Goal: Contribute content: Contribute content

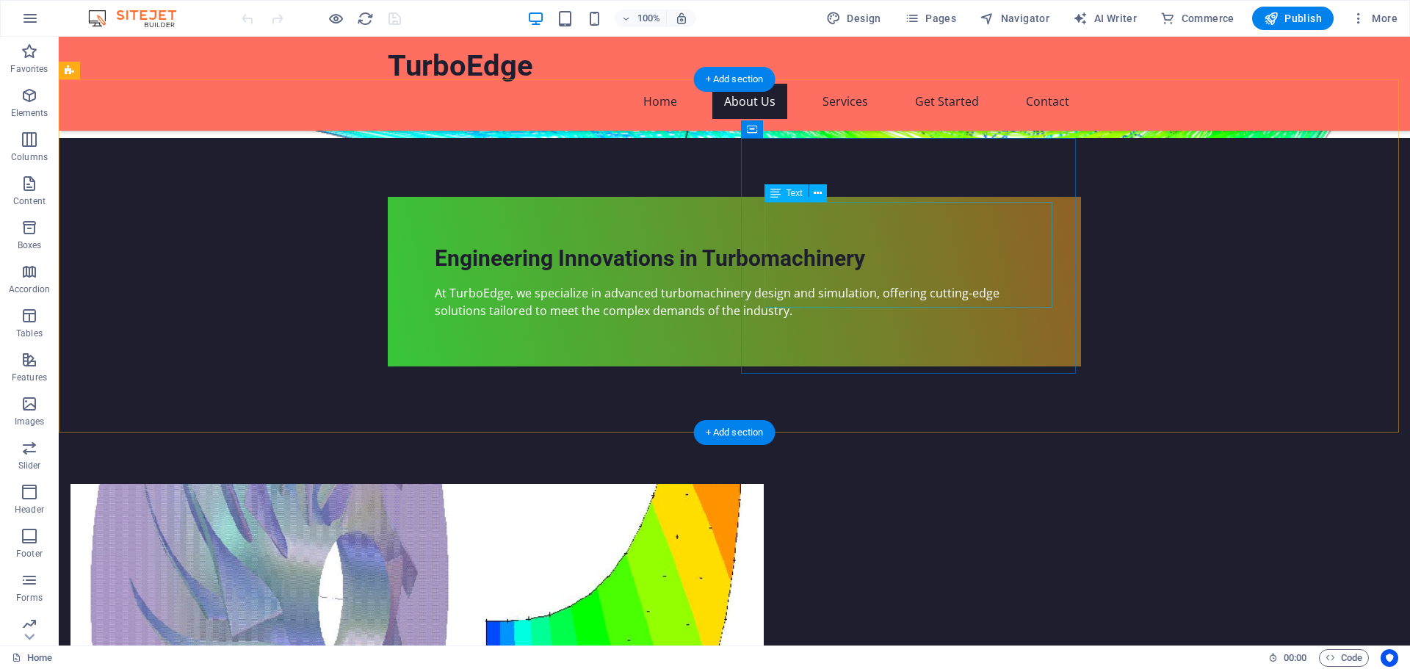
scroll to position [661, 0]
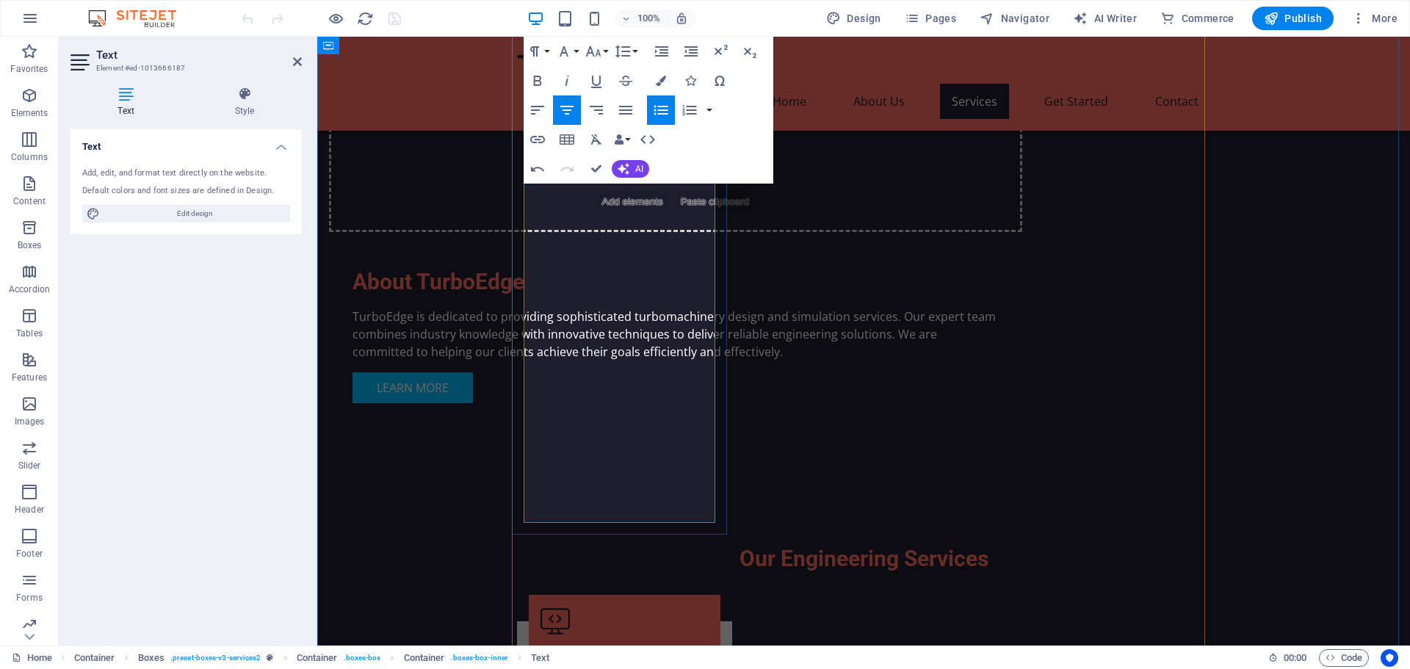
scroll to position [1028, 0]
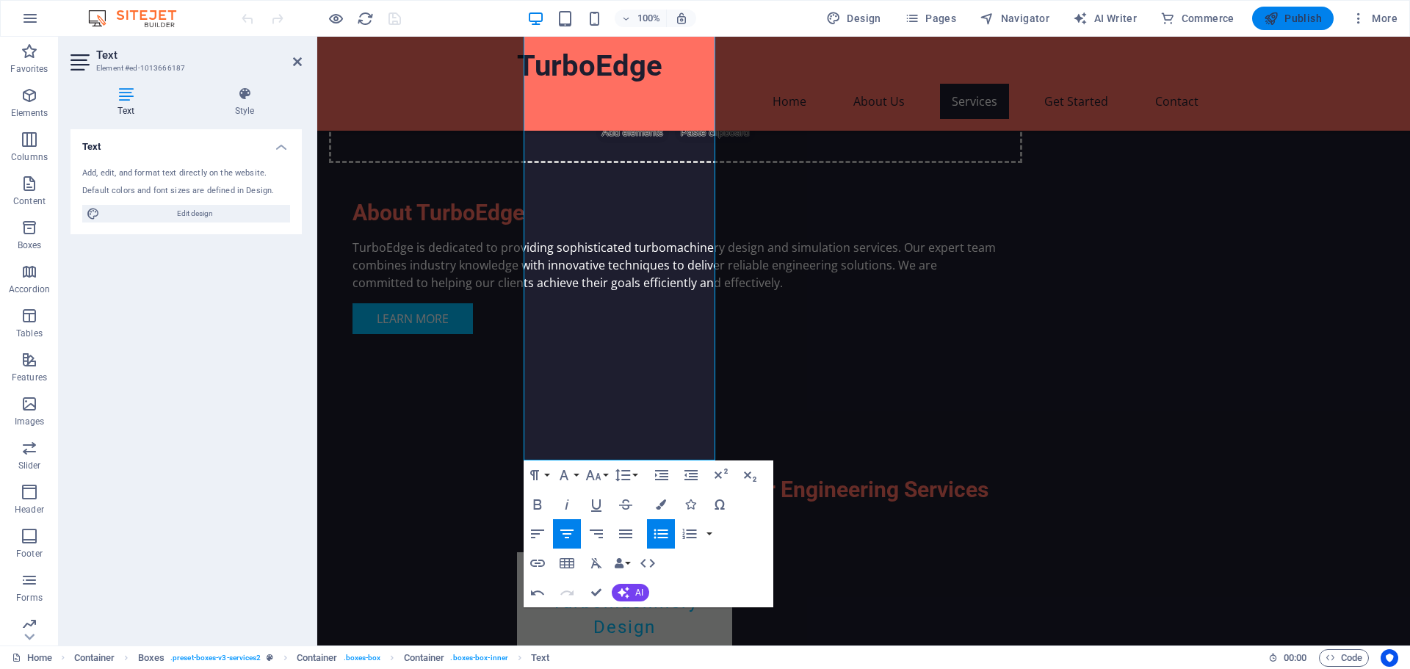
click at [1298, 15] on span "Publish" at bounding box center [1293, 18] width 58 height 15
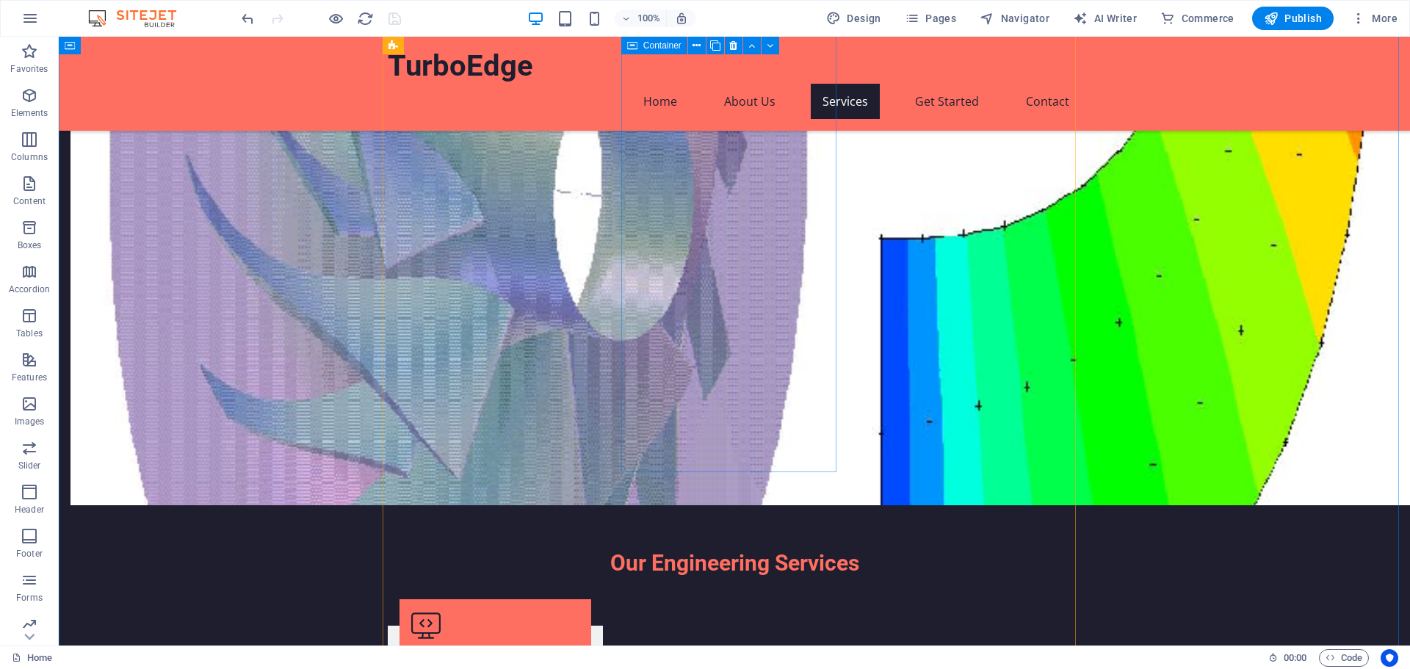
scroll to position [808, 0]
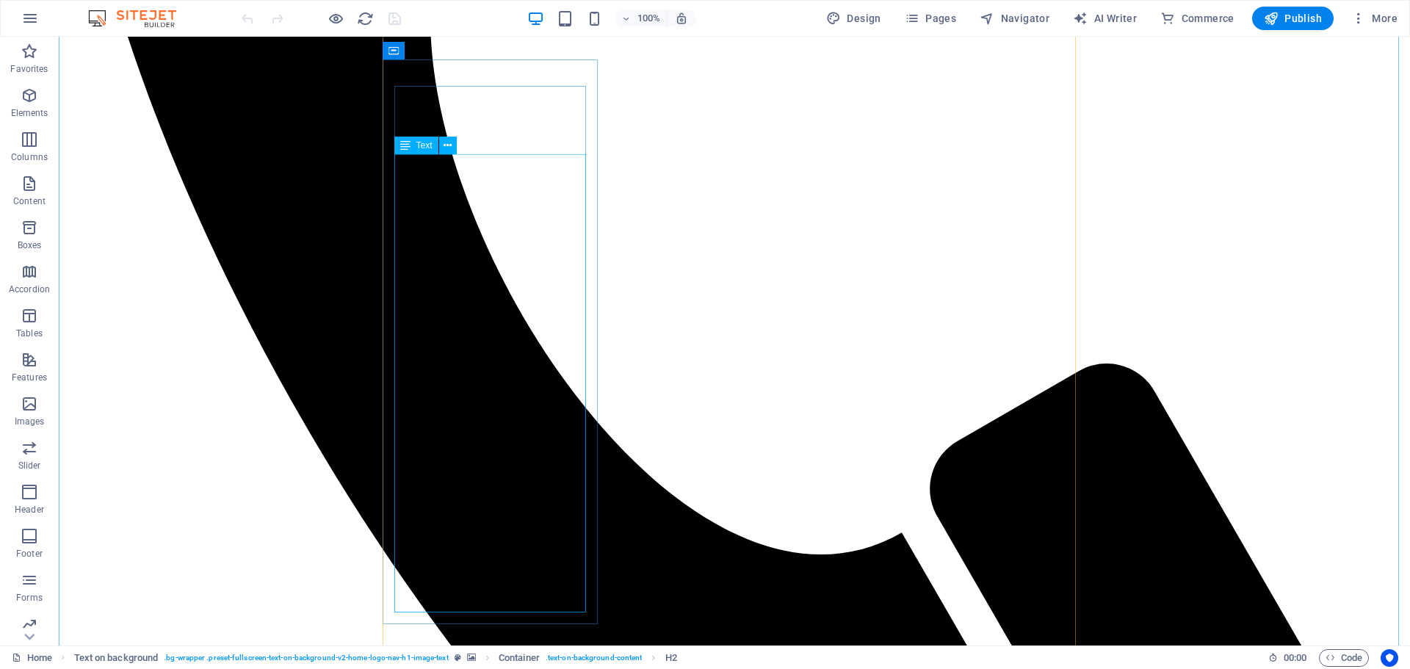
scroll to position [881, 0]
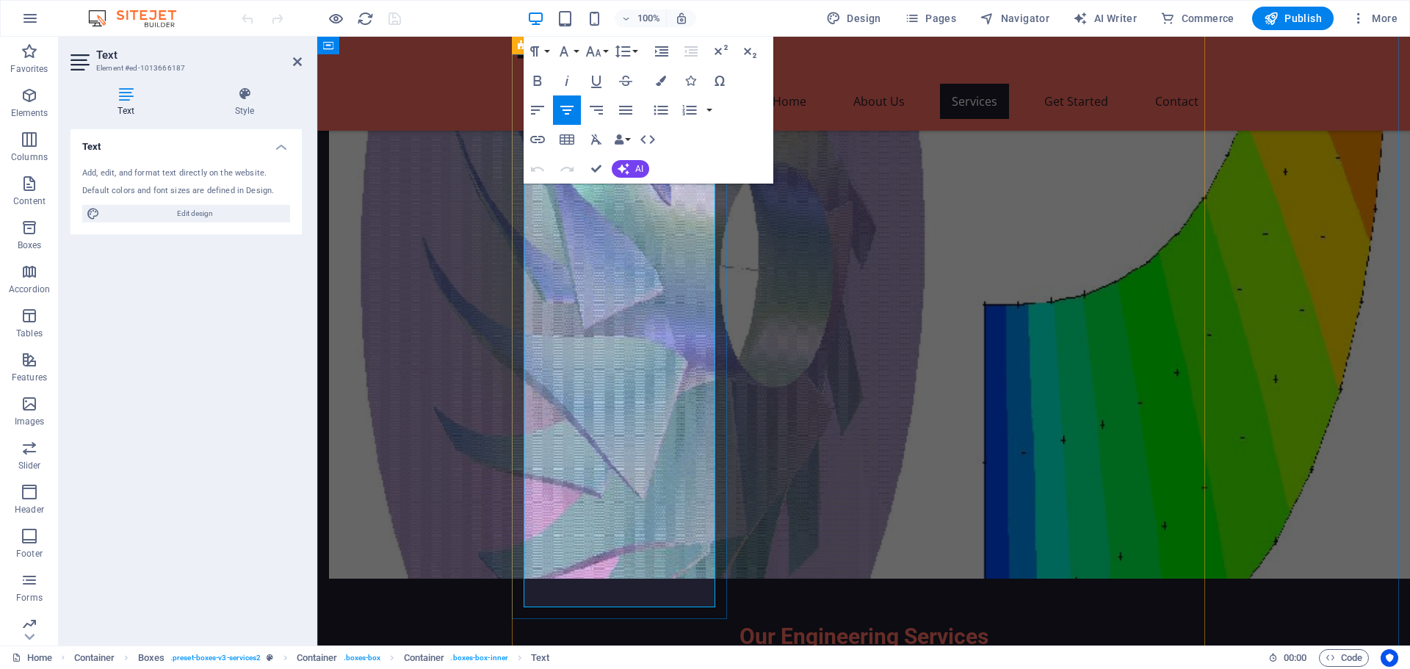
drag, startPoint x: 686, startPoint y: 596, endPoint x: 545, endPoint y: 360, distance: 275.3
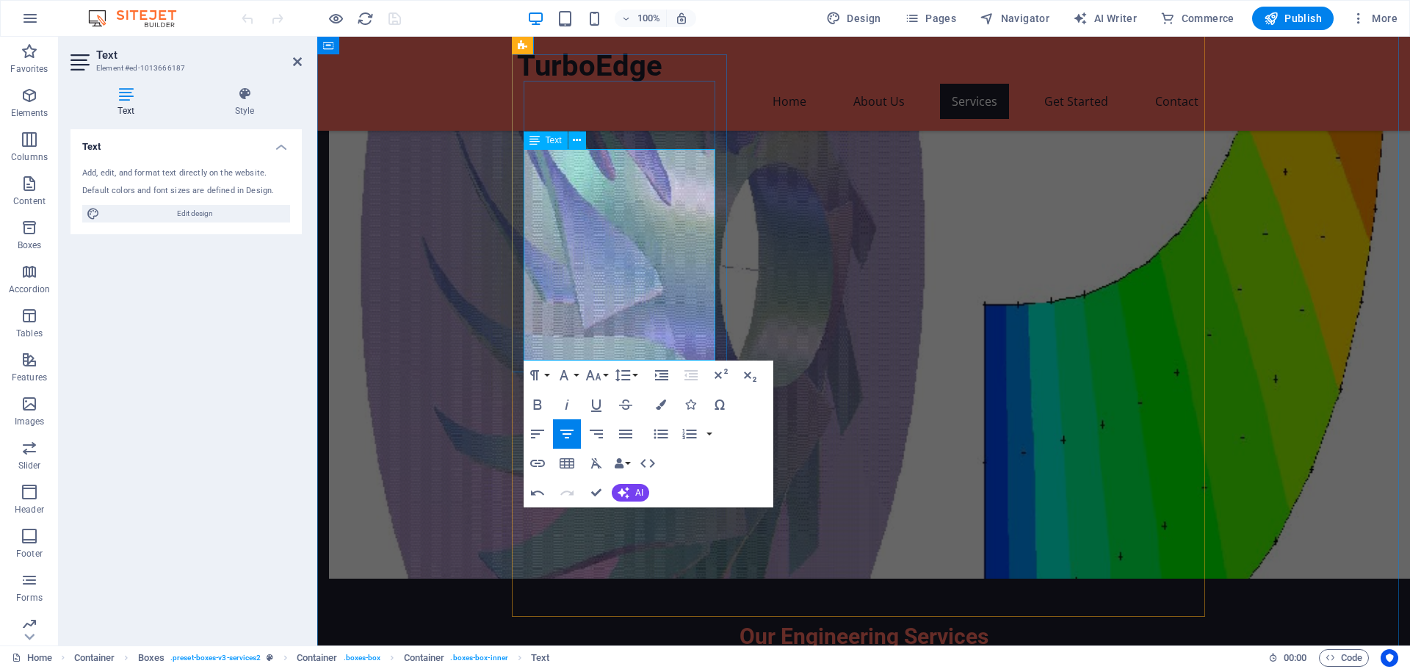
click at [531, 140] on icon at bounding box center [534, 140] width 10 height 18
click at [540, 435] on icon "button" at bounding box center [538, 434] width 18 height 18
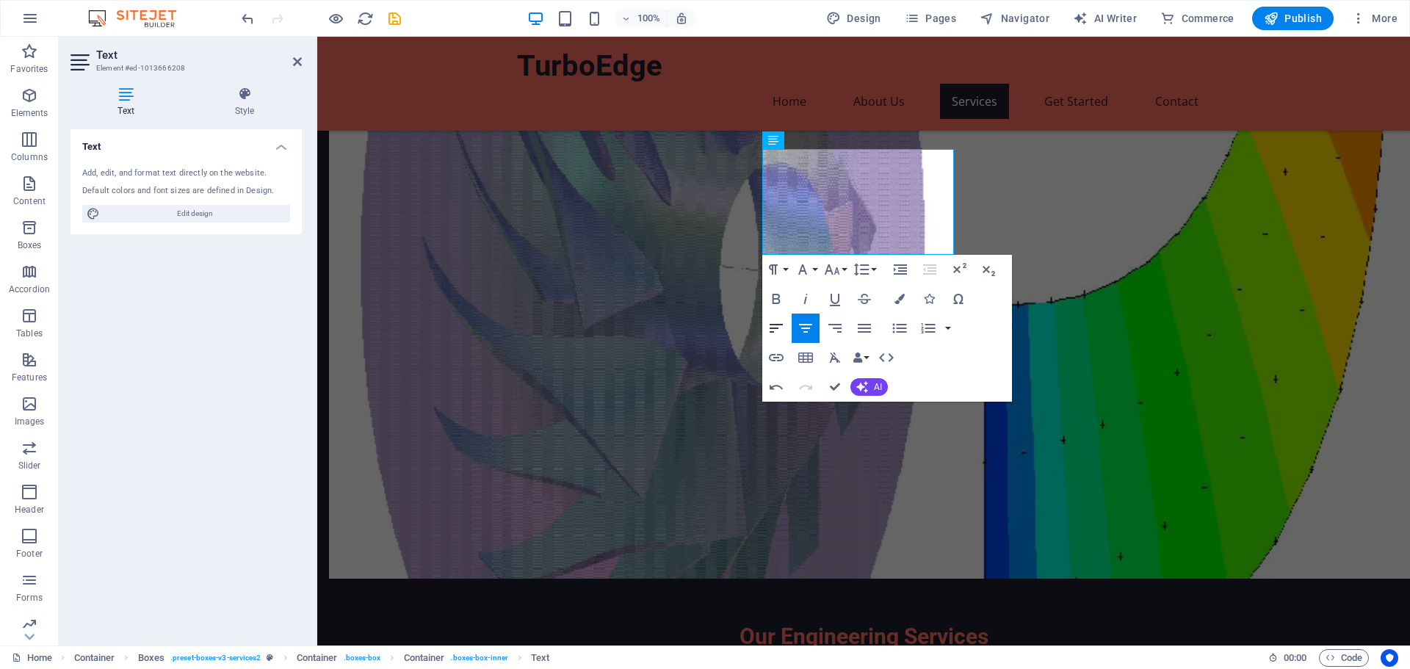
click at [782, 327] on icon "button" at bounding box center [776, 328] width 18 height 18
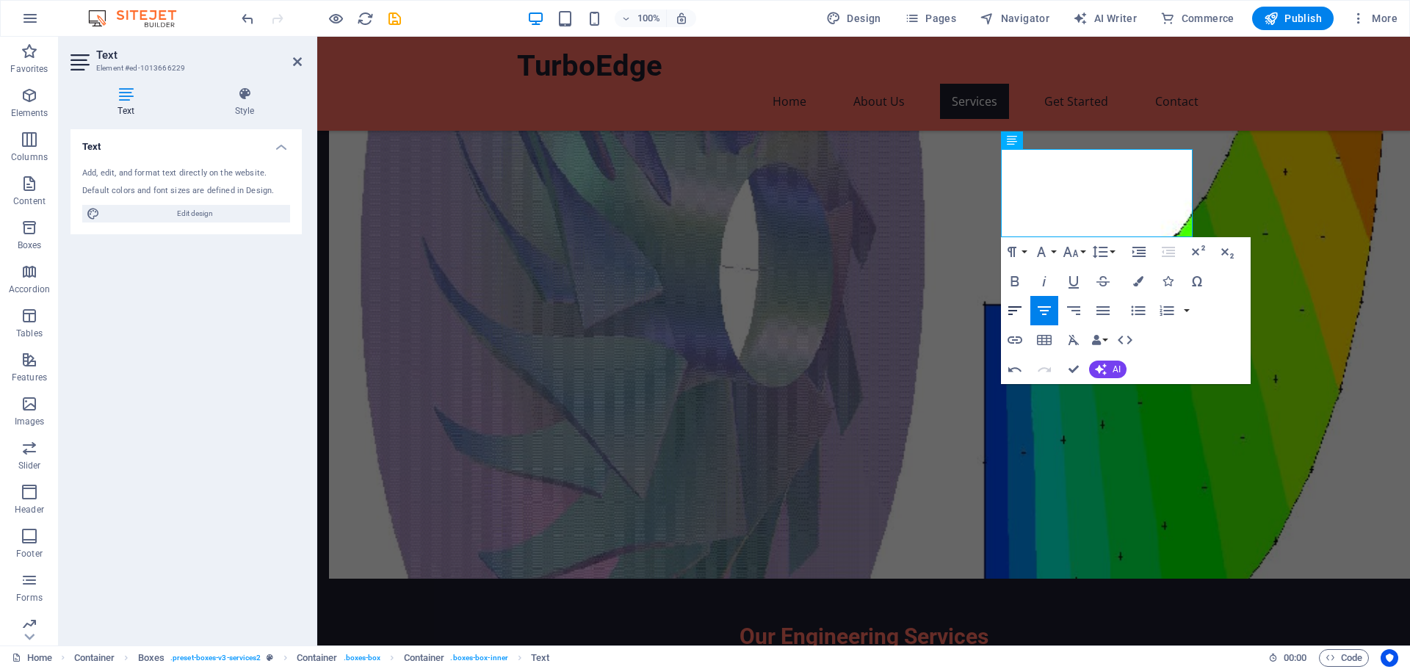
click at [1021, 311] on icon "button" at bounding box center [1015, 311] width 18 height 18
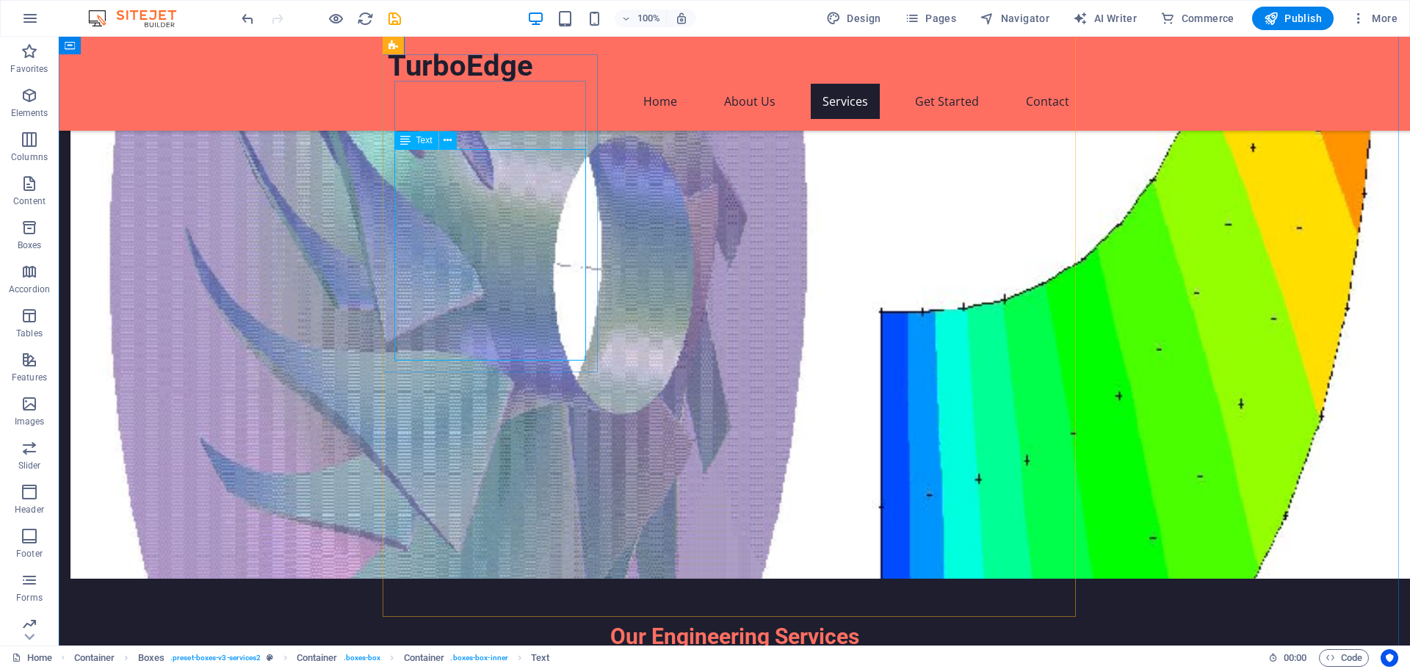
click at [412, 135] on div "Text" at bounding box center [416, 140] width 44 height 18
click at [407, 141] on icon at bounding box center [405, 140] width 10 height 18
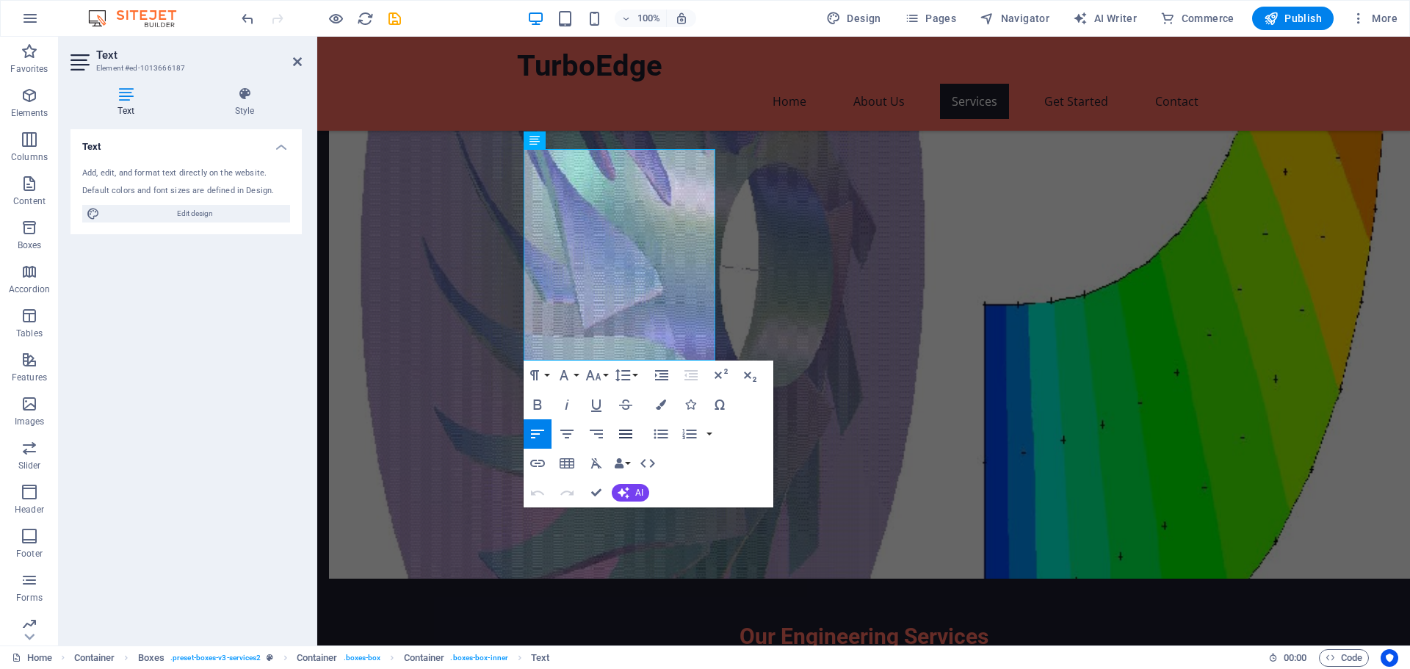
click at [627, 438] on icon "button" at bounding box center [625, 434] width 13 height 9
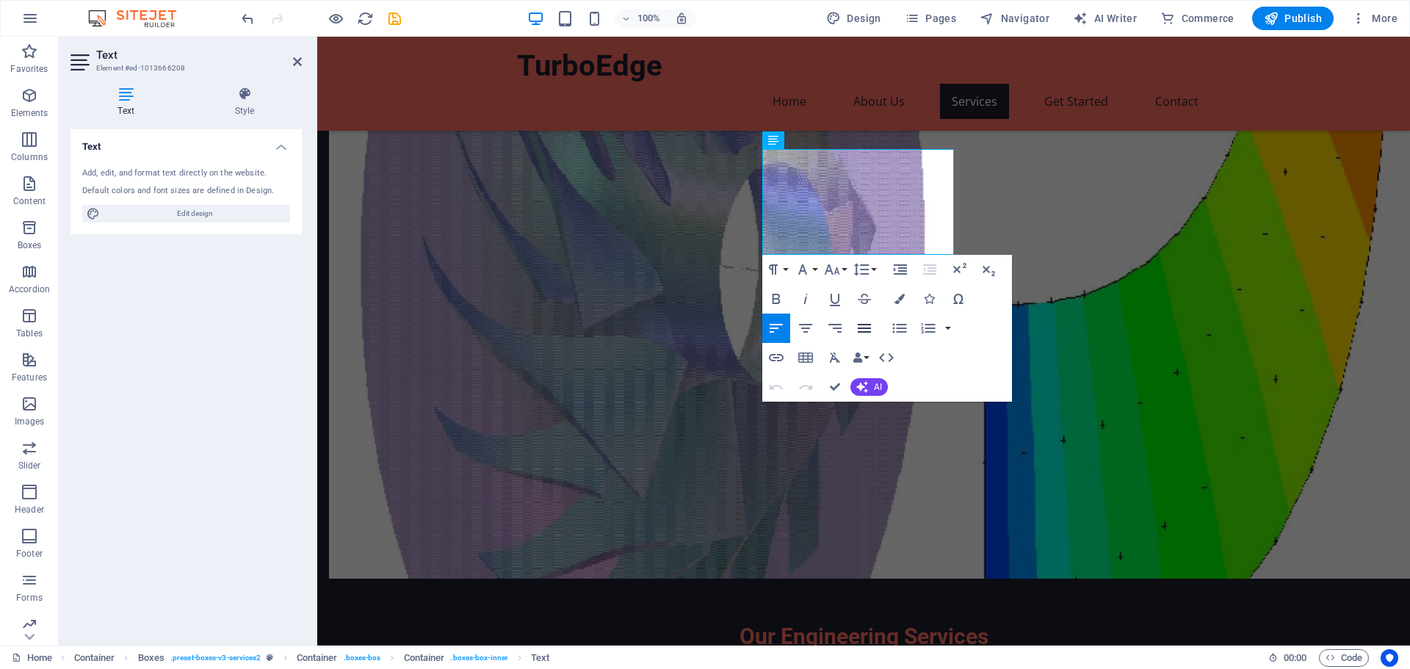
click at [866, 328] on icon "button" at bounding box center [864, 328] width 13 height 9
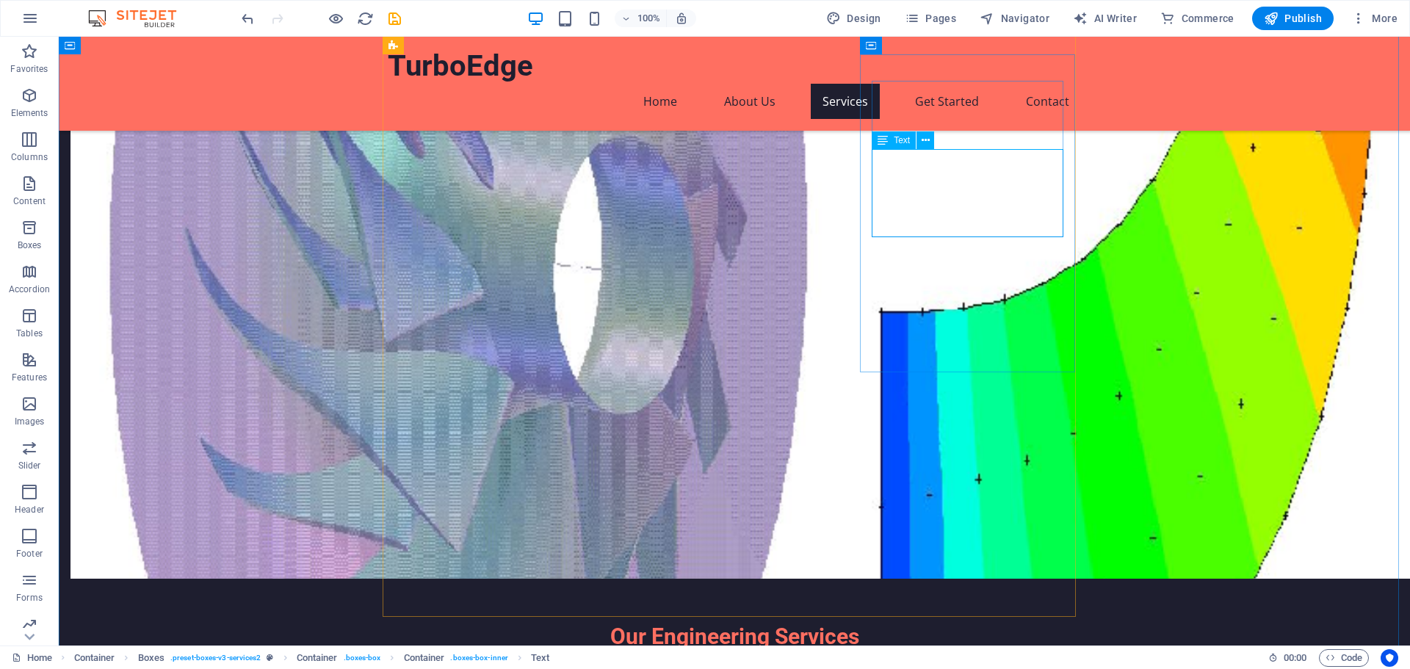
click at [892, 137] on div "Text" at bounding box center [894, 140] width 44 height 18
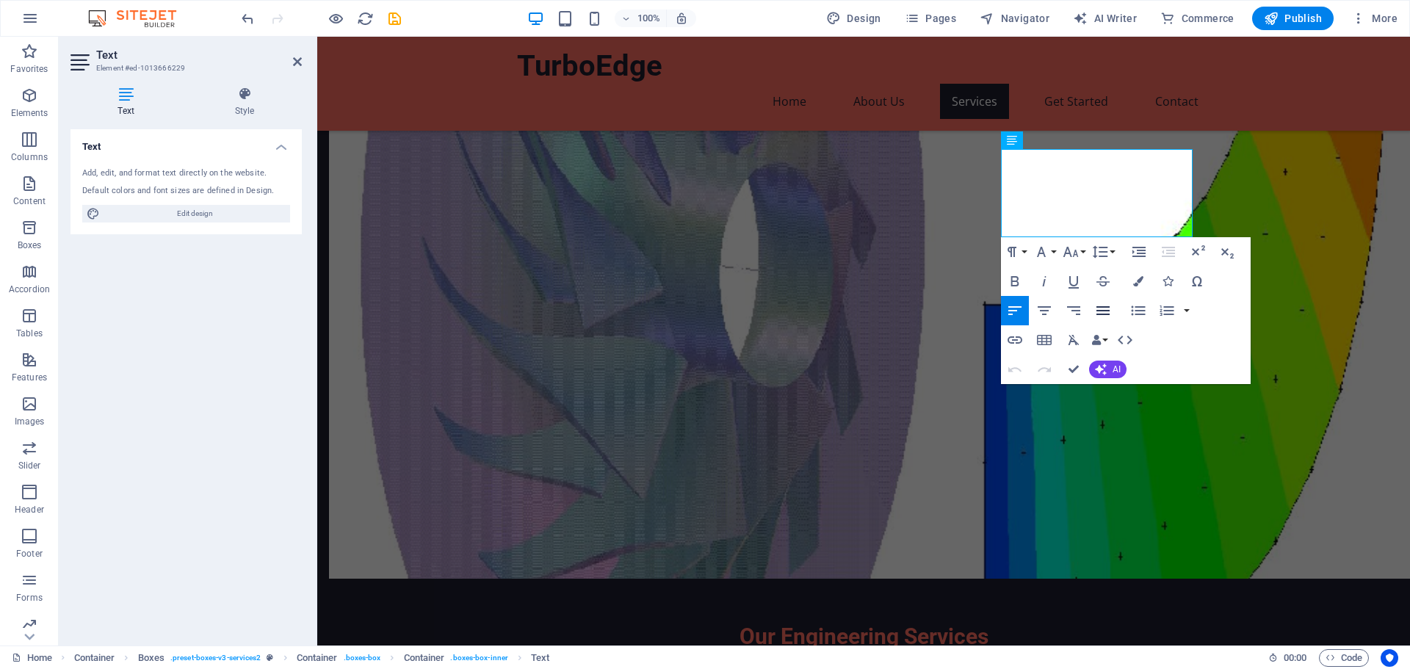
click at [1105, 311] on icon "button" at bounding box center [1102, 310] width 13 height 9
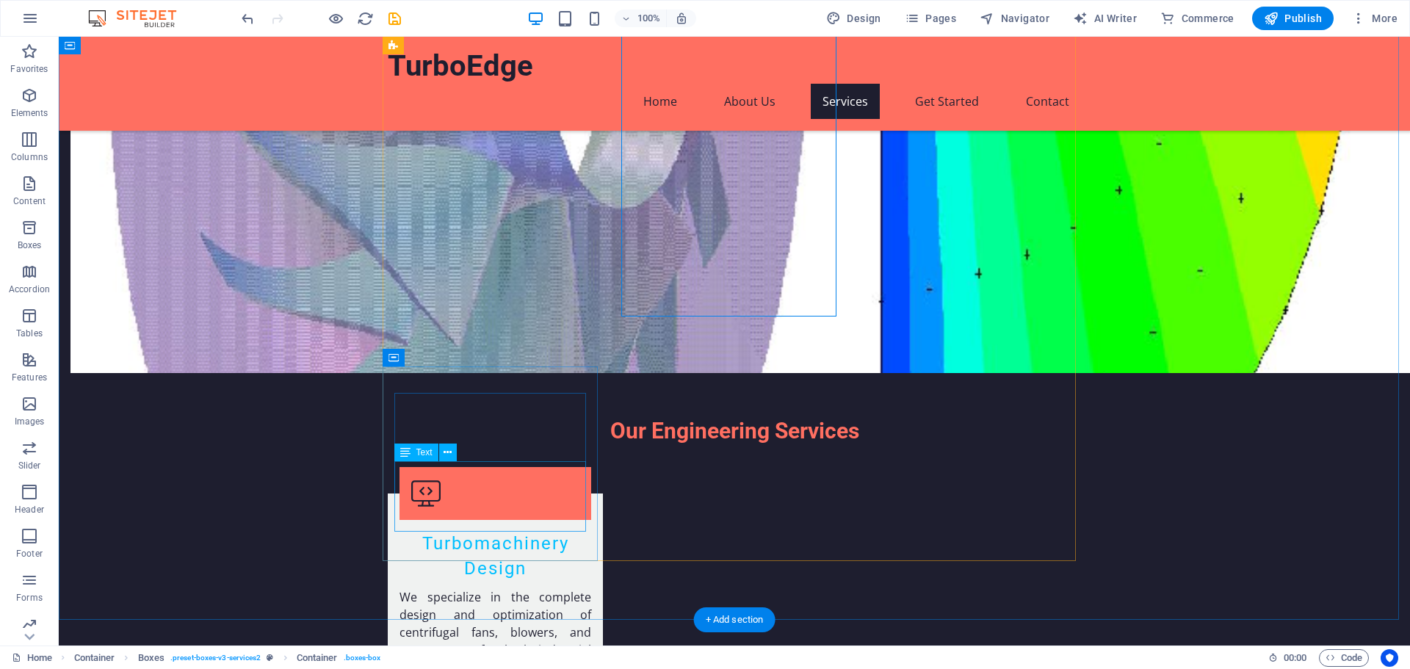
scroll to position [1102, 0]
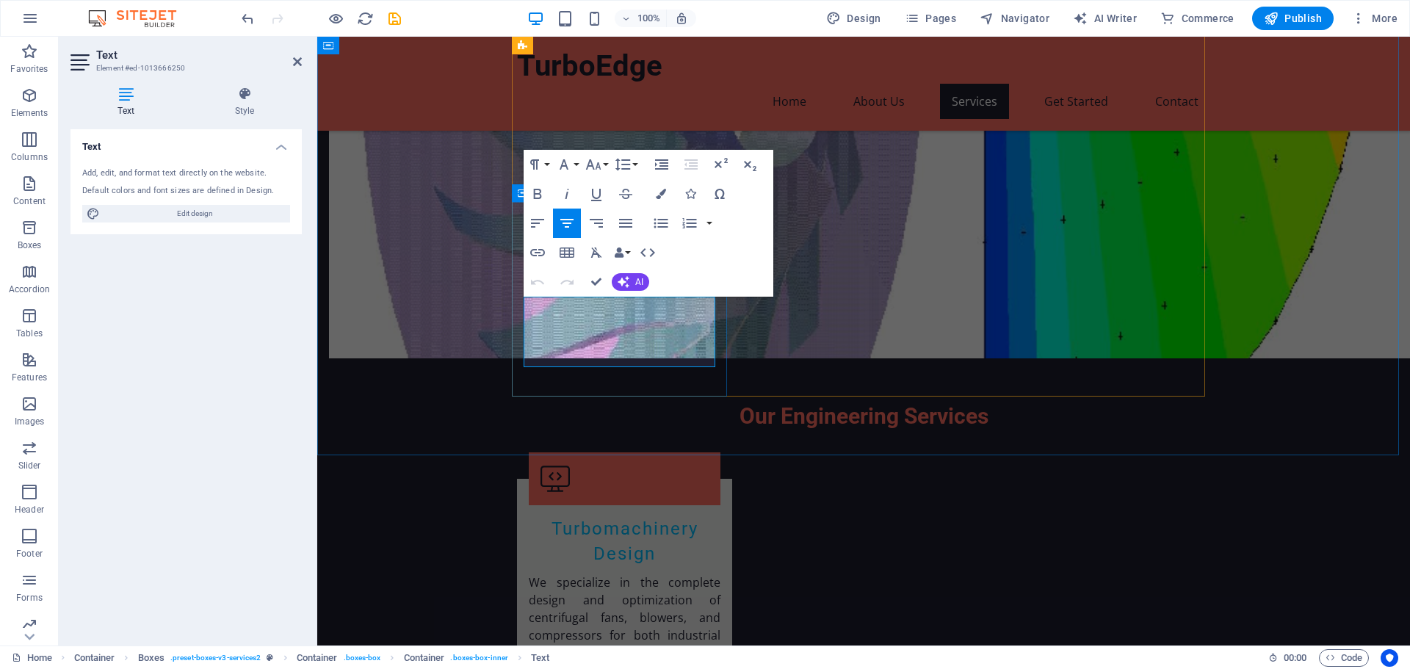
click at [625, 223] on icon "button" at bounding box center [625, 223] width 13 height 9
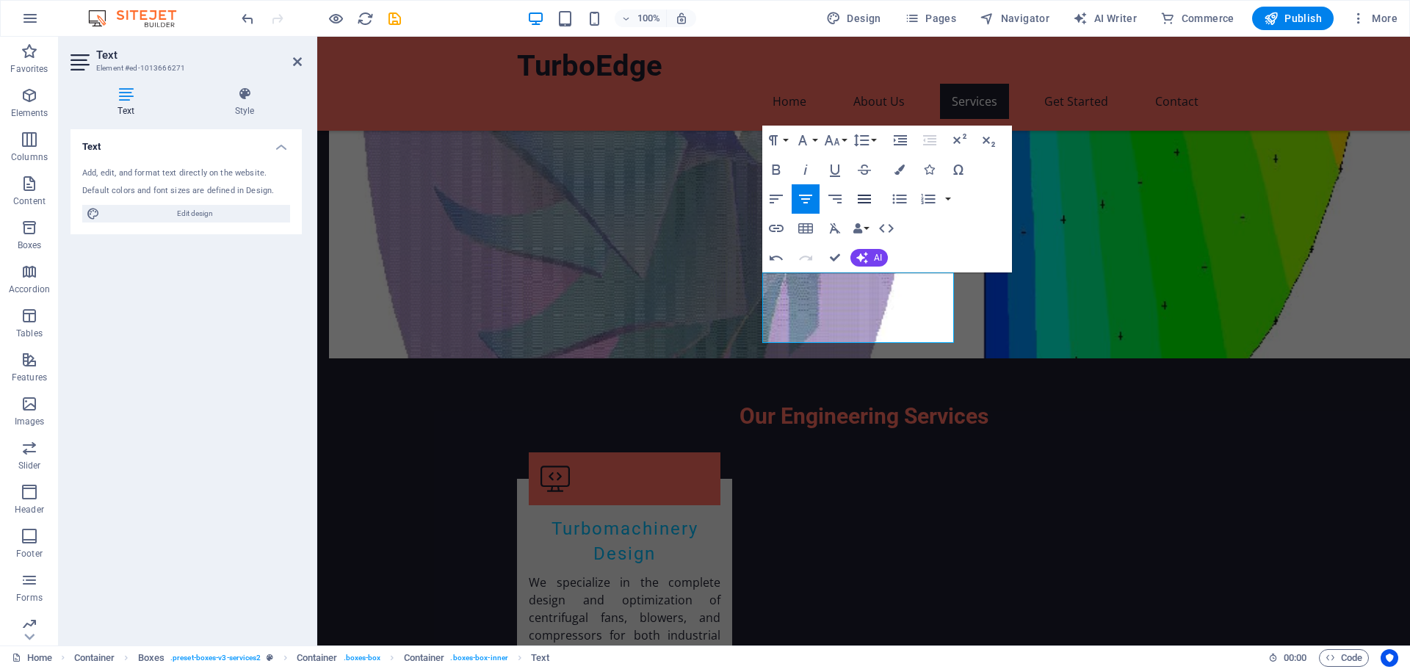
click at [870, 195] on icon "button" at bounding box center [865, 199] width 18 height 18
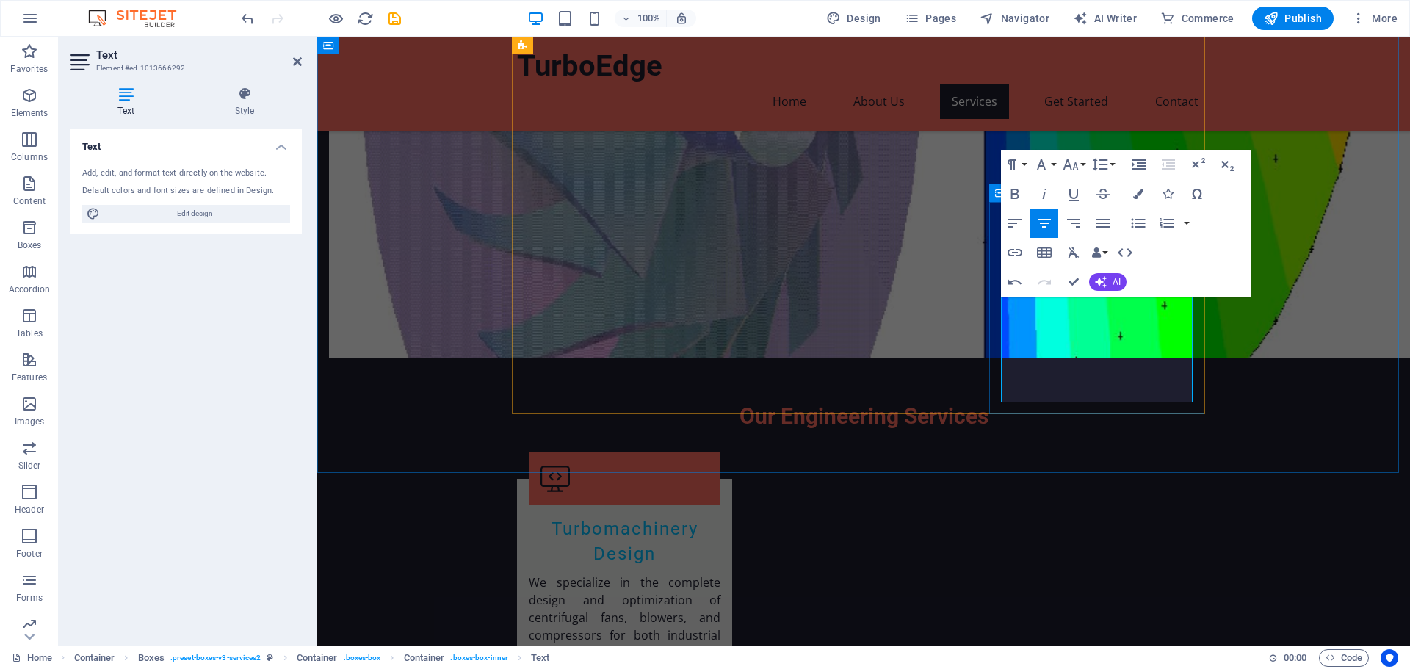
click at [1104, 225] on icon "button" at bounding box center [1103, 223] width 18 height 18
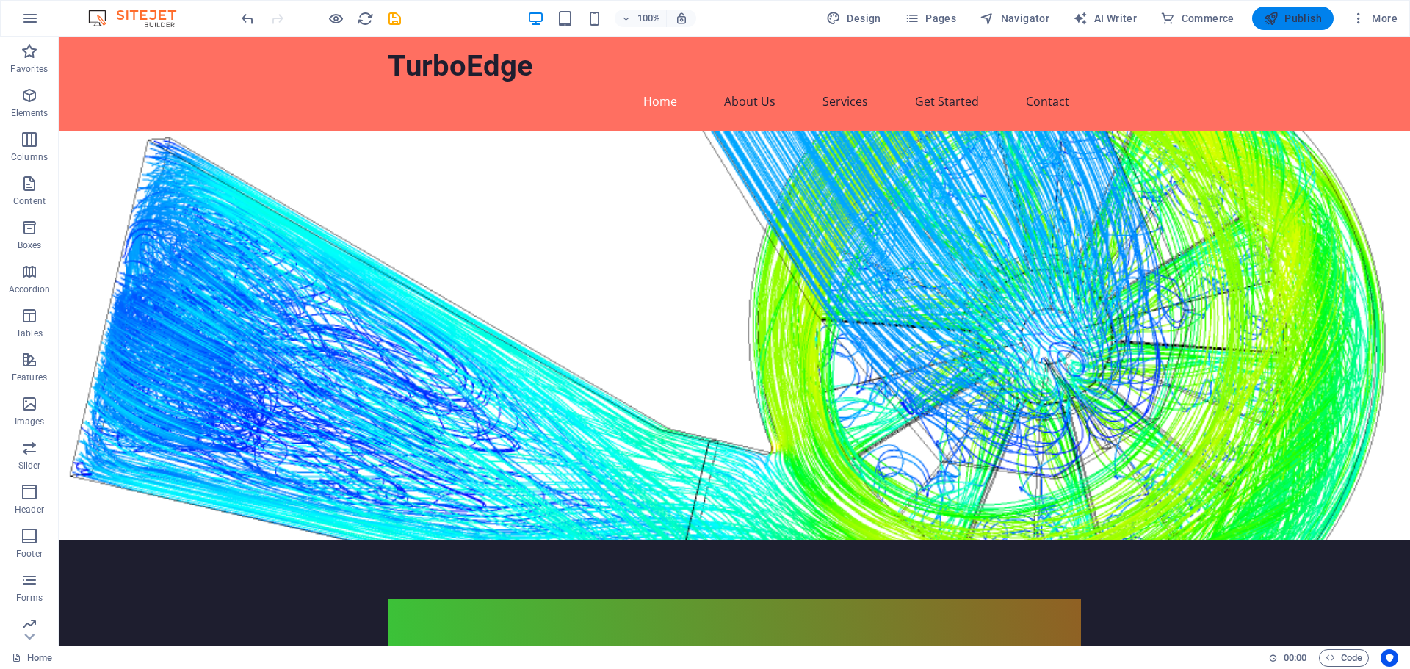
click at [1290, 17] on span "Publish" at bounding box center [1293, 18] width 58 height 15
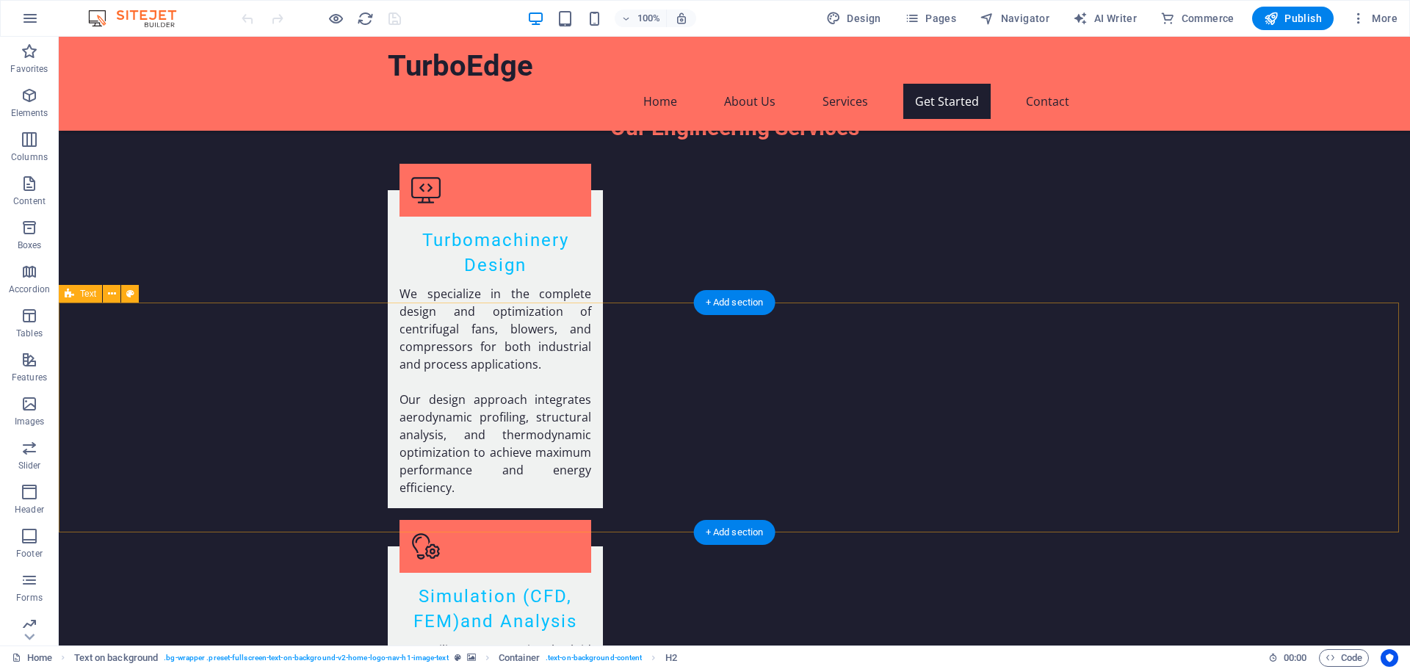
scroll to position [1464, 0]
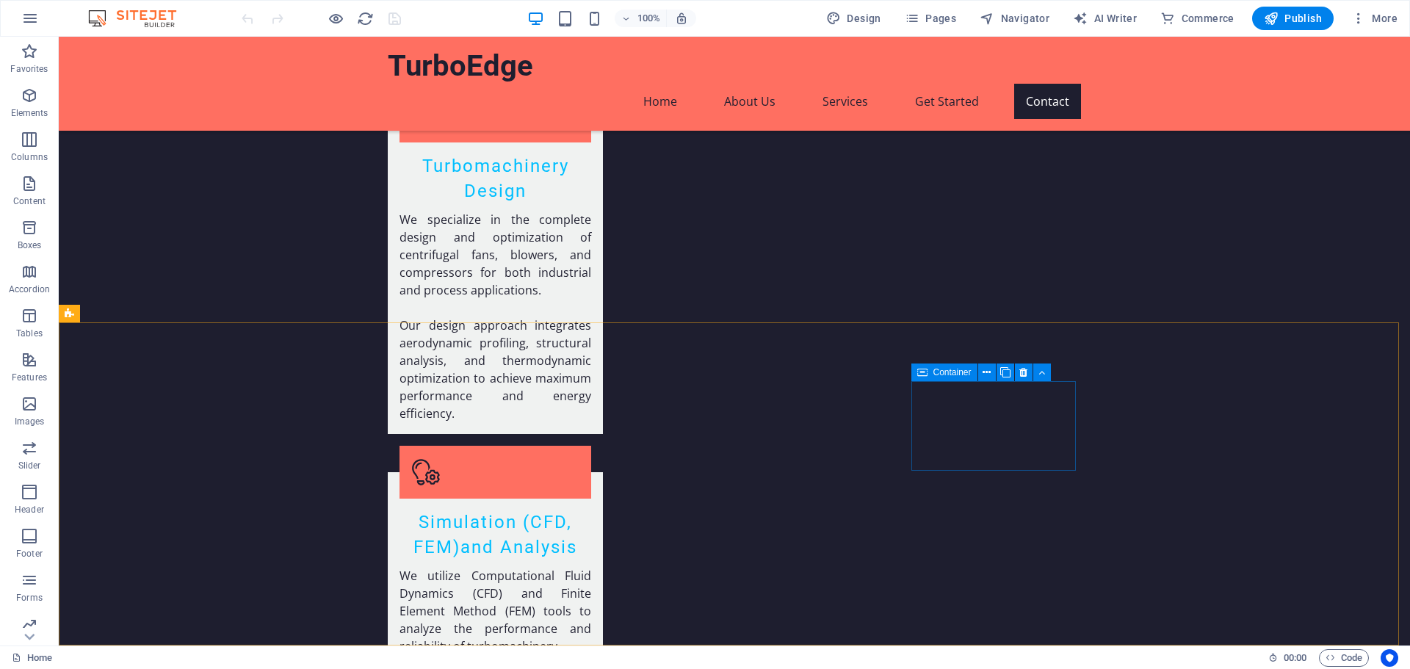
click at [951, 374] on span "Container" at bounding box center [952, 372] width 38 height 9
click at [988, 371] on icon at bounding box center [987, 372] width 8 height 15
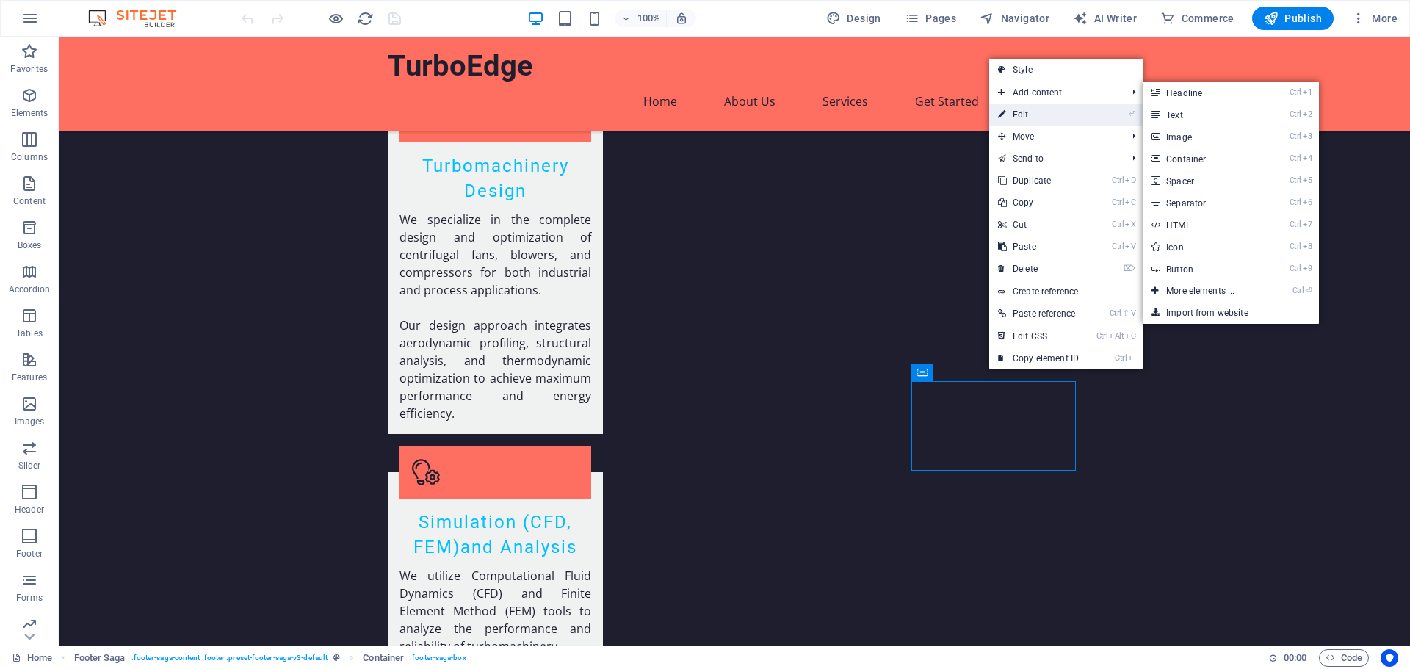
click at [1043, 114] on link "⏎ Edit" at bounding box center [1038, 115] width 98 height 22
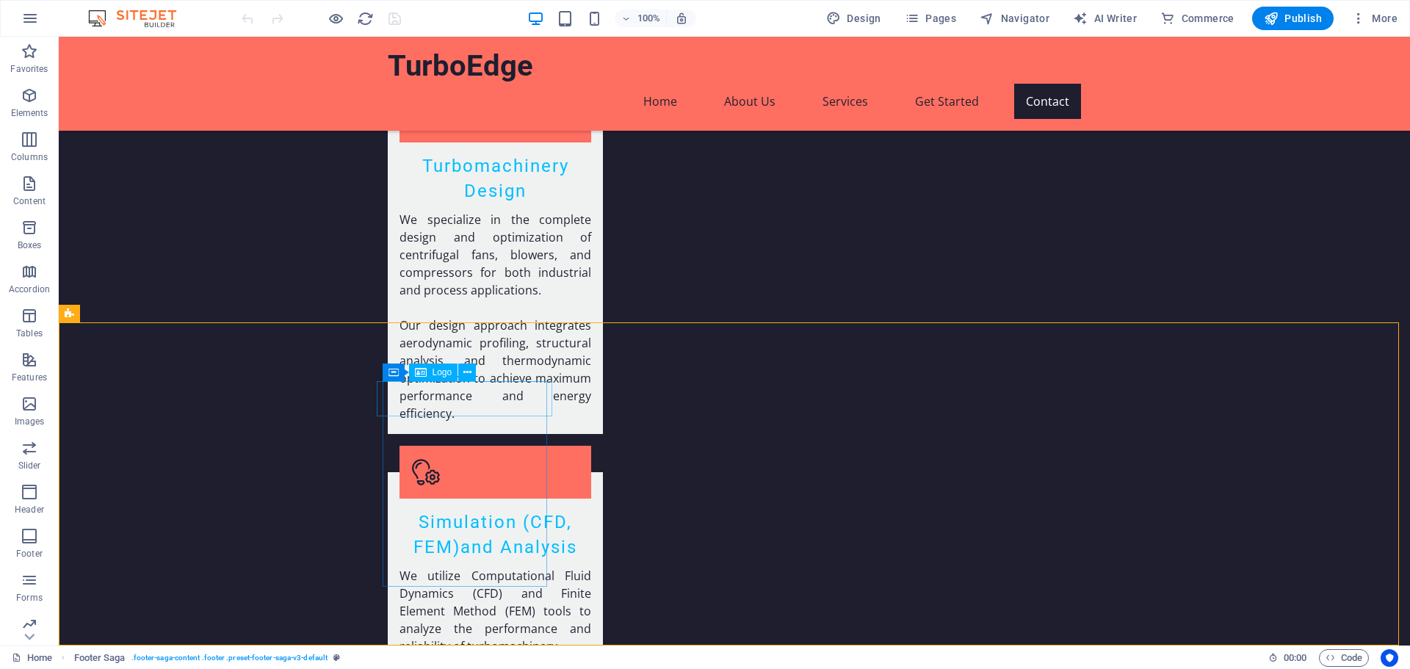
click at [444, 371] on span "Logo" at bounding box center [443, 372] width 20 height 9
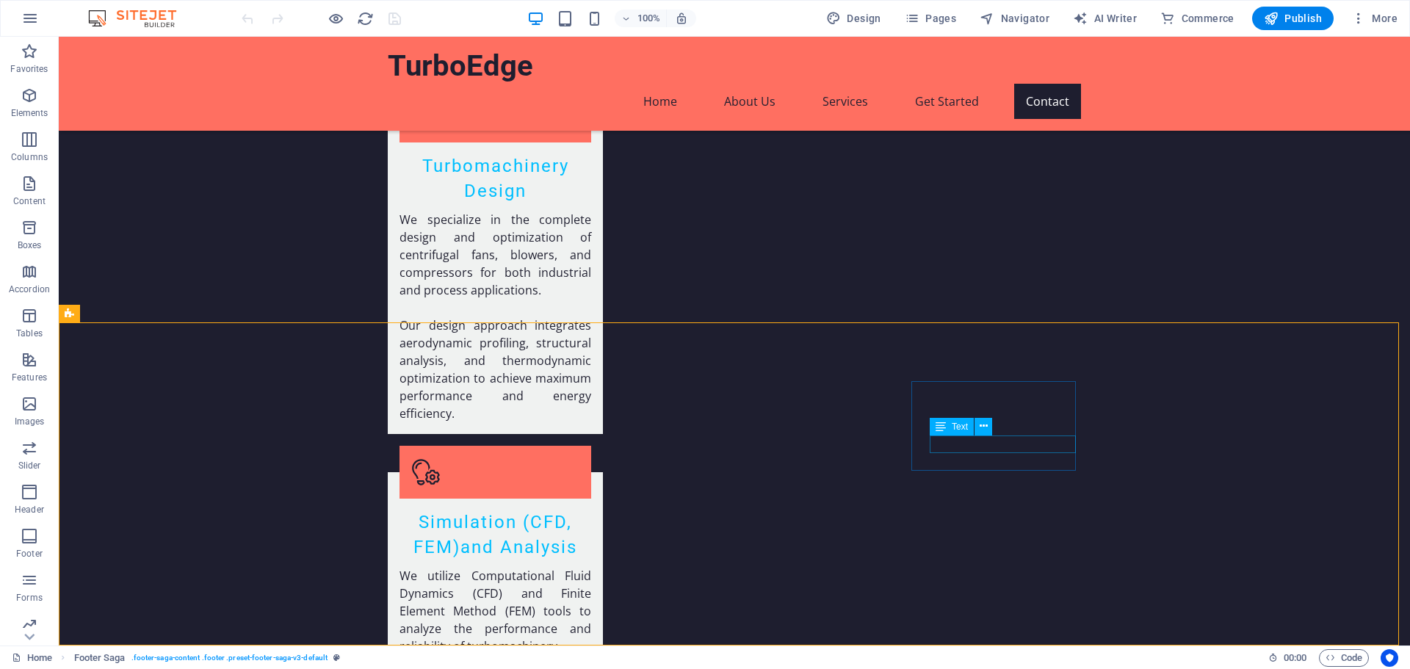
click at [946, 427] on icon at bounding box center [941, 427] width 10 height 18
click at [939, 407] on span "Icon" at bounding box center [941, 409] width 17 height 9
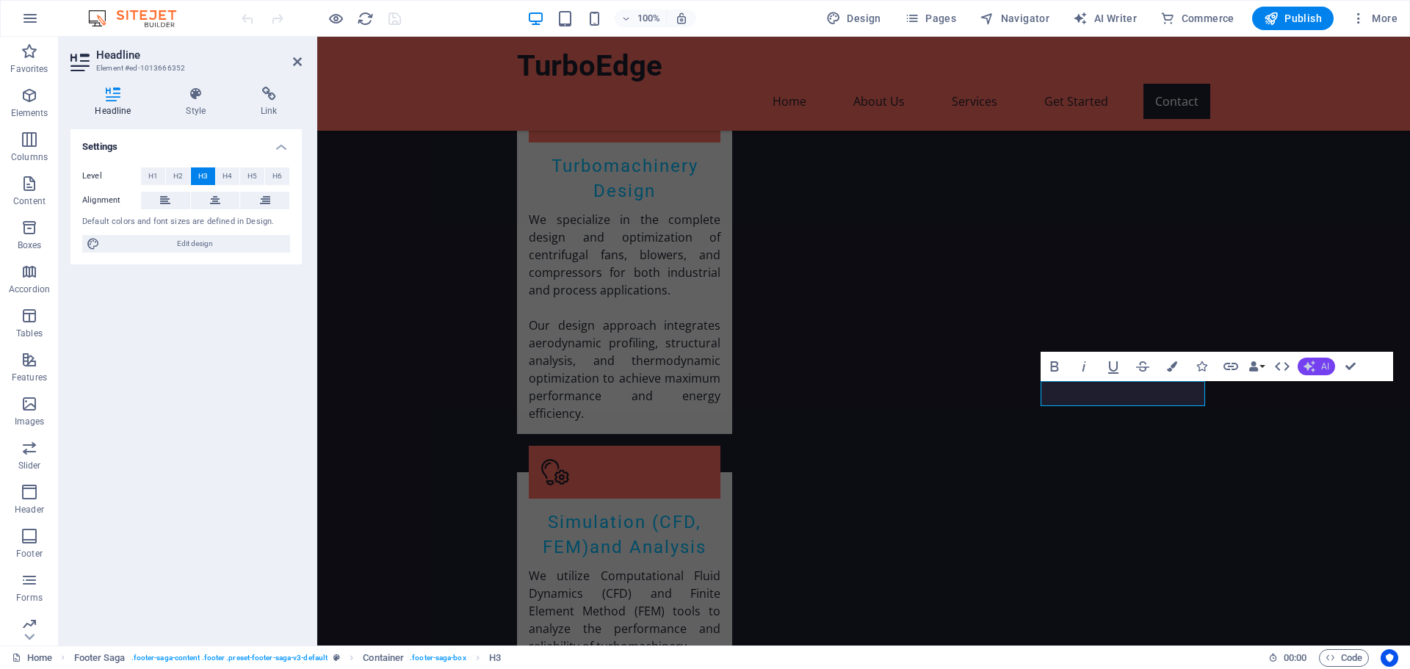
click at [1320, 366] on button "AI" at bounding box center [1316, 367] width 37 height 18
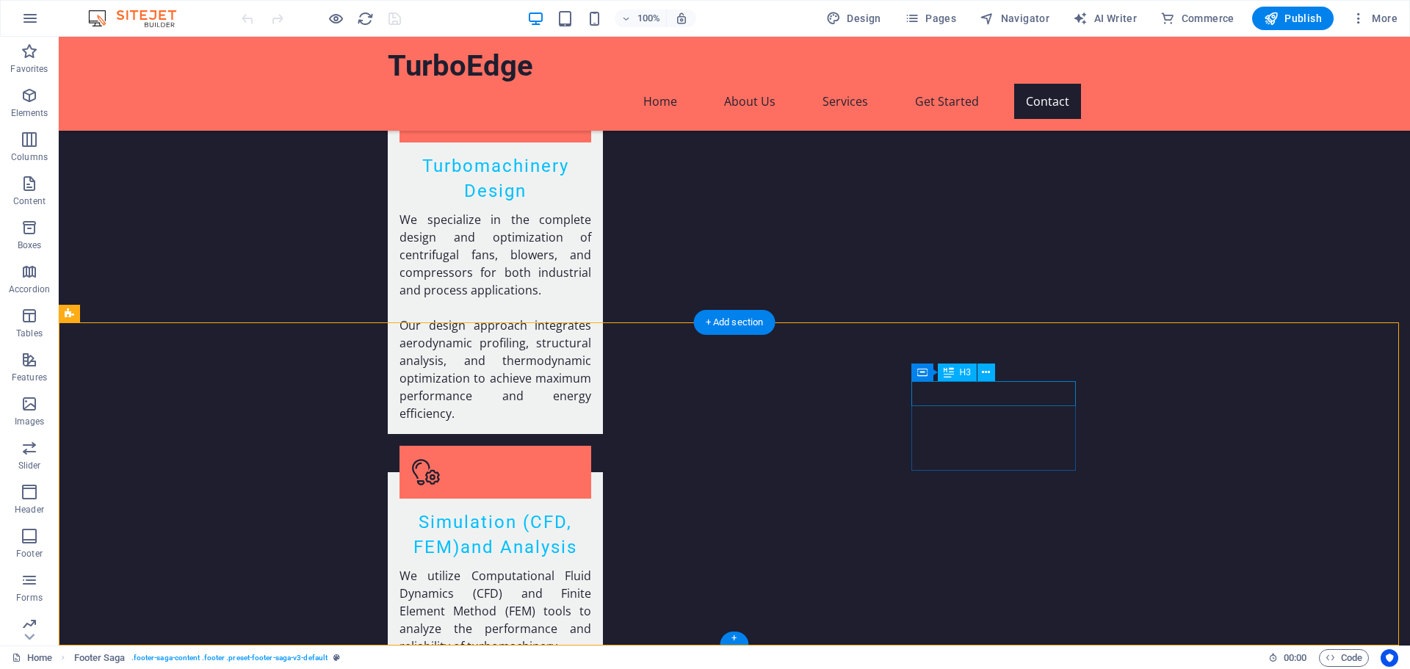
click at [986, 371] on icon at bounding box center [986, 372] width 8 height 15
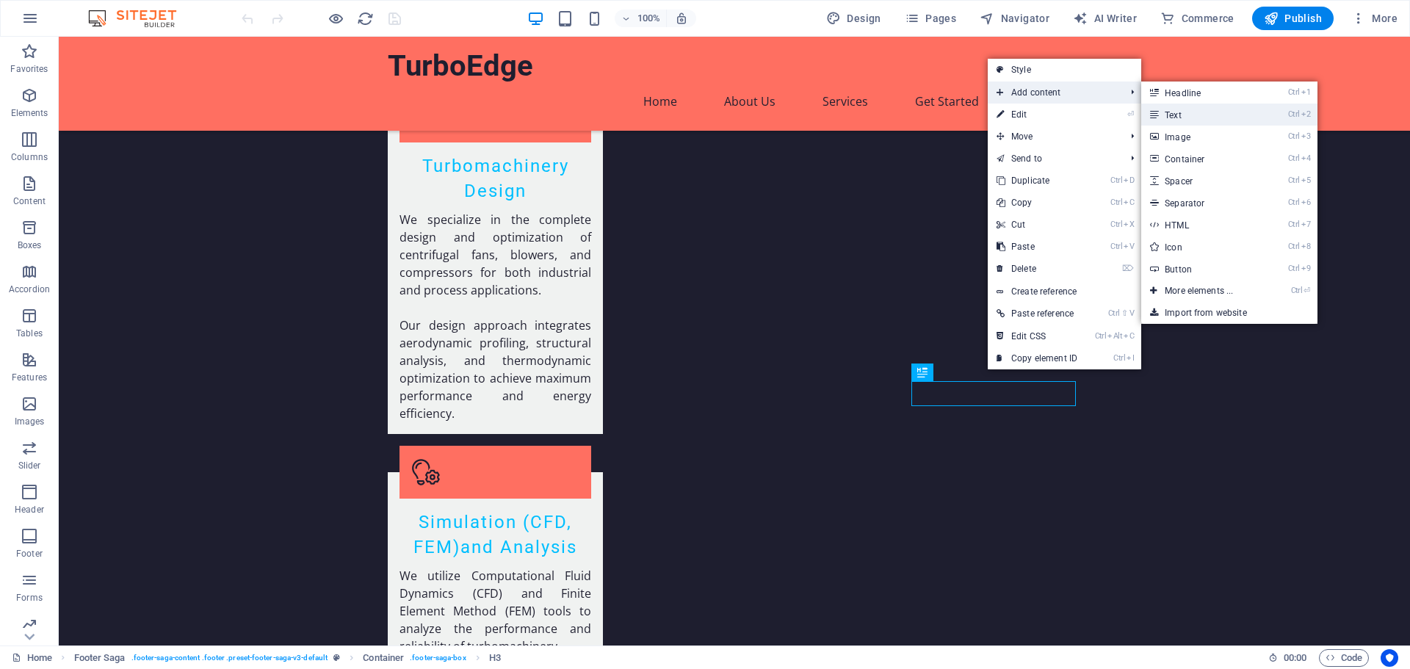
click at [1191, 118] on link "Ctrl 2 Text" at bounding box center [1201, 115] width 121 height 22
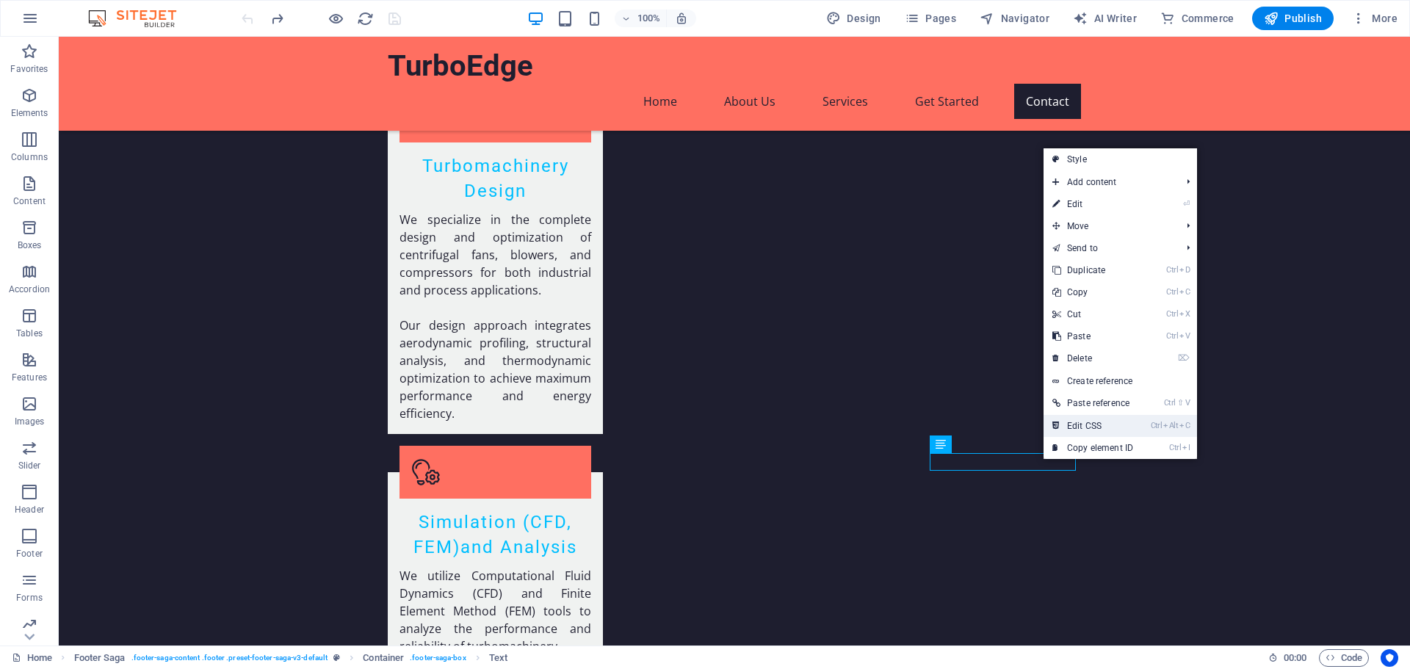
click at [1075, 419] on link "Ctrl Alt C Edit CSS" at bounding box center [1093, 426] width 98 height 22
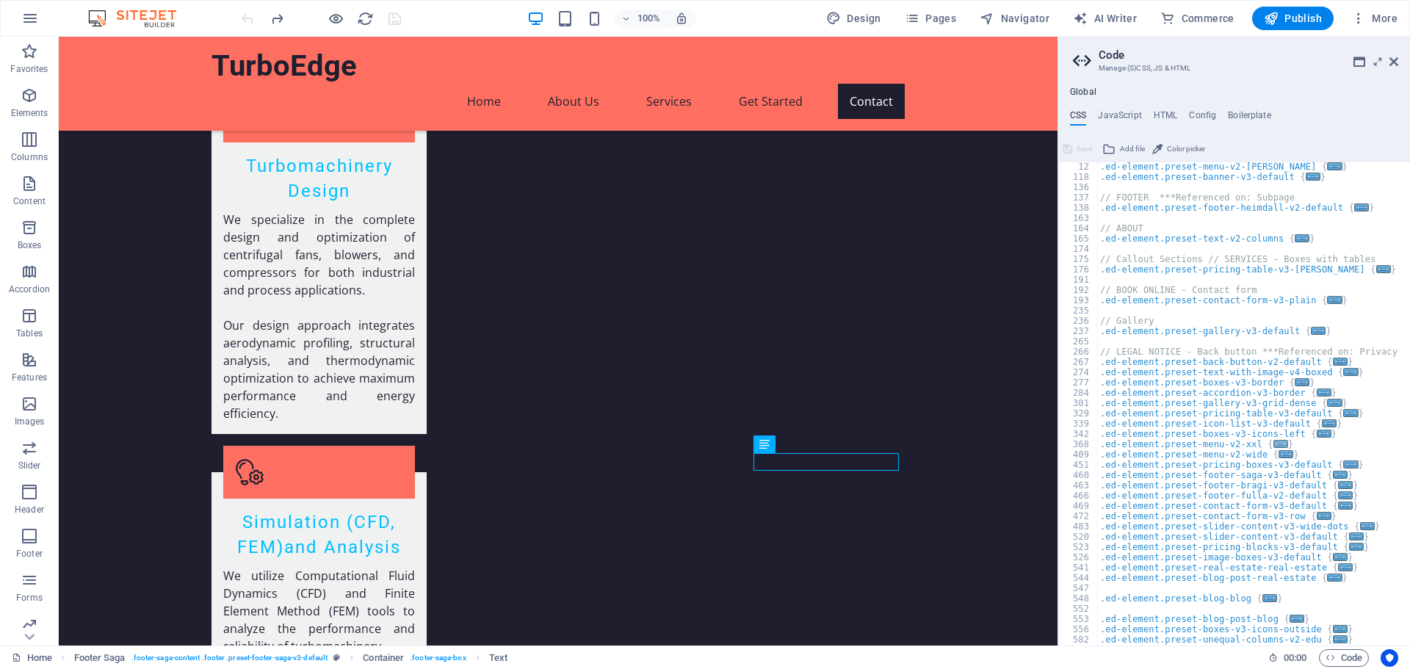
scroll to position [0, 0]
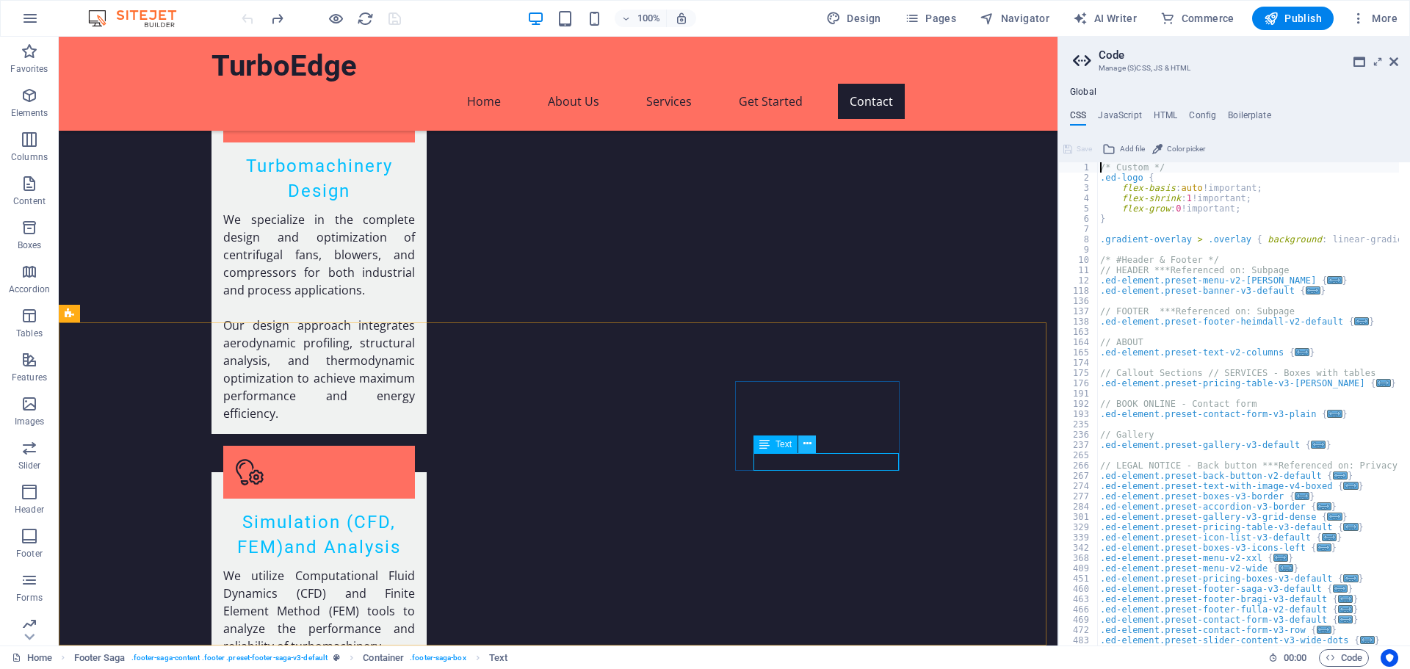
click at [805, 441] on icon at bounding box center [807, 443] width 8 height 15
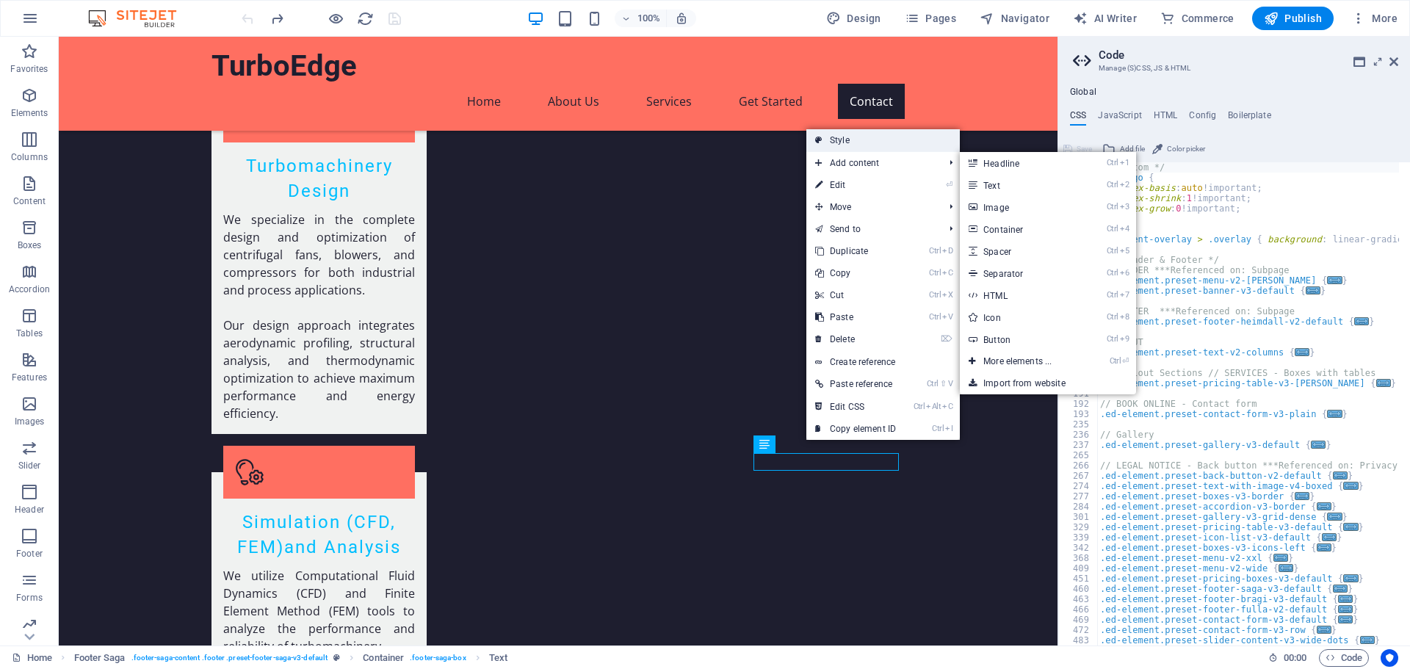
click at [843, 133] on link "Style" at bounding box center [882, 140] width 153 height 22
select select "rem"
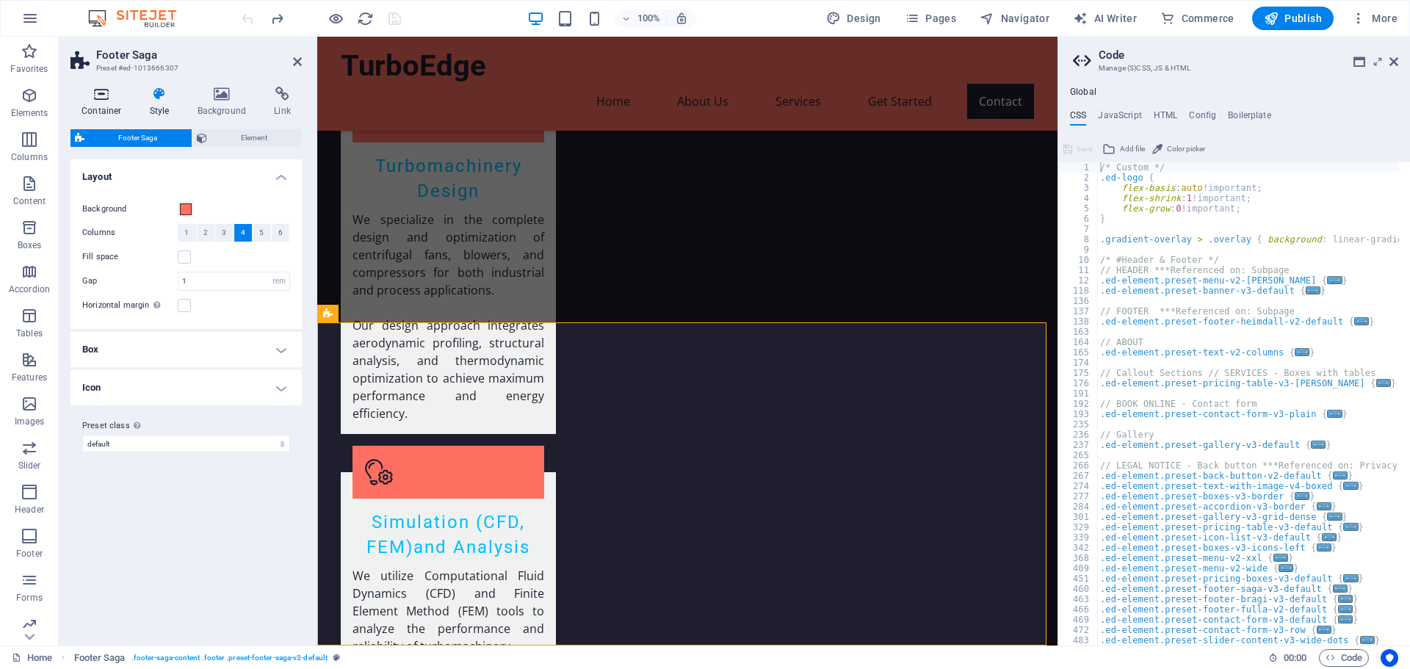
click at [93, 98] on icon at bounding box center [102, 94] width 62 height 15
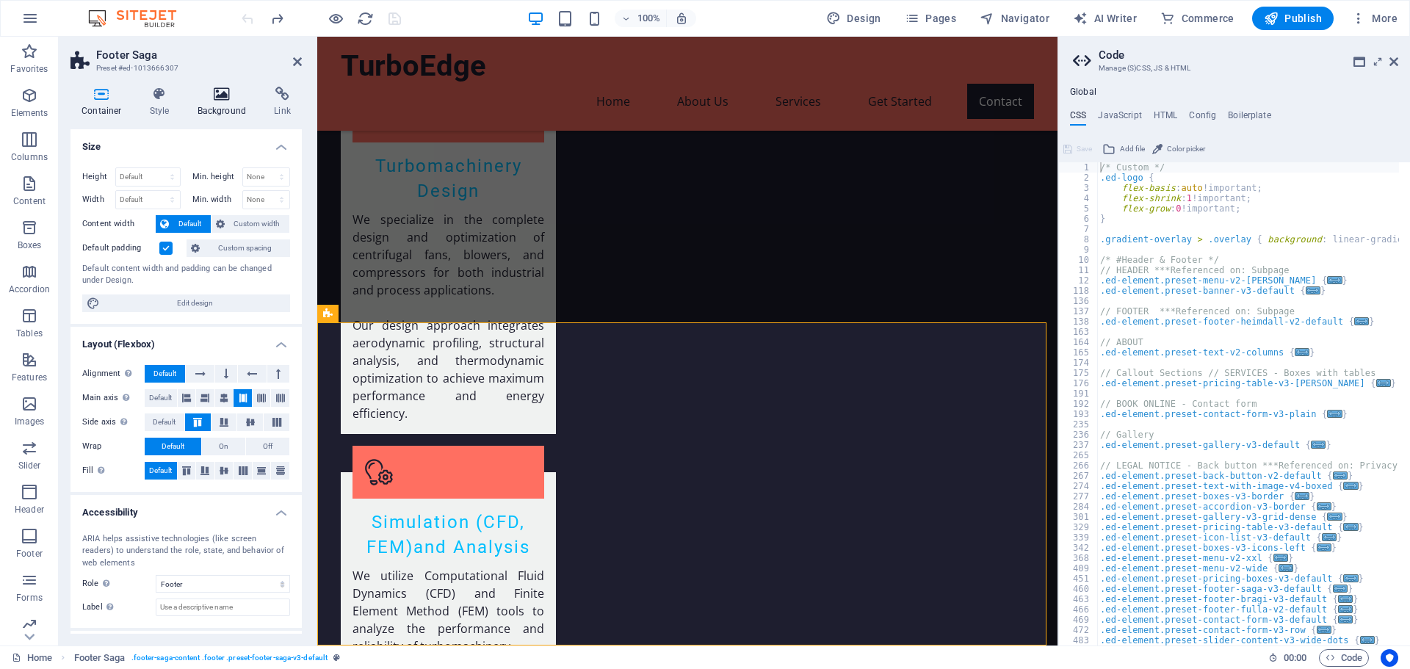
click at [218, 104] on h4 "Background" at bounding box center [225, 102] width 77 height 31
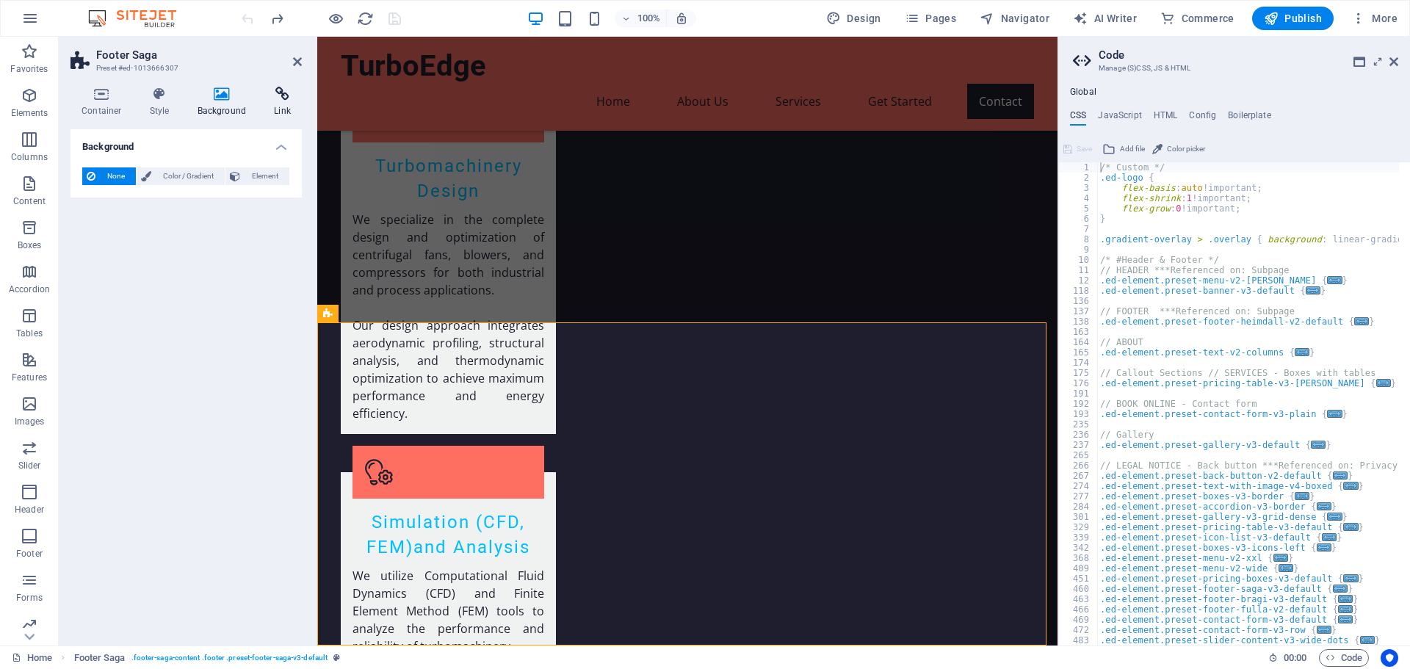
click at [286, 105] on h4 "Link" at bounding box center [282, 102] width 39 height 31
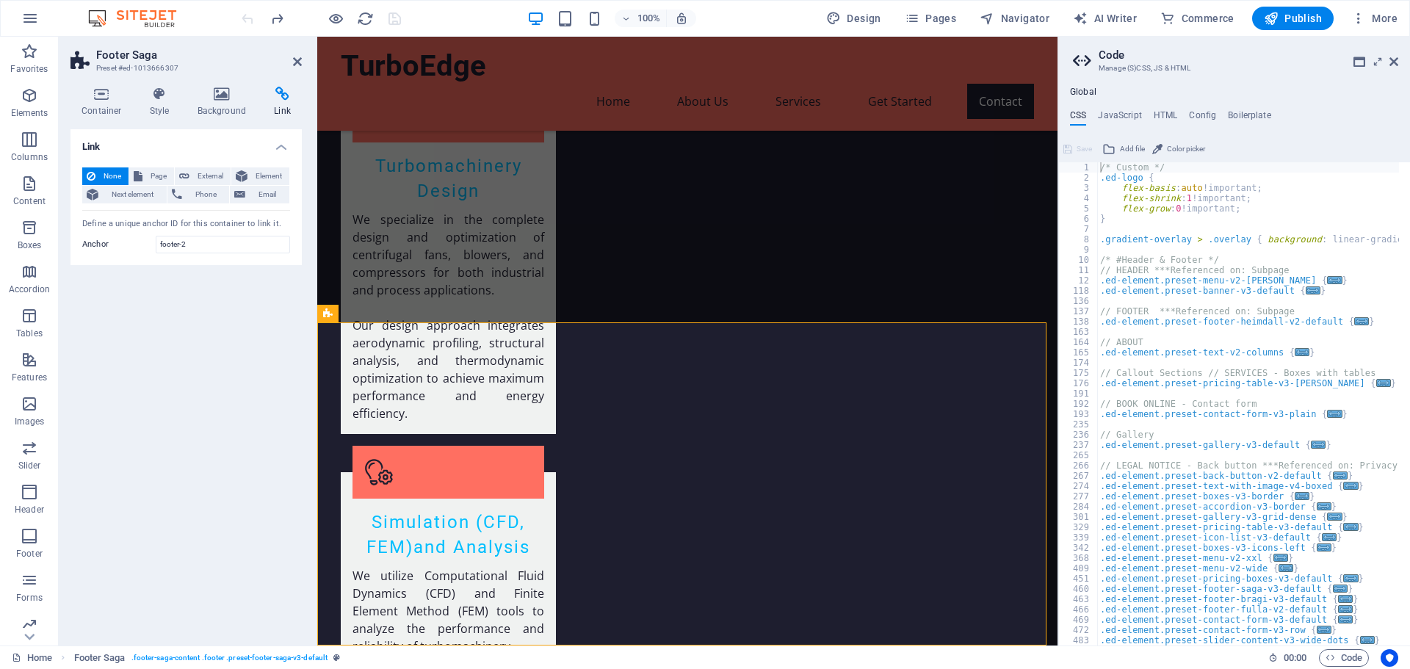
click at [103, 246] on label "Anchor" at bounding box center [118, 245] width 73 height 18
click at [156, 246] on input "footer-2" at bounding box center [223, 245] width 134 height 18
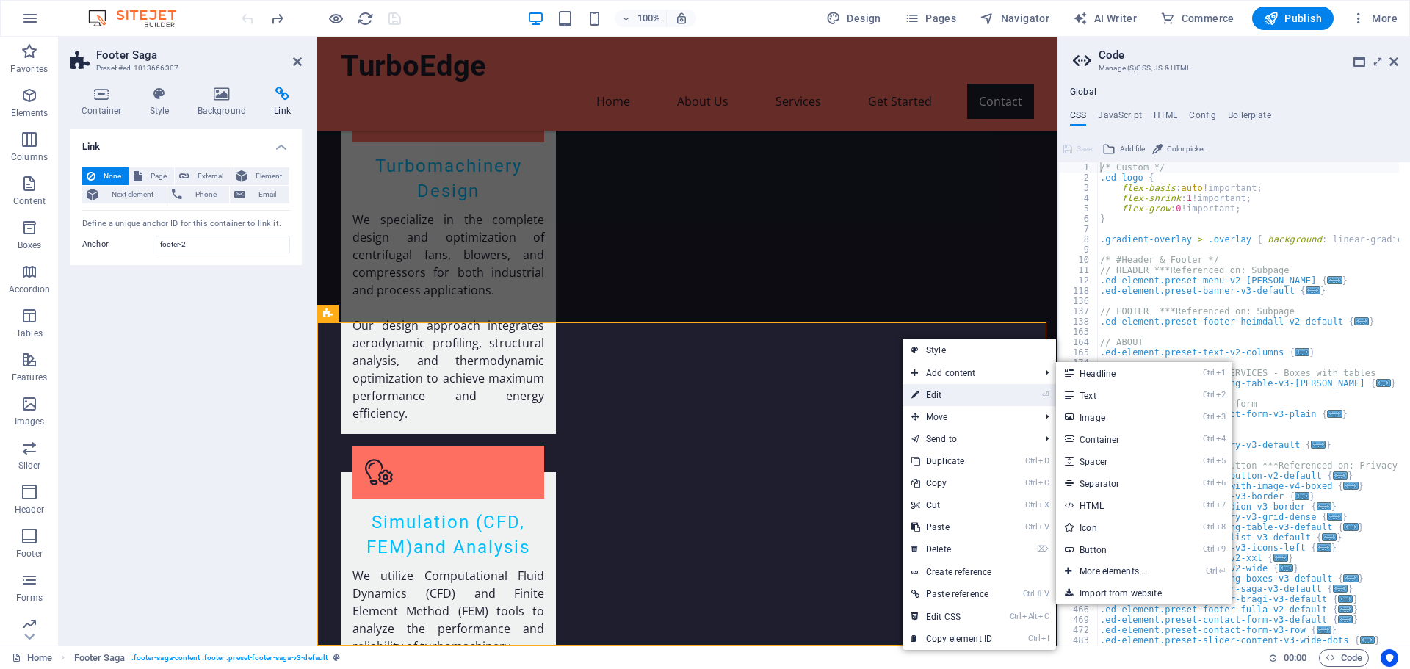
click at [946, 395] on link "⏎ Edit" at bounding box center [952, 395] width 98 height 22
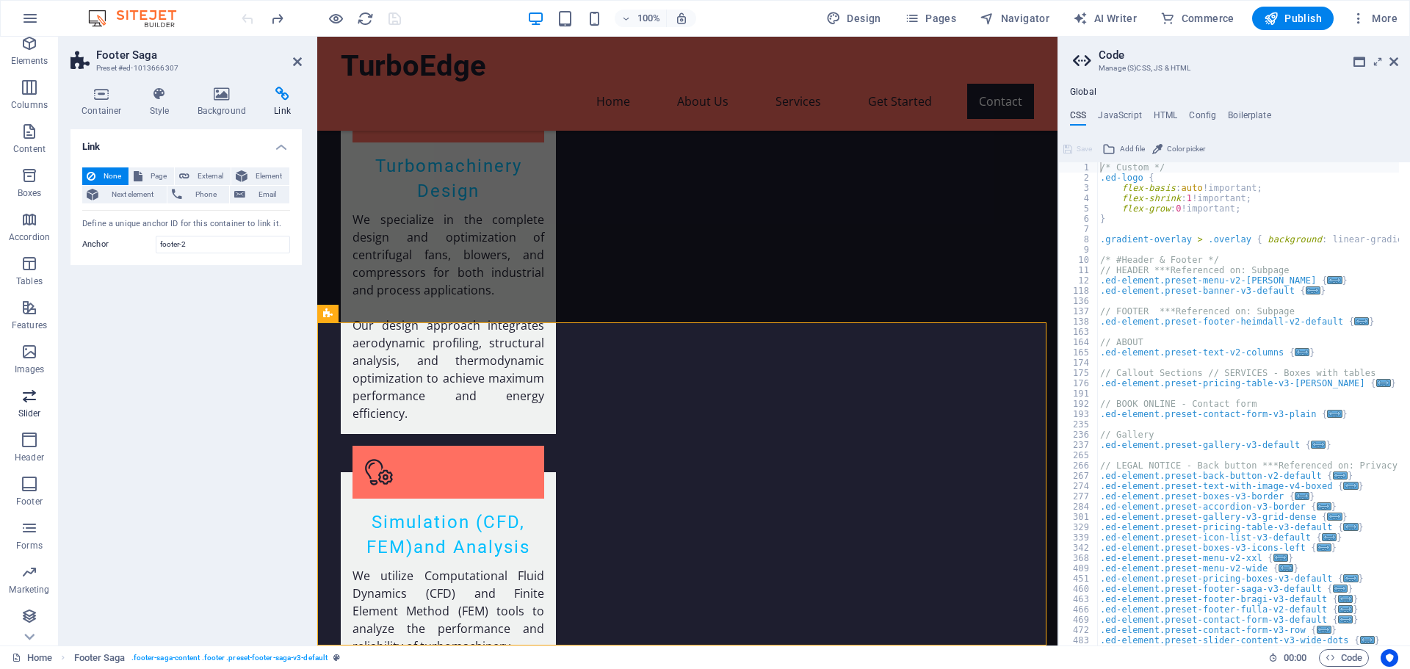
scroll to position [73, 0]
click at [23, 480] on p "Footer" at bounding box center [29, 480] width 26 height 12
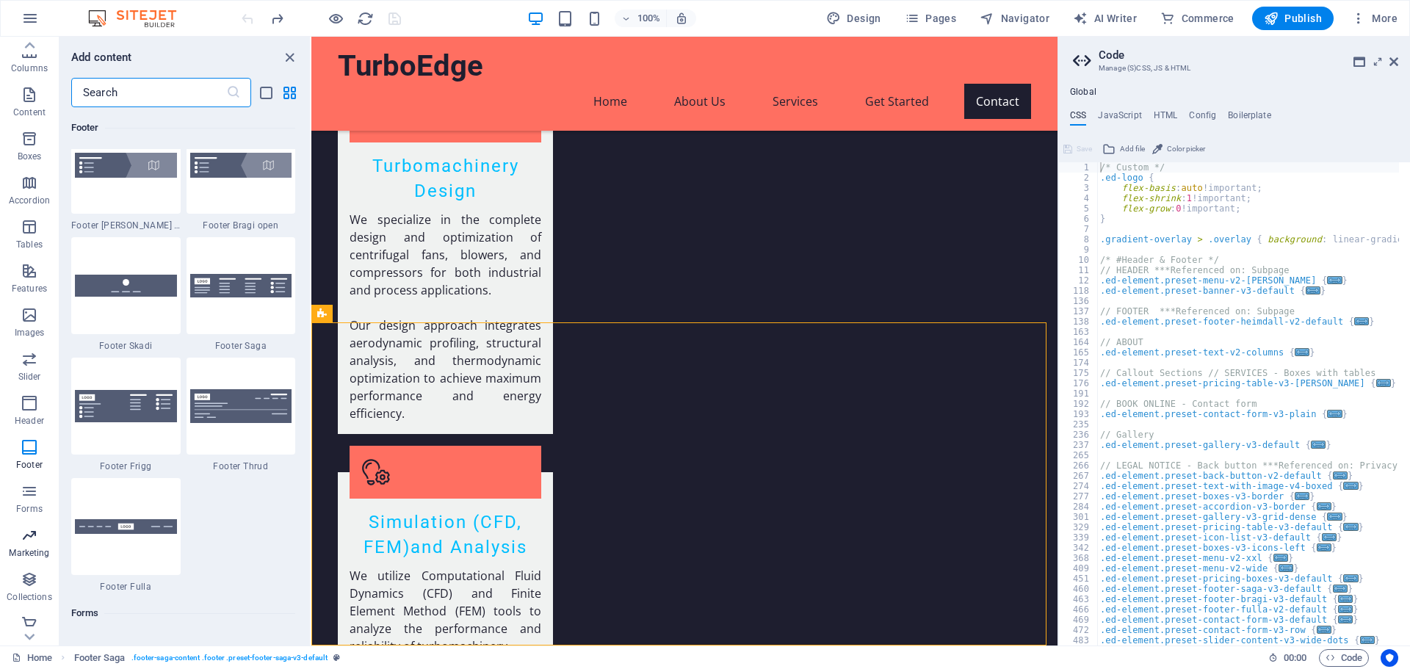
scroll to position [96, 0]
click at [37, 544] on p "Marketing" at bounding box center [29, 546] width 40 height 12
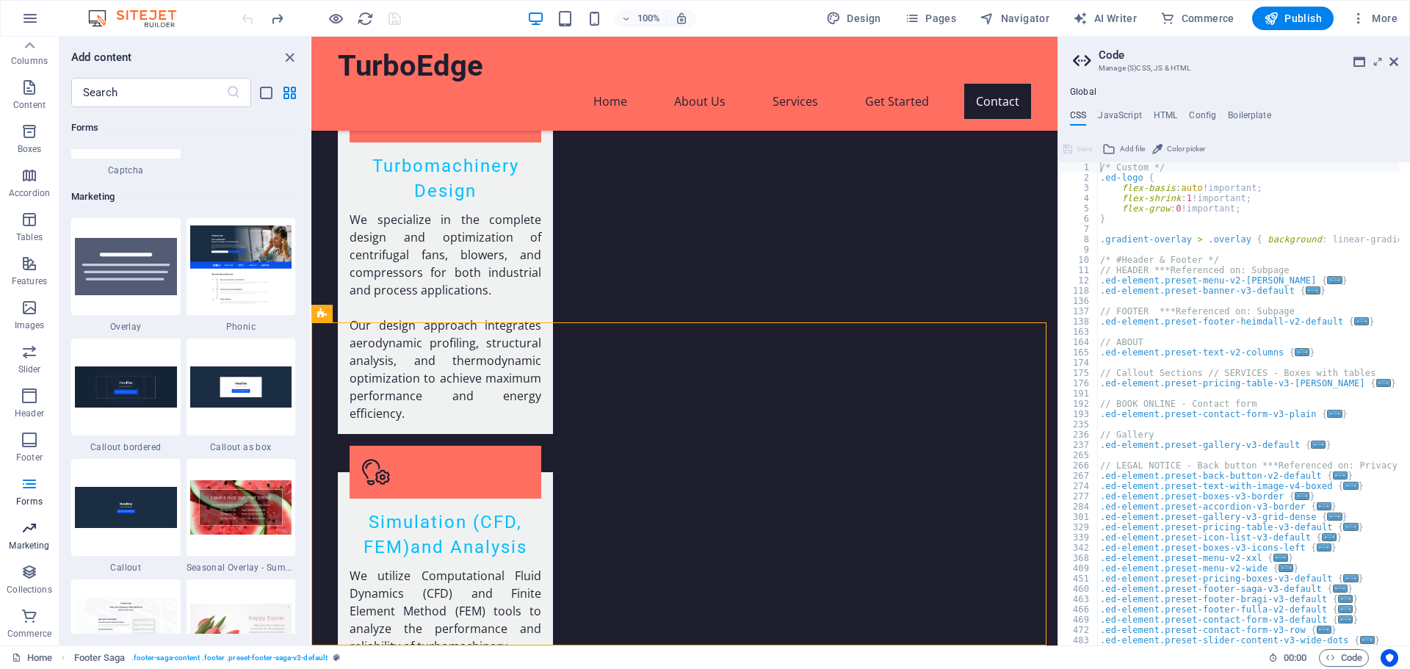
scroll to position [11962, 0]
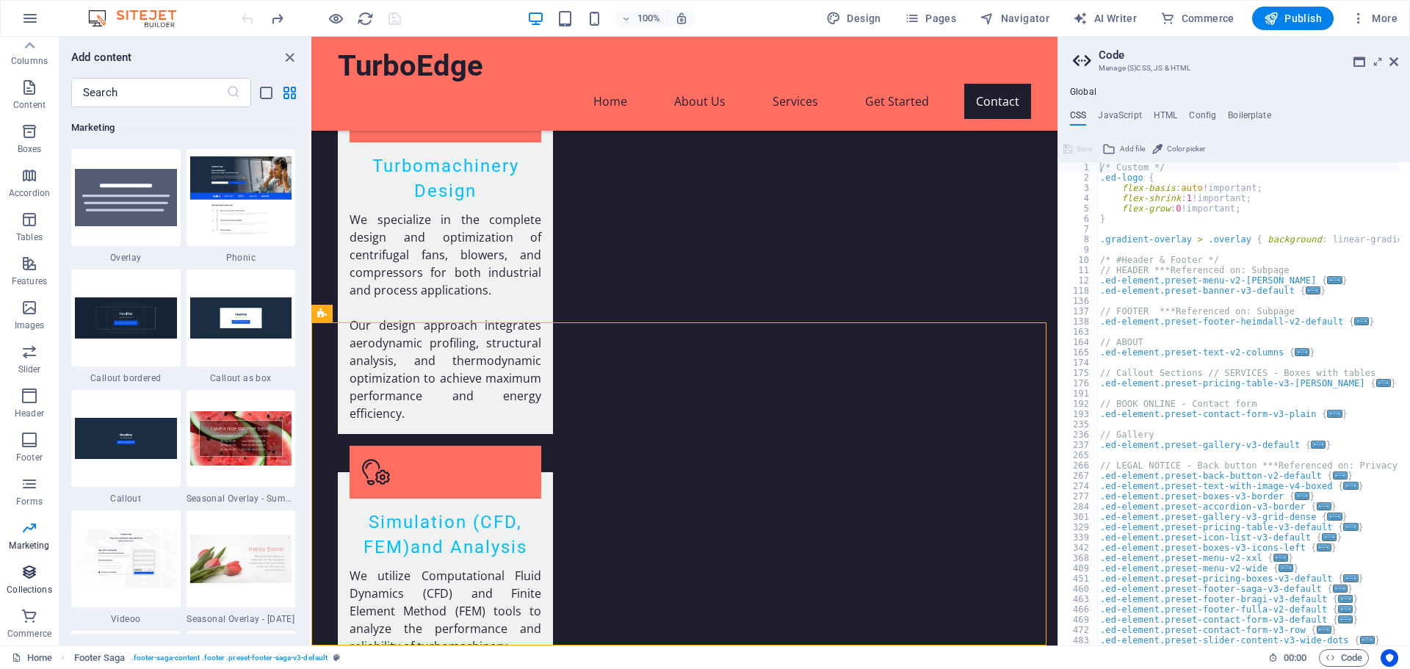
click at [22, 588] on p "Collections" at bounding box center [29, 590] width 45 height 12
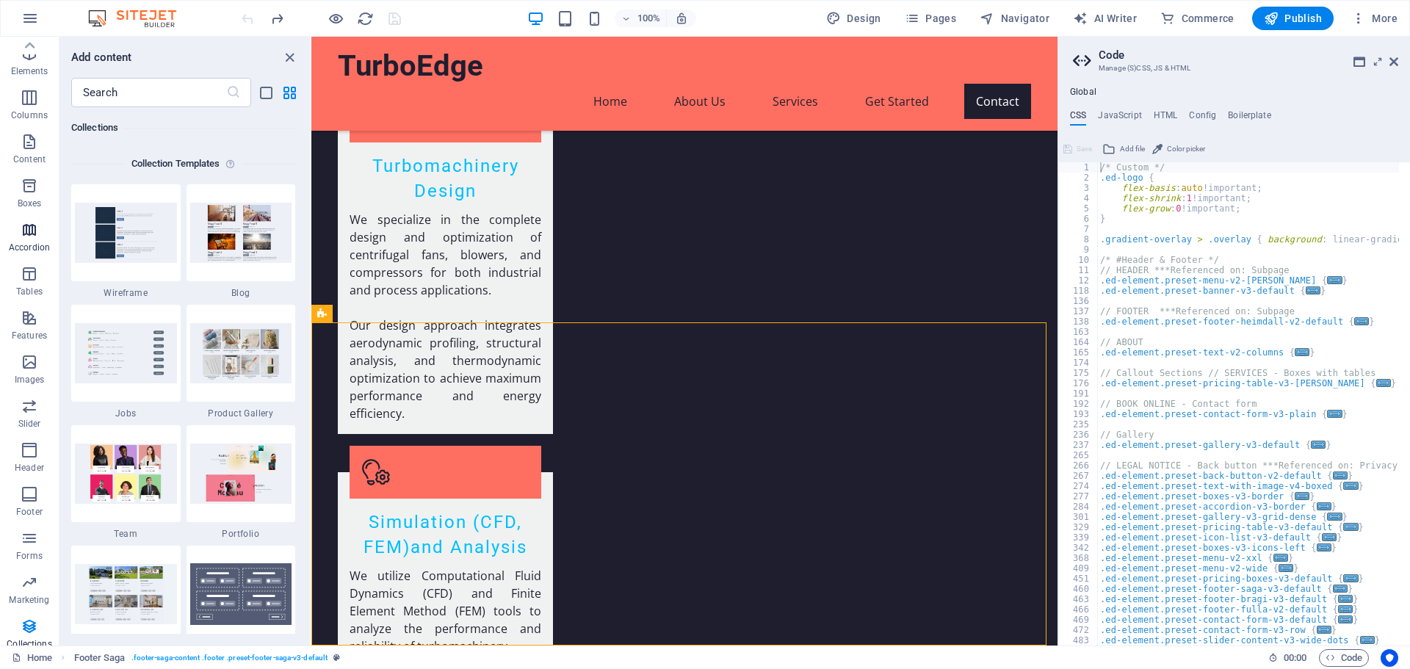
scroll to position [0, 0]
click at [120, 89] on input "text" at bounding box center [148, 92] width 155 height 29
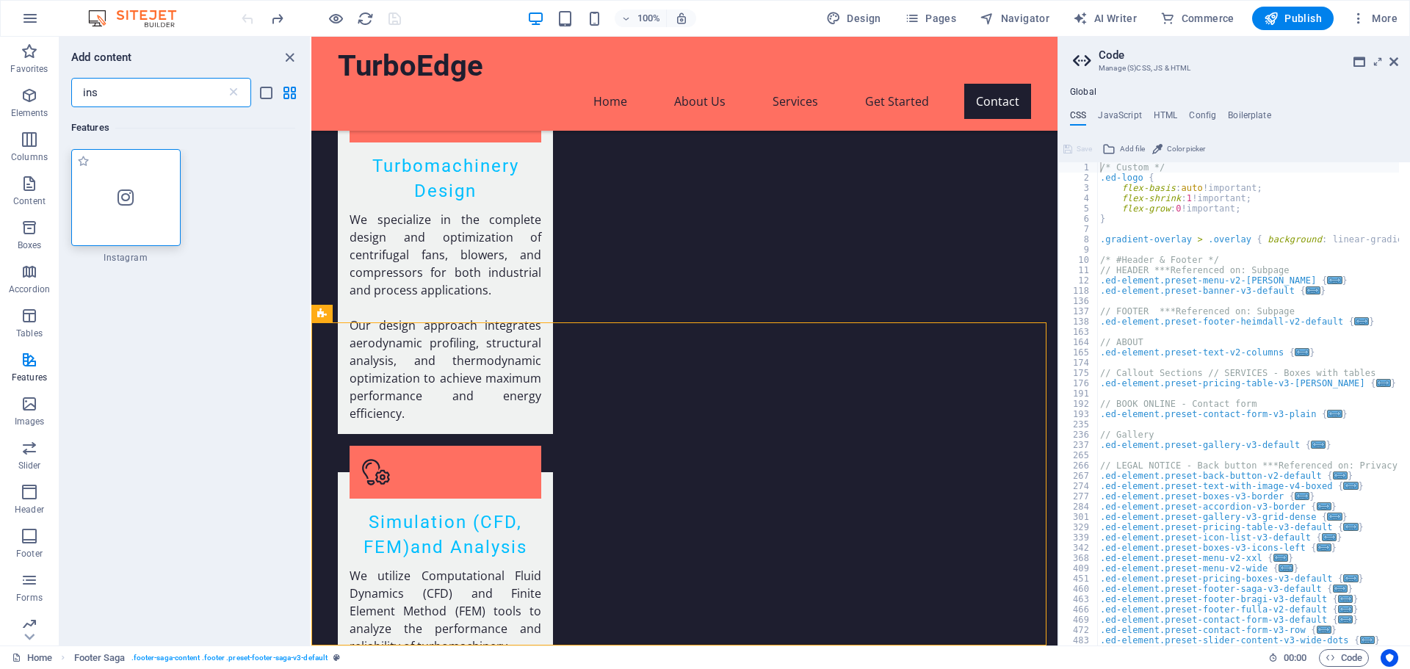
type input "ins"
click at [100, 218] on div at bounding box center [125, 197] width 109 height 97
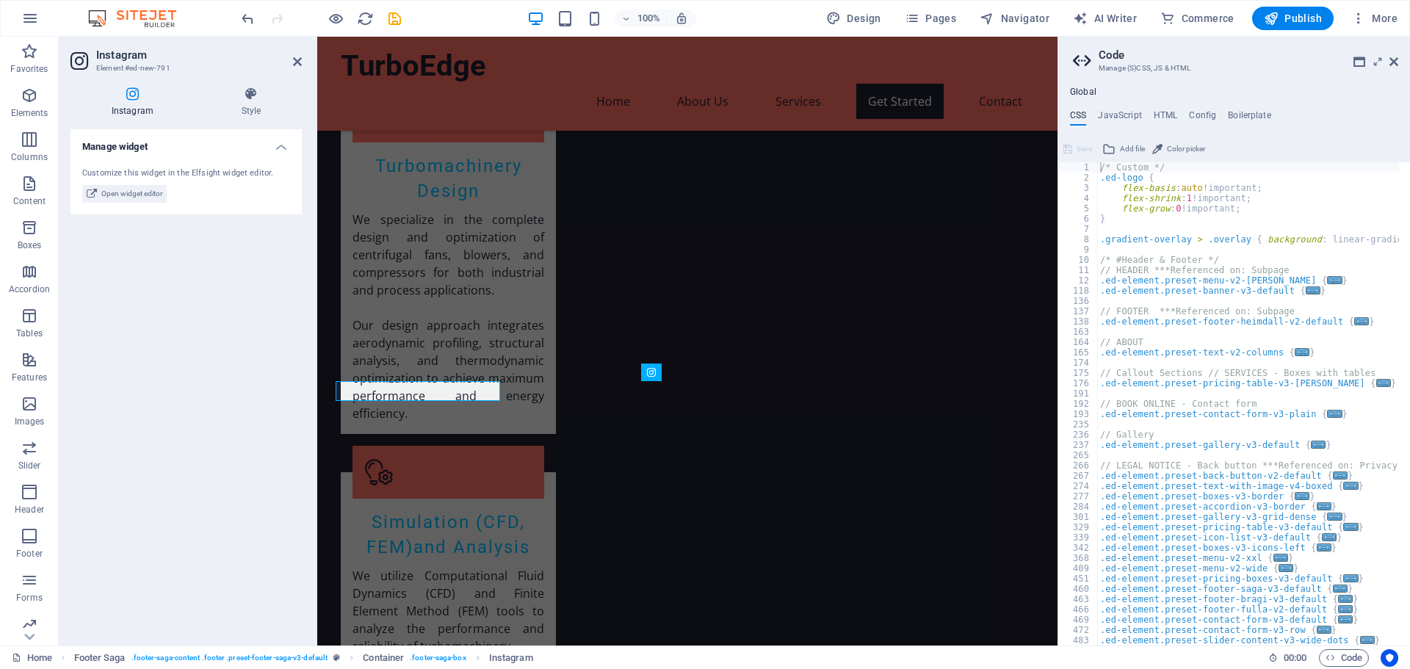
click at [222, 339] on div "Manage widget Customize this widget in the Elfsight widget editor. Open widget …" at bounding box center [186, 381] width 231 height 505
click at [22, 126] on button "Columns" at bounding box center [29, 147] width 59 height 44
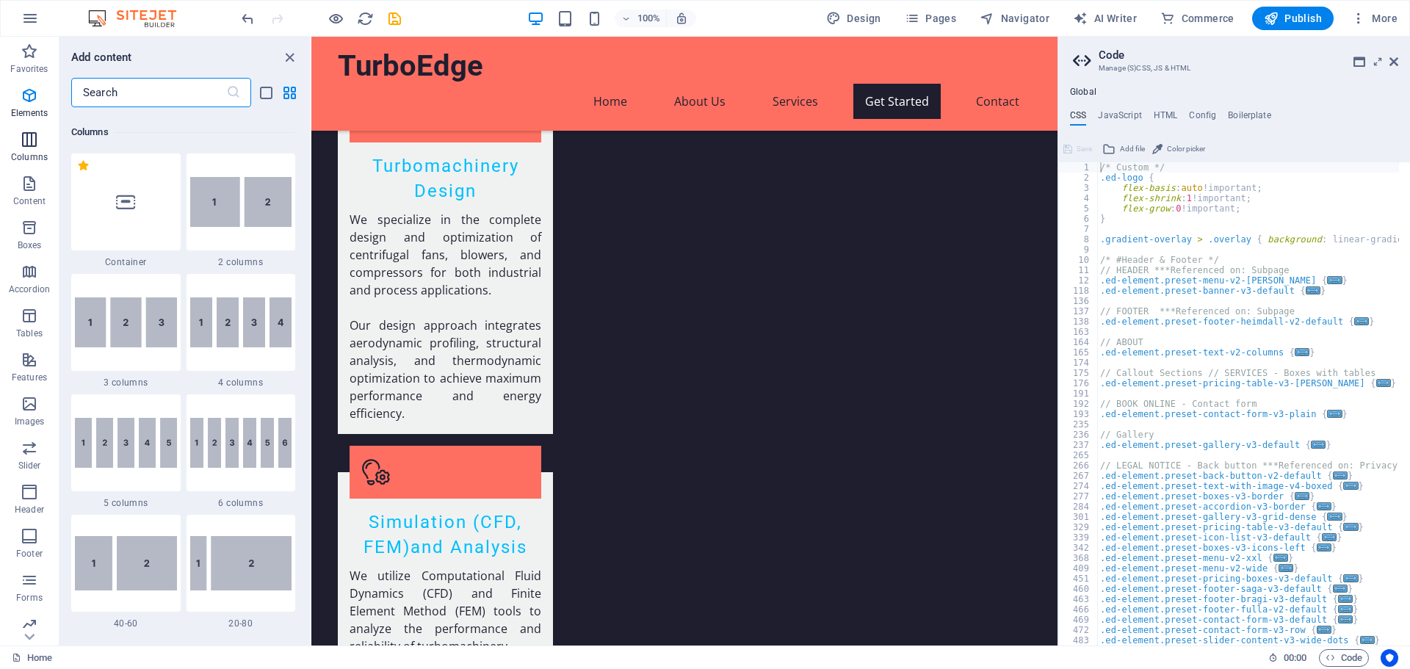
scroll to position [727, 0]
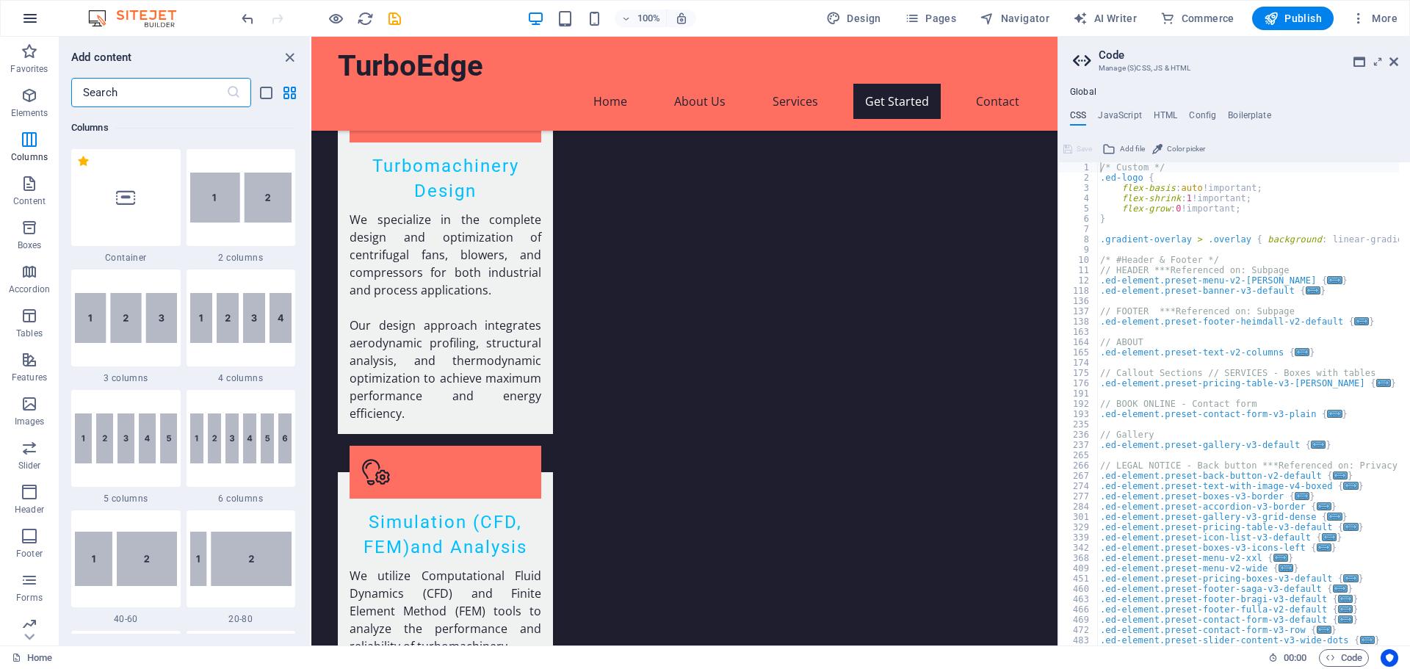
click at [34, 24] on icon "button" at bounding box center [30, 19] width 18 height 18
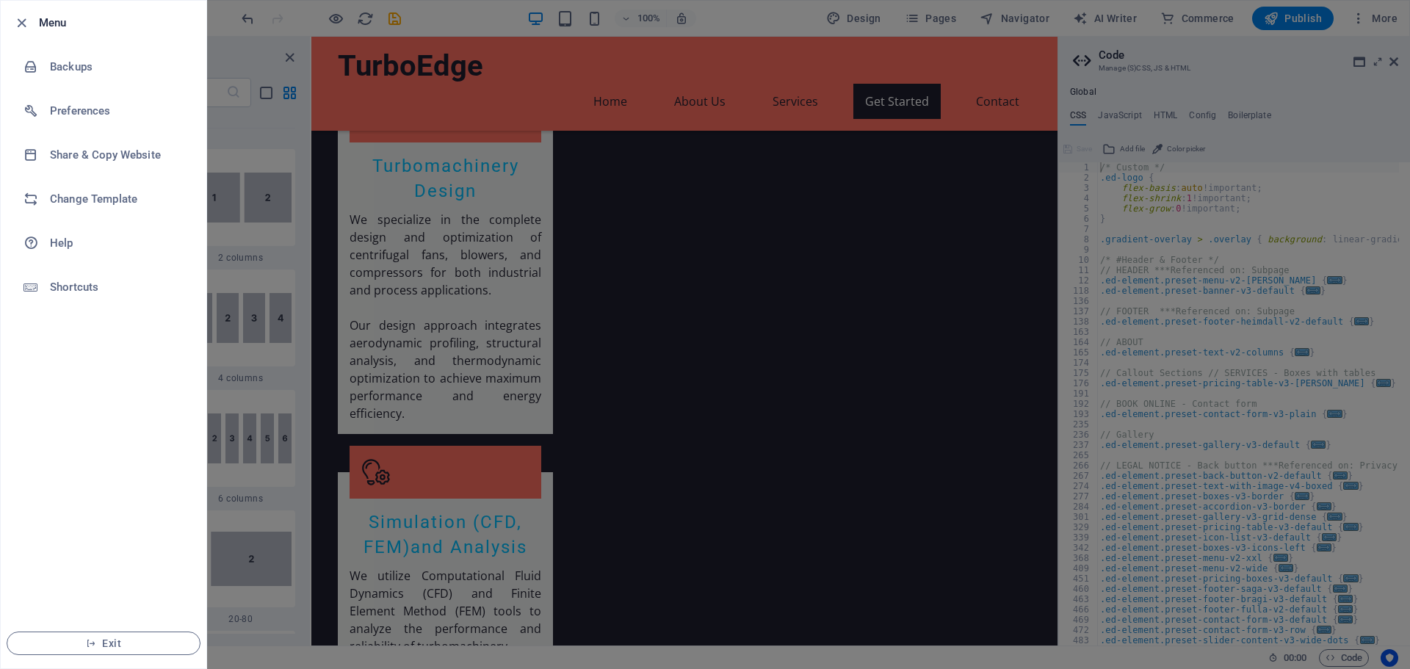
click at [107, 416] on ul "Menu Backups Preferences Share & Copy Website Change Template Help Shortcuts Ex…" at bounding box center [104, 335] width 206 height 668
click at [461, 274] on div at bounding box center [705, 334] width 1410 height 669
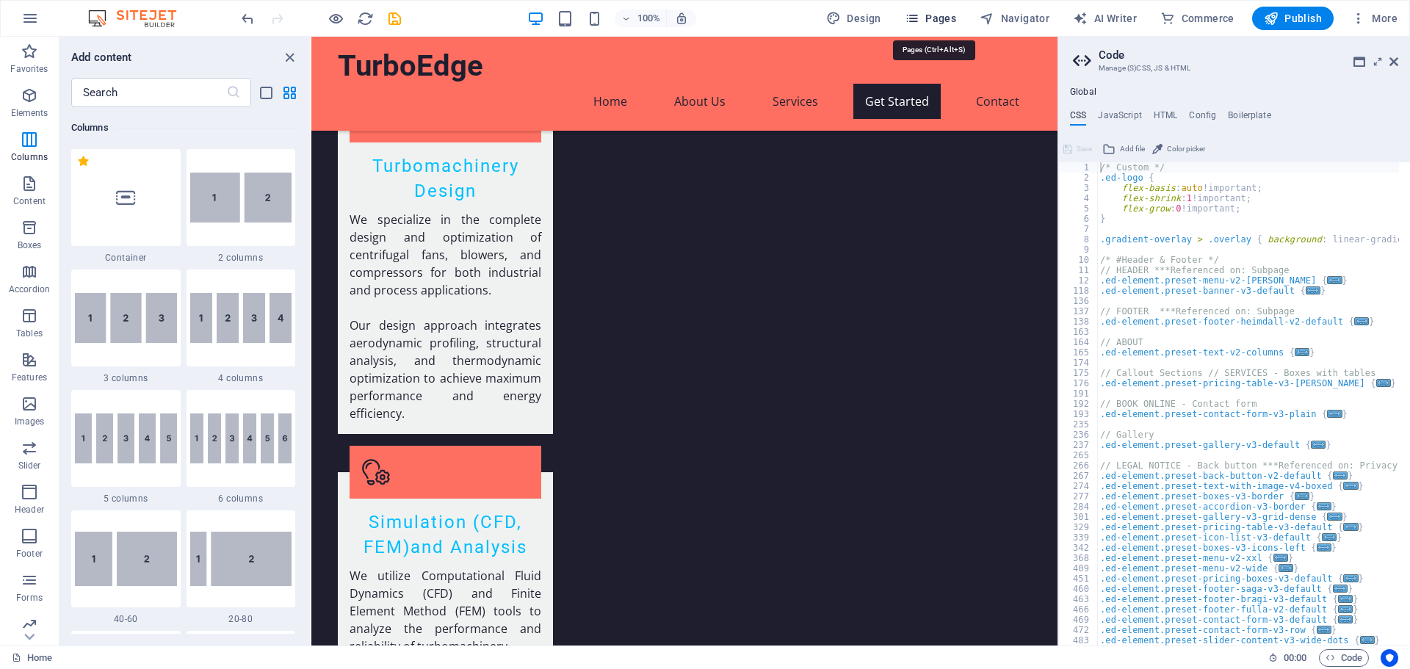
click at [940, 11] on span "Pages" at bounding box center [930, 18] width 51 height 15
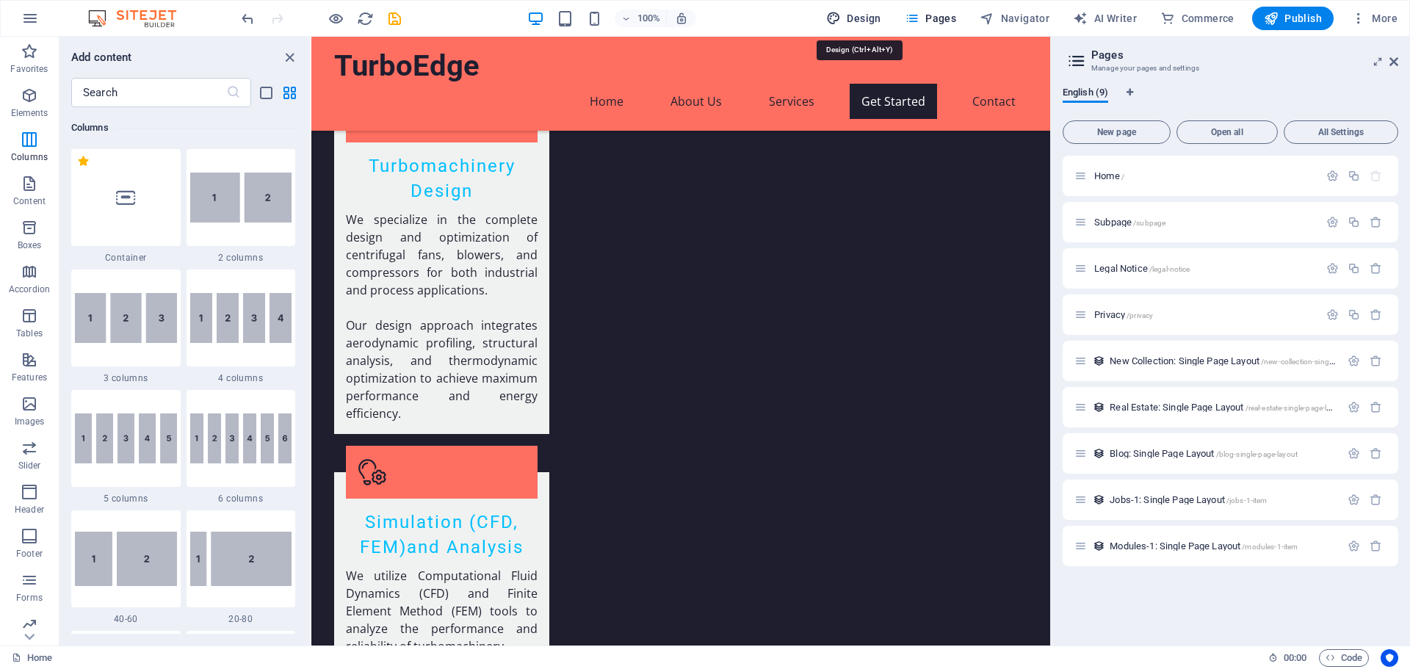
click at [866, 21] on span "Design" at bounding box center [853, 18] width 55 height 15
select select "px"
select select "200"
select select "px"
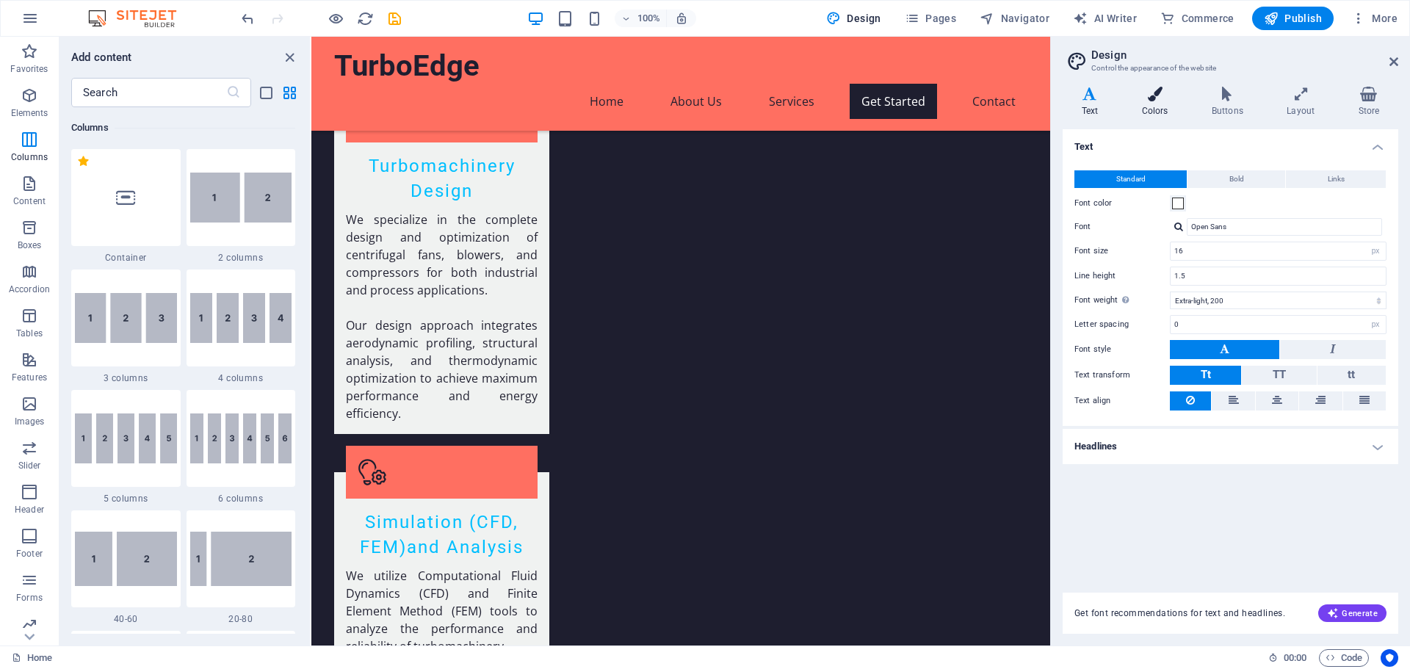
click at [1157, 97] on icon at bounding box center [1155, 94] width 64 height 15
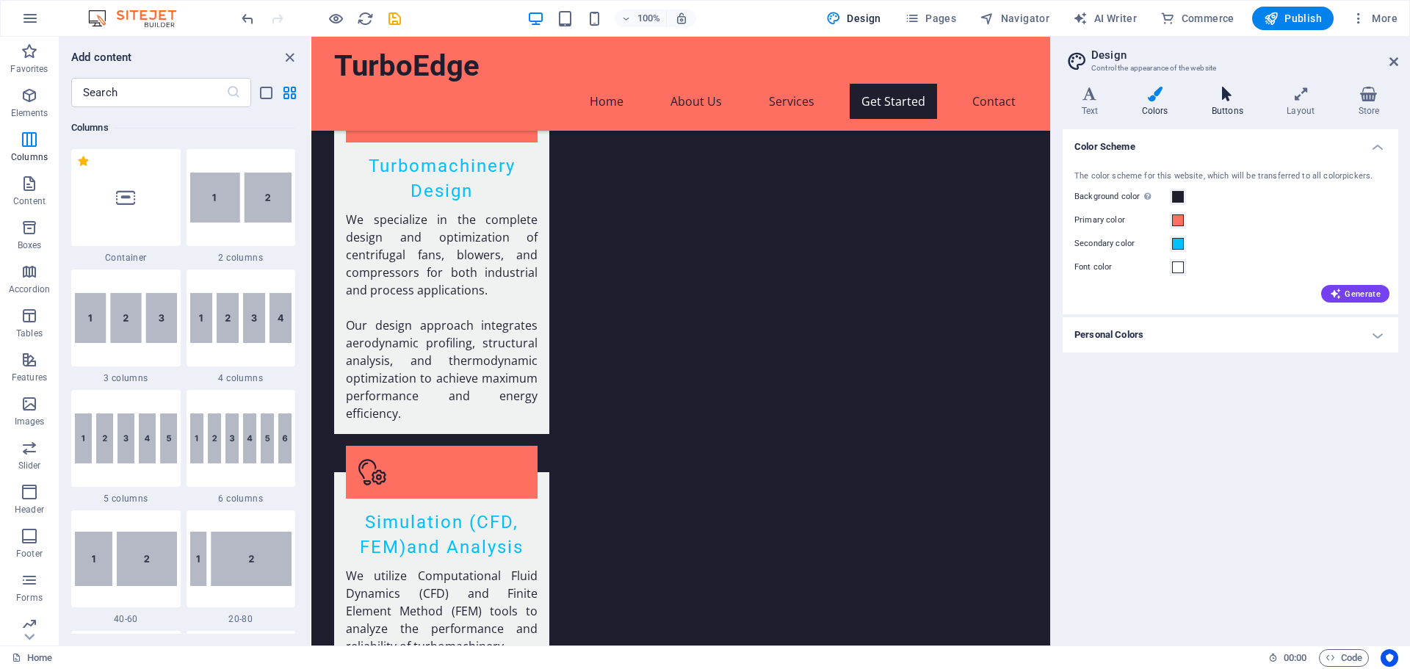
click at [1237, 100] on icon at bounding box center [1227, 94] width 69 height 15
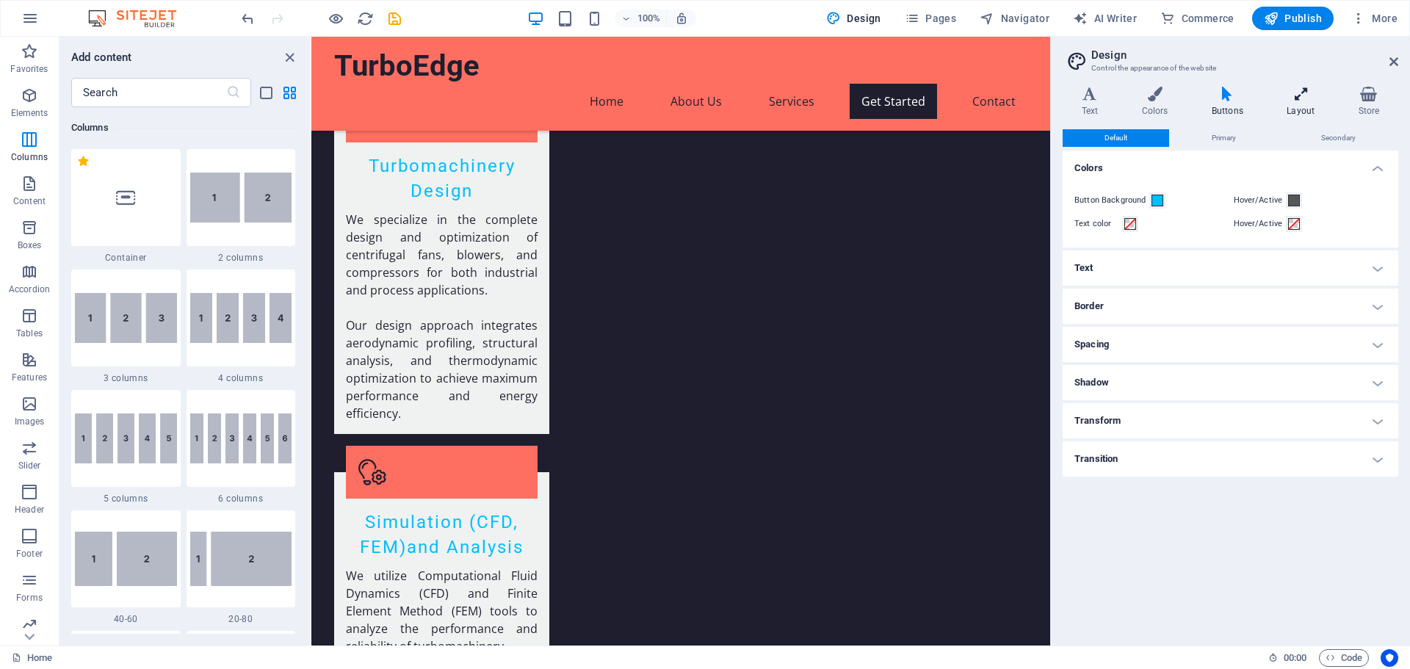
click at [1316, 104] on h4 "Layout" at bounding box center [1303, 102] width 71 height 31
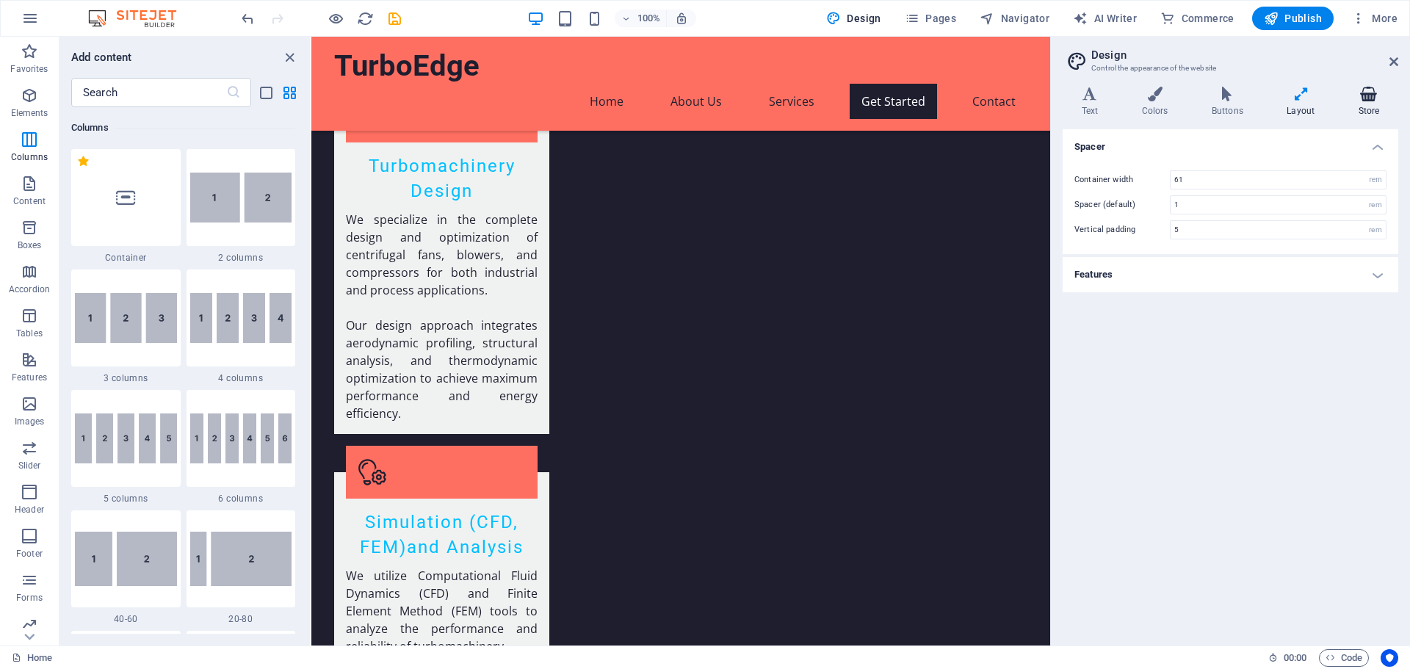
click at [1360, 97] on icon at bounding box center [1369, 94] width 59 height 15
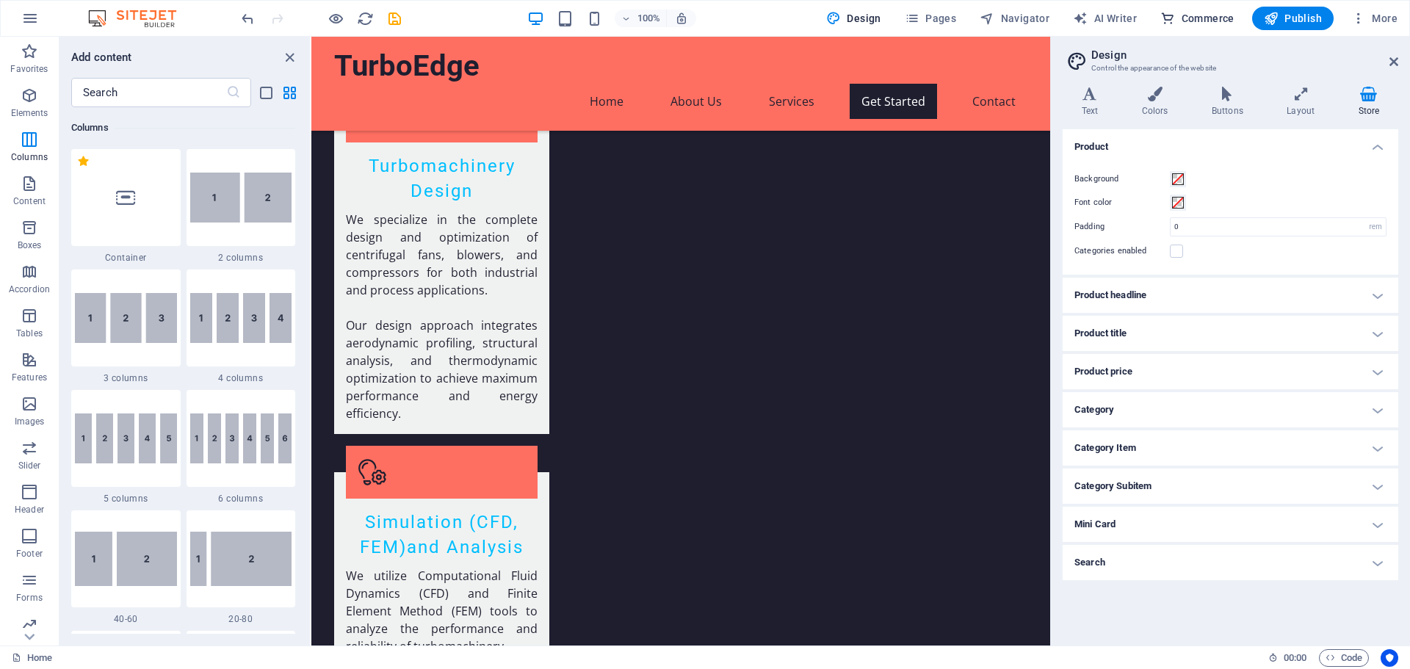
click at [1202, 18] on span "Commerce" at bounding box center [1197, 18] width 74 height 15
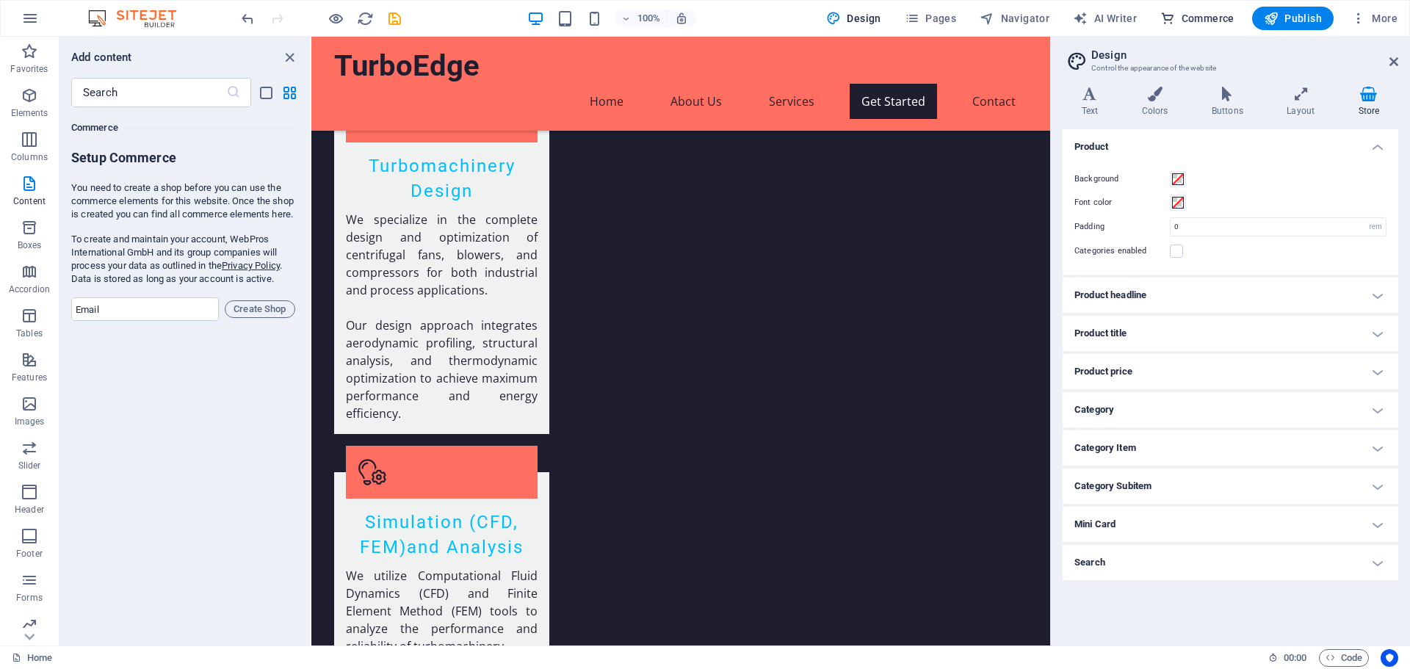
scroll to position [14152, 0]
click at [1129, 19] on span "AI Writer" at bounding box center [1105, 18] width 64 height 15
select select "English"
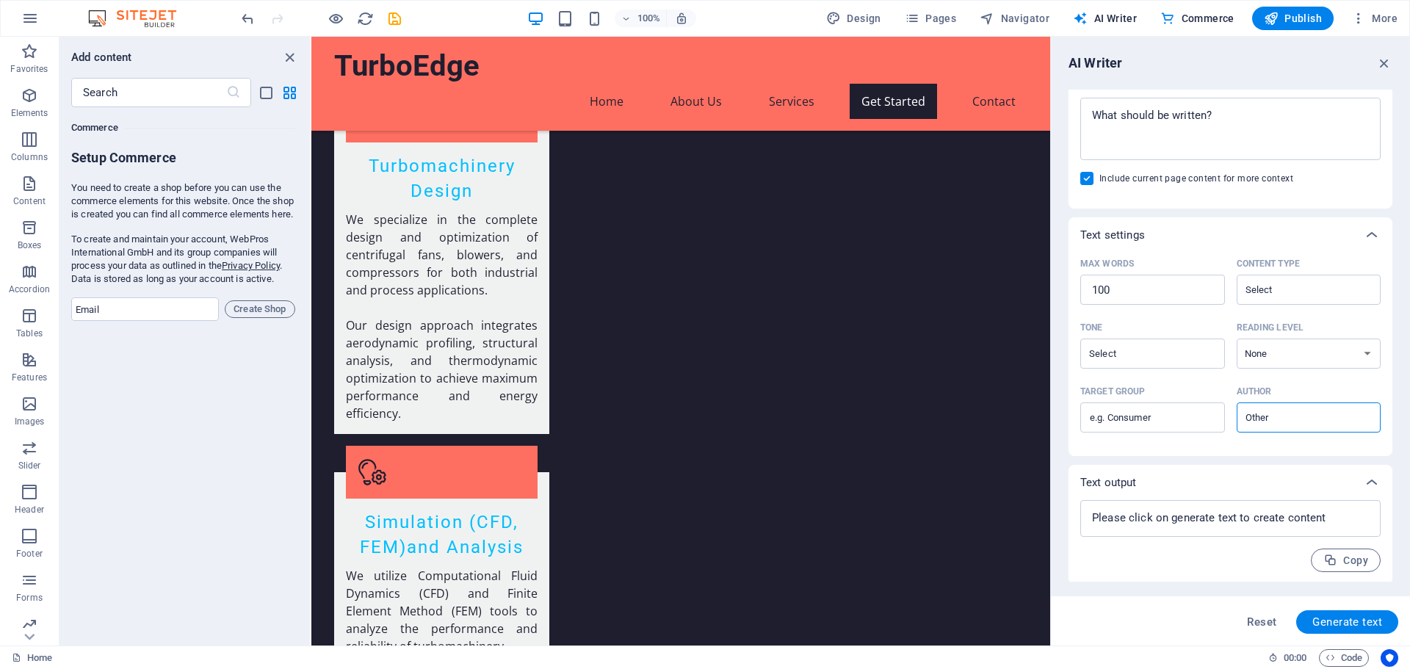
scroll to position [205, 0]
click at [1221, 517] on textarea at bounding box center [1231, 516] width 286 height 22
type textarea "x"
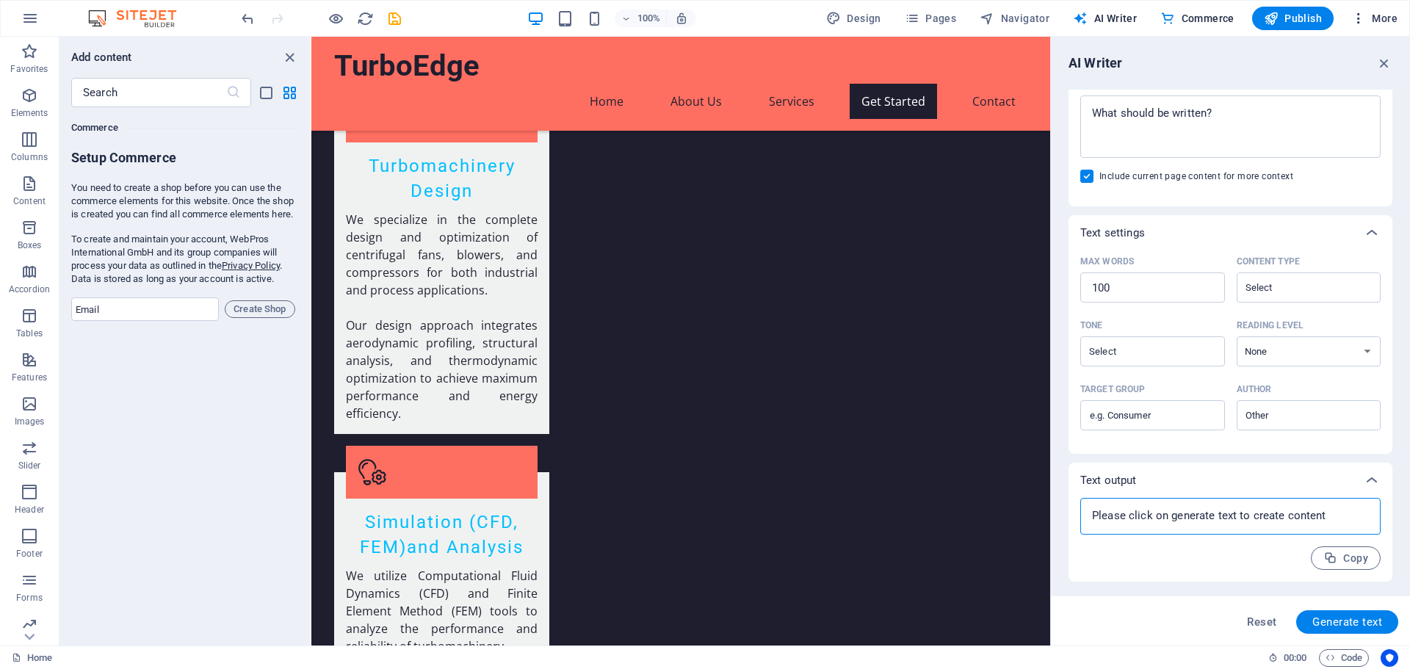
click at [1392, 18] on span "More" at bounding box center [1374, 18] width 46 height 15
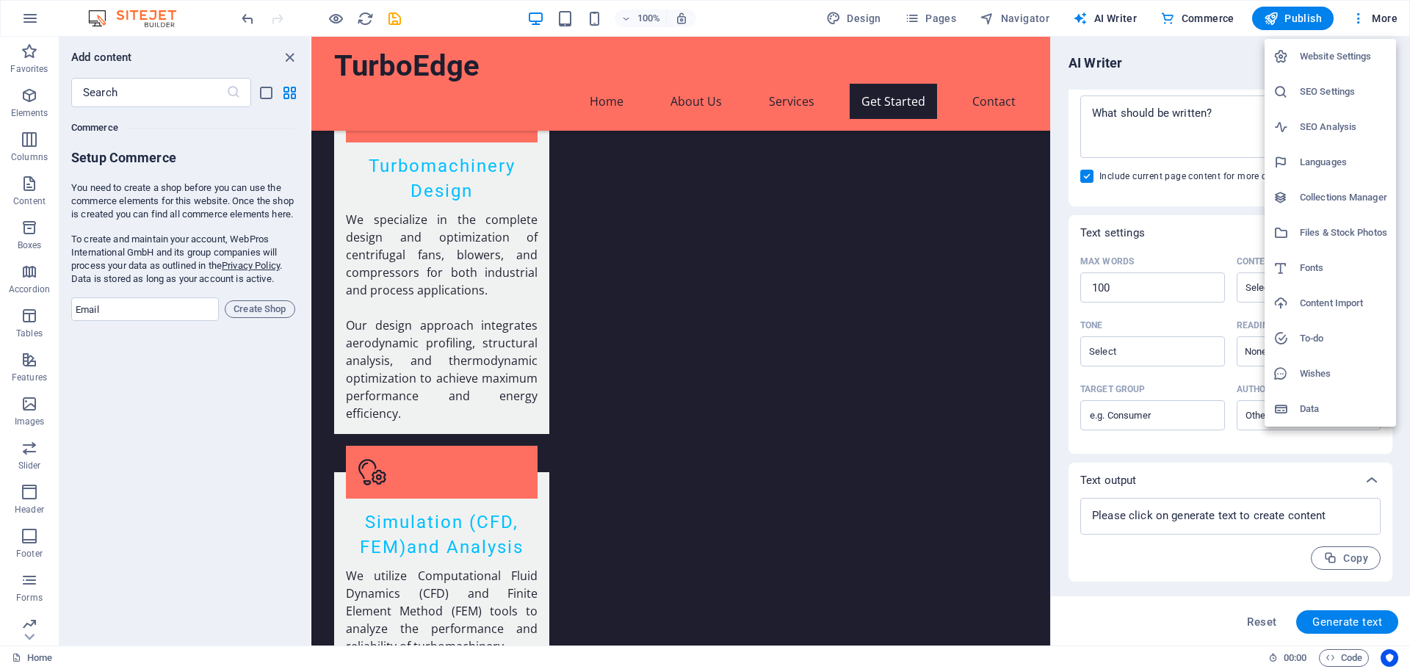
click at [1324, 195] on h6 "Collections Manager" at bounding box center [1343, 198] width 87 height 18
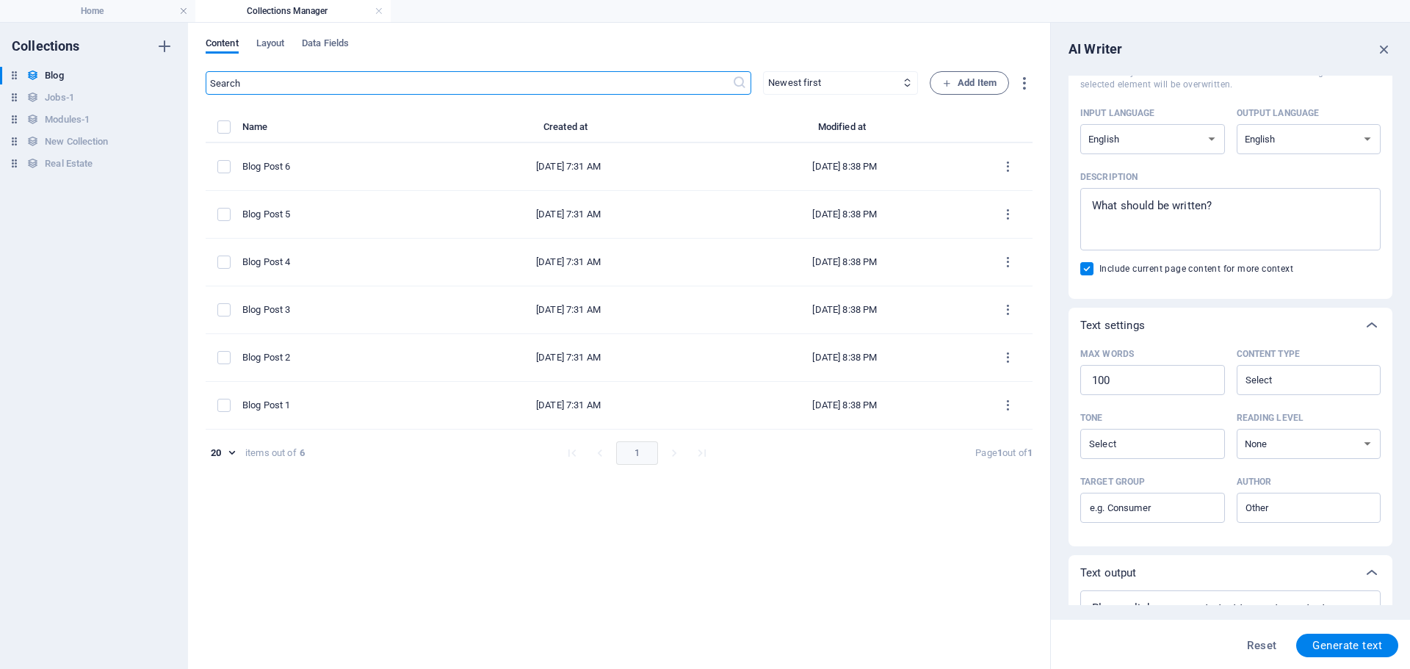
scroll to position [0, 0]
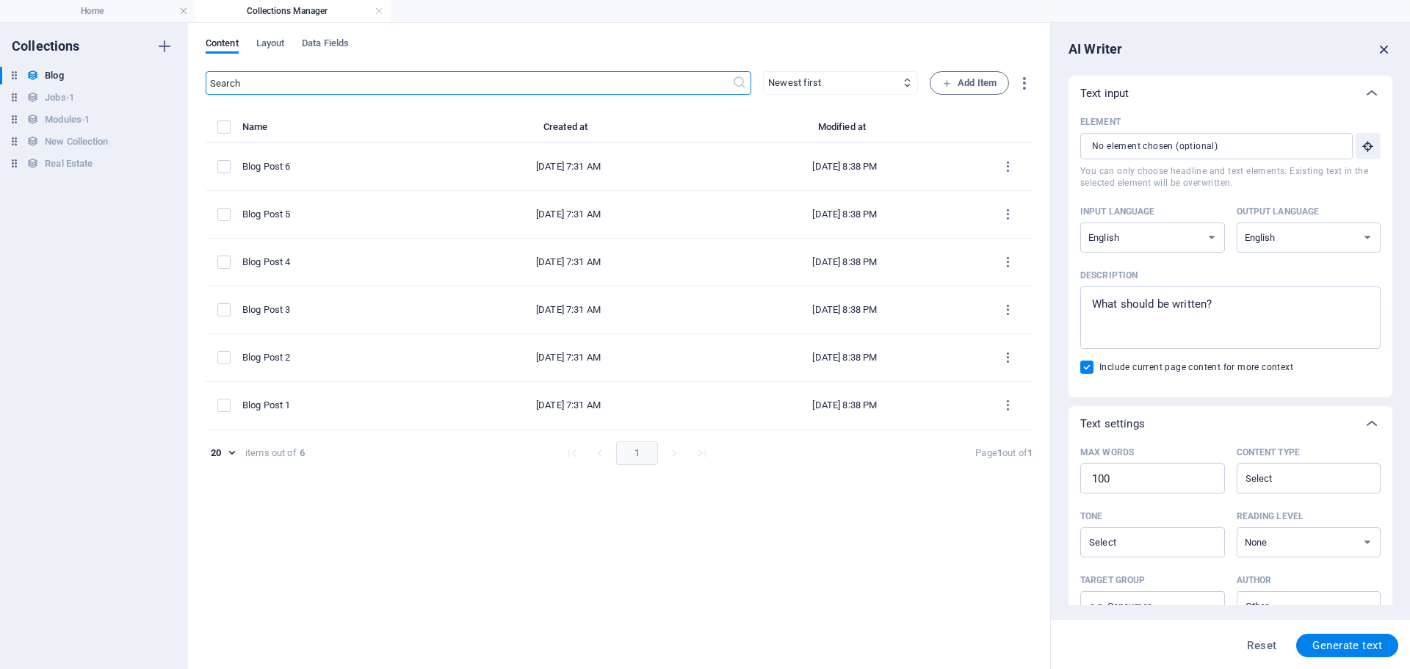
click at [1381, 48] on icon "button" at bounding box center [1384, 49] width 16 height 16
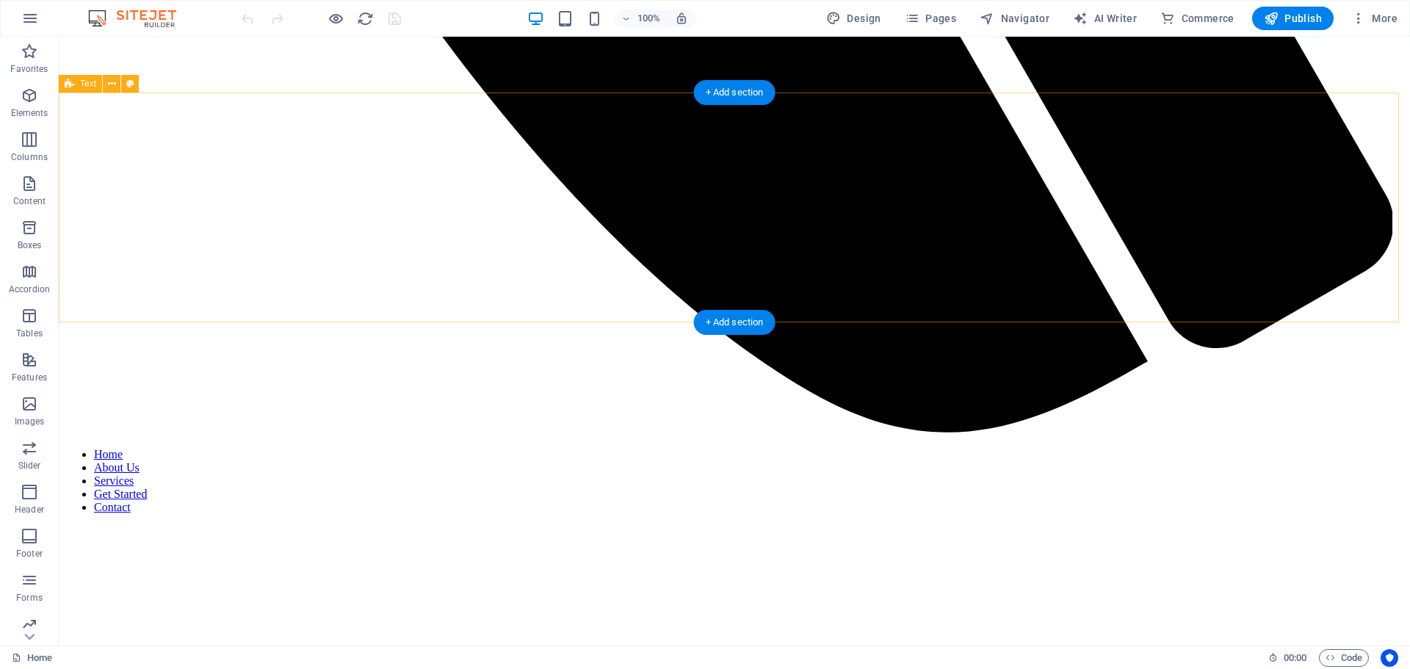
scroll to position [1464, 0]
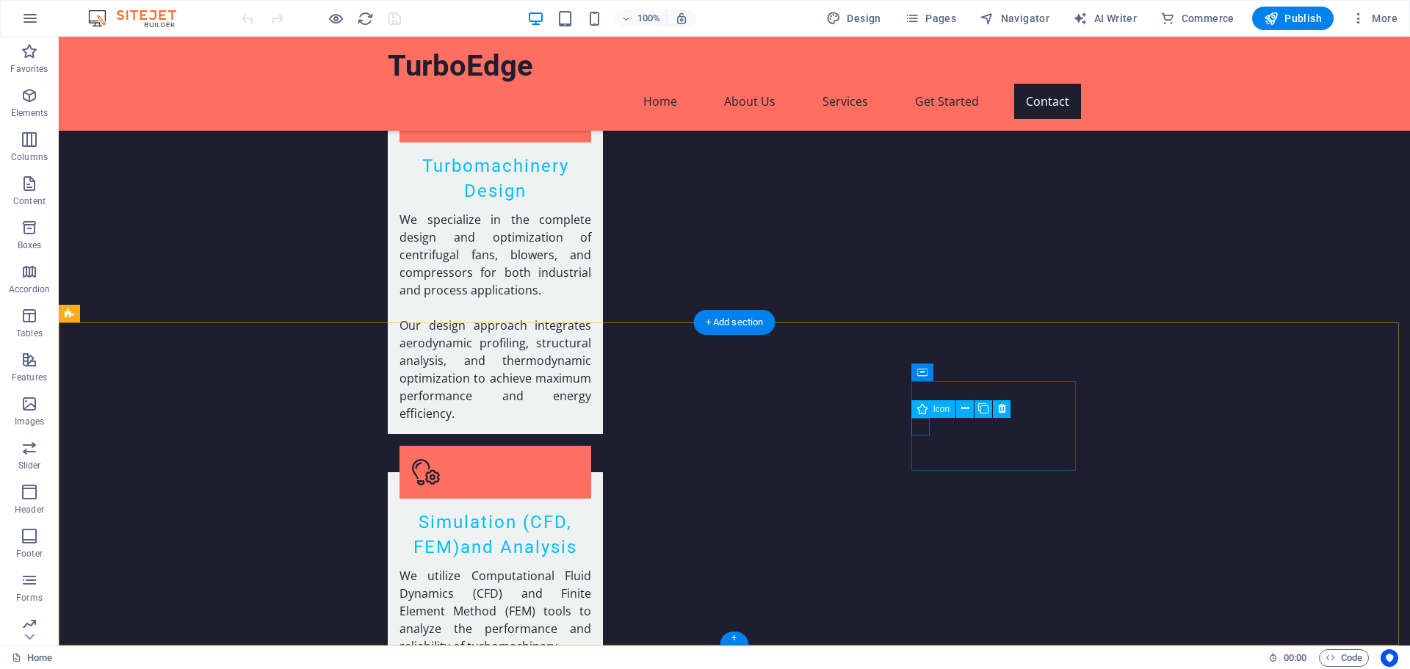
select select "xMidYMid"
select select "px"
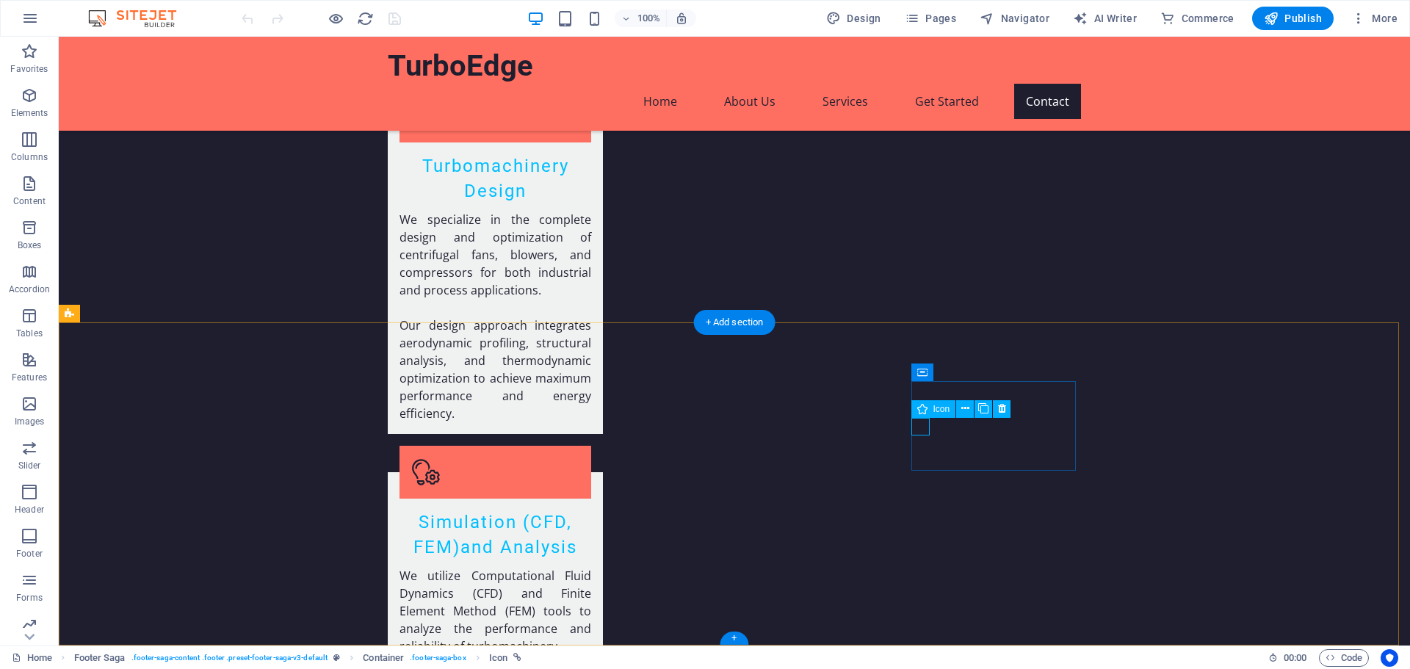
select select "px"
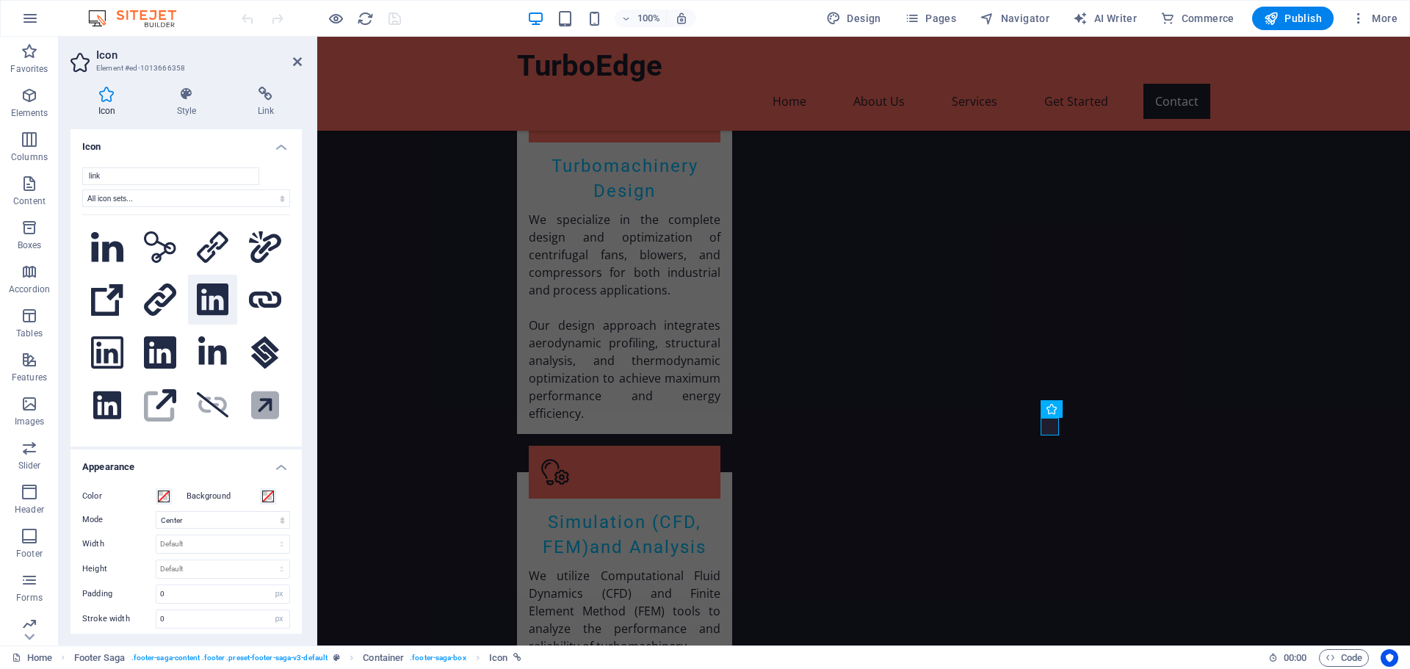
type input "link"
click at [208, 296] on icon at bounding box center [213, 299] width 32 height 32
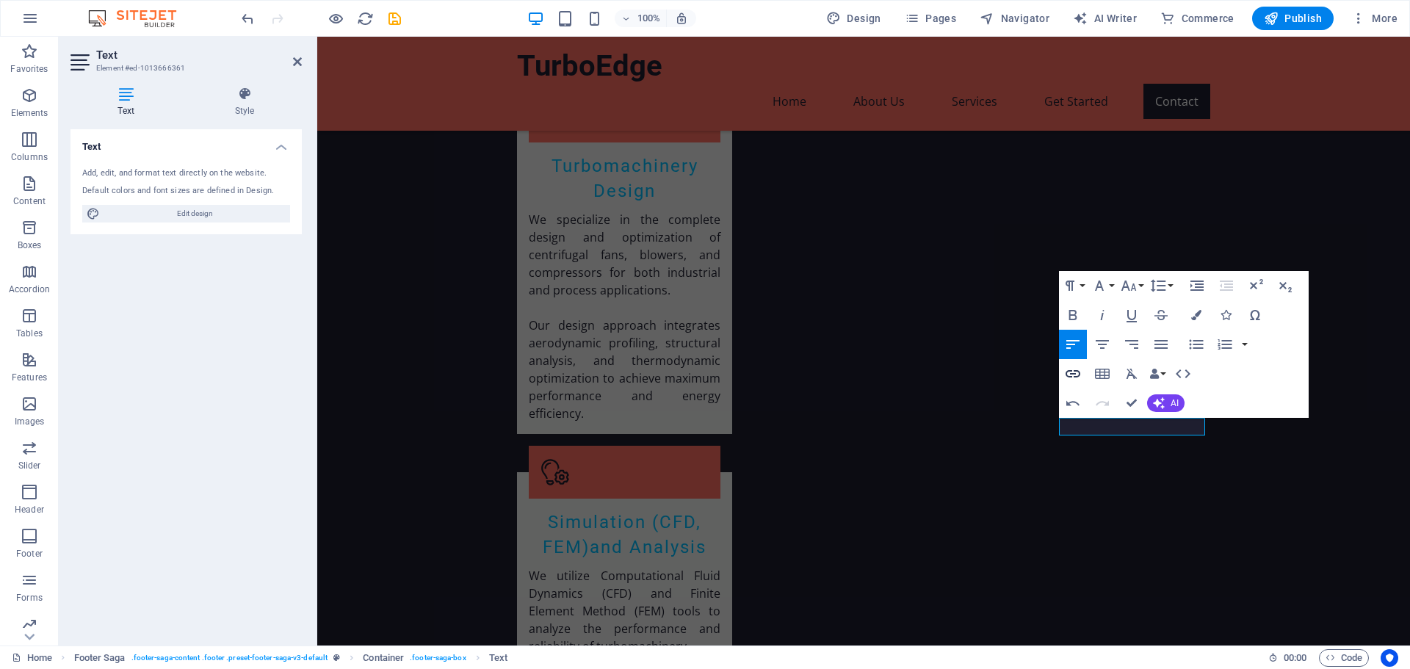
click at [1074, 374] on icon "button" at bounding box center [1073, 373] width 15 height 7
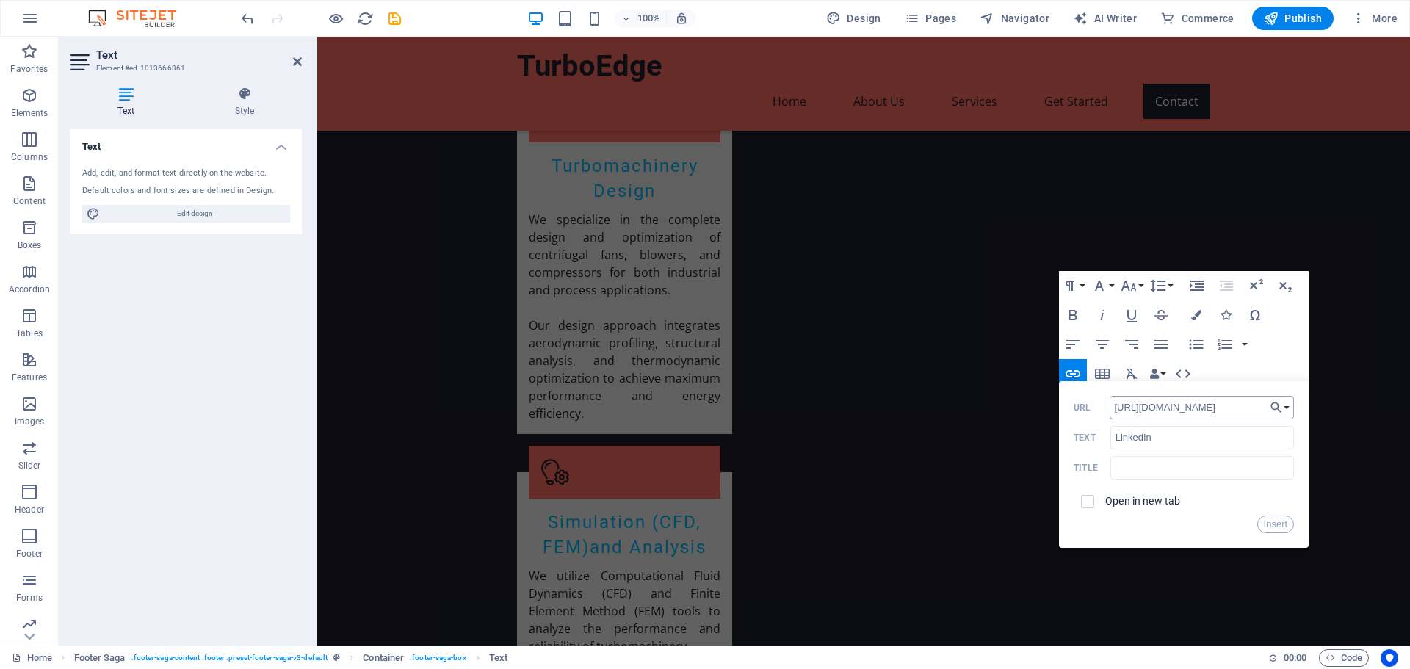
scroll to position [0, 46]
type input "https://www.linkedin.com/company/turboedge/"
click at [1147, 472] on input "text" at bounding box center [1202, 468] width 184 height 24
click at [1268, 527] on button "Insert" at bounding box center [1275, 525] width 37 height 18
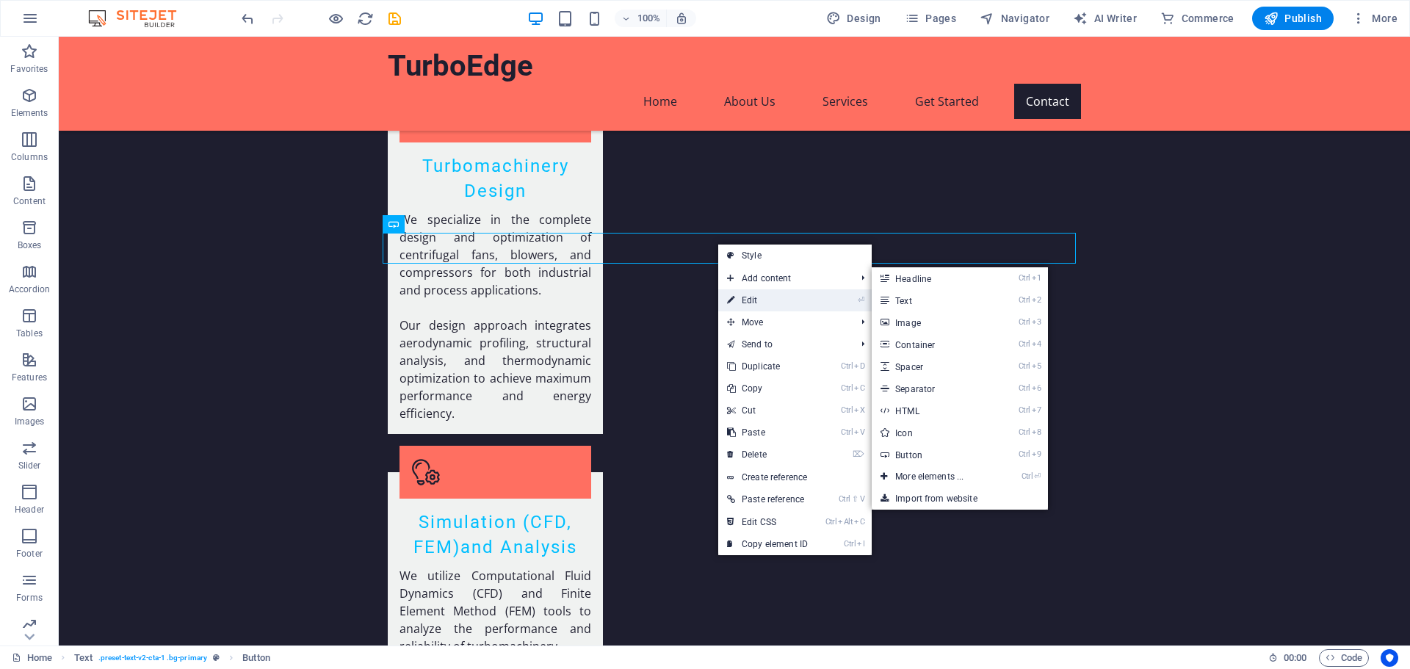
click at [767, 296] on link "⏎ Edit" at bounding box center [767, 300] width 98 height 22
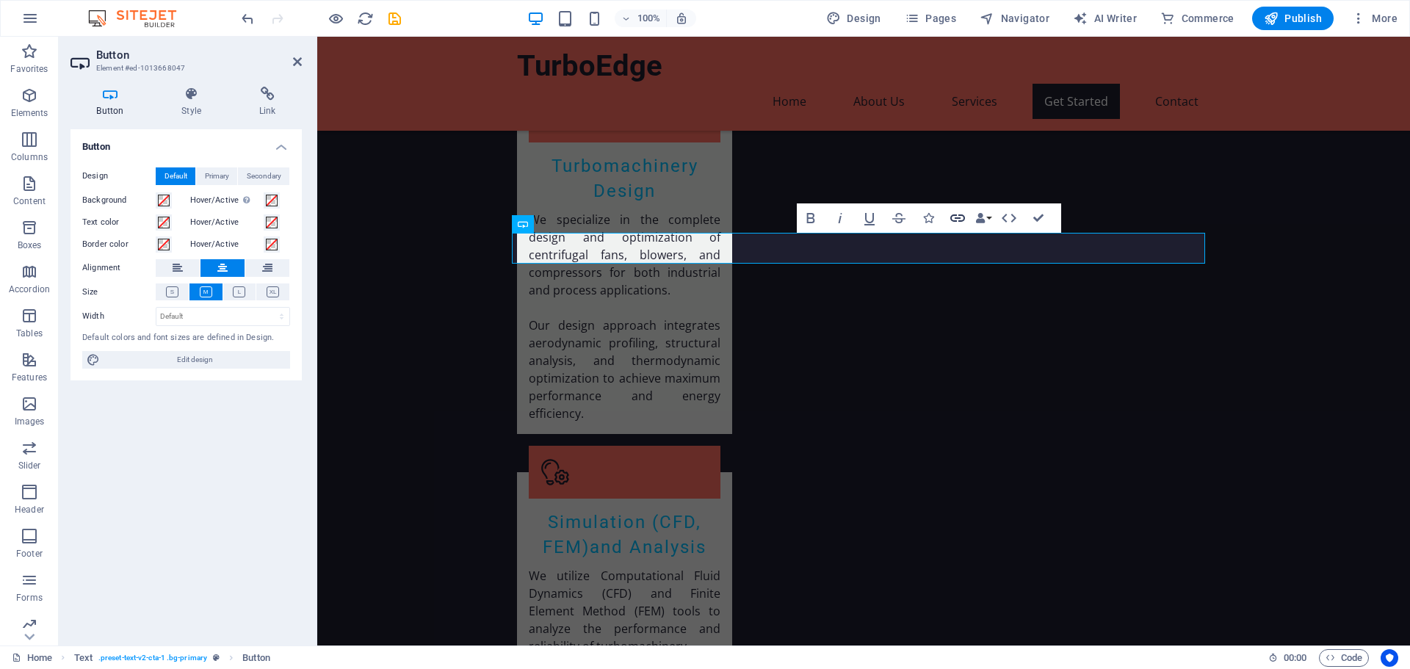
click at [965, 222] on icon "button" at bounding box center [958, 218] width 18 height 18
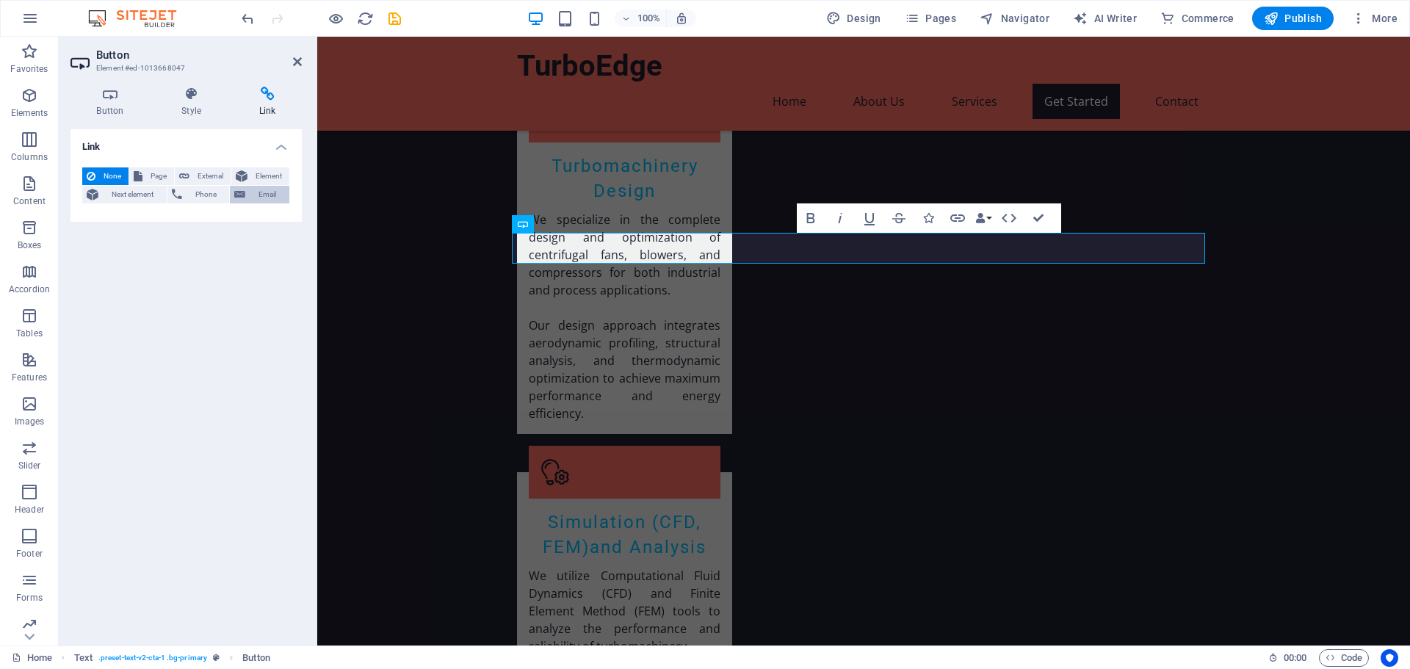
click at [256, 192] on span "Email" at bounding box center [267, 195] width 35 height 18
click at [217, 214] on input "Email" at bounding box center [223, 219] width 134 height 18
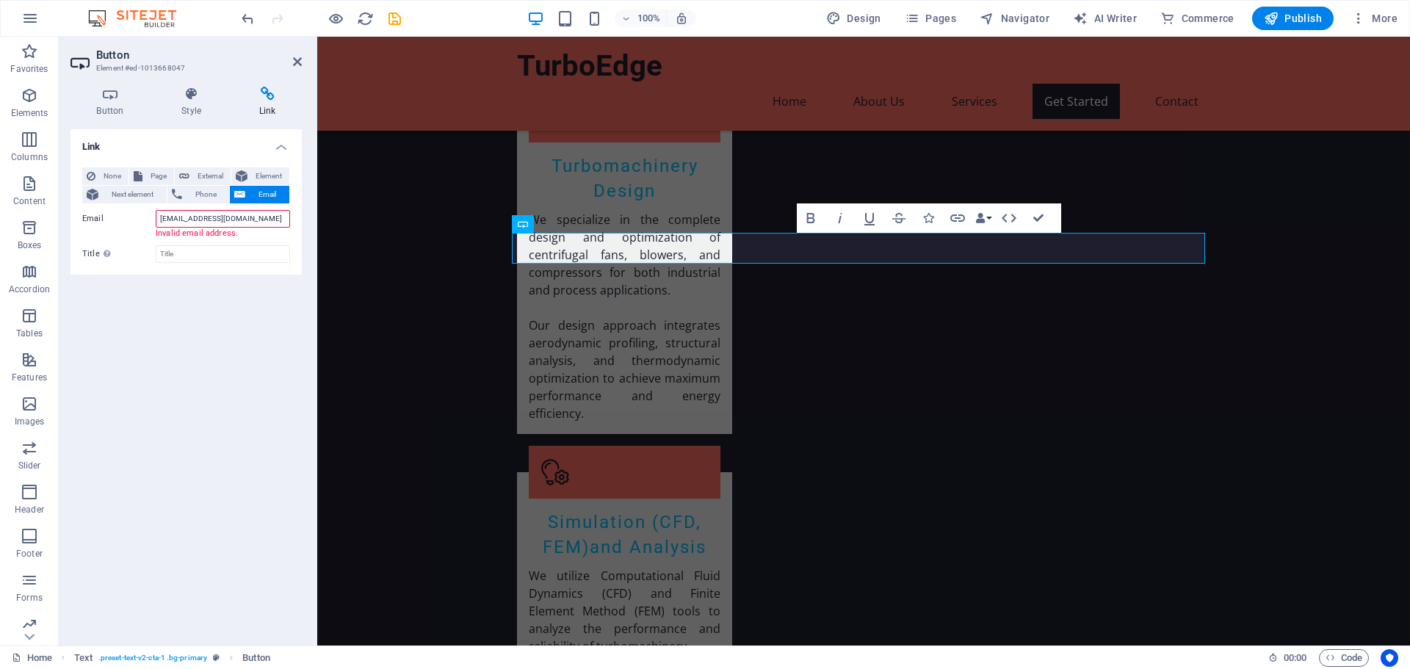
type input "[EMAIL_ADDRESS][DOMAIN_NAME]"
type input "I"
type input "[EMAIL_ADDRESS][DOMAIN_NAME]"
click at [217, 359] on div "Link None Page External Element Next element Phone Email Page Home Subpage Lega…" at bounding box center [186, 381] width 231 height 505
click at [1320, 5] on div "100% Design Pages Navigator AI Writer Commerce Publish More" at bounding box center [705, 18] width 1409 height 35
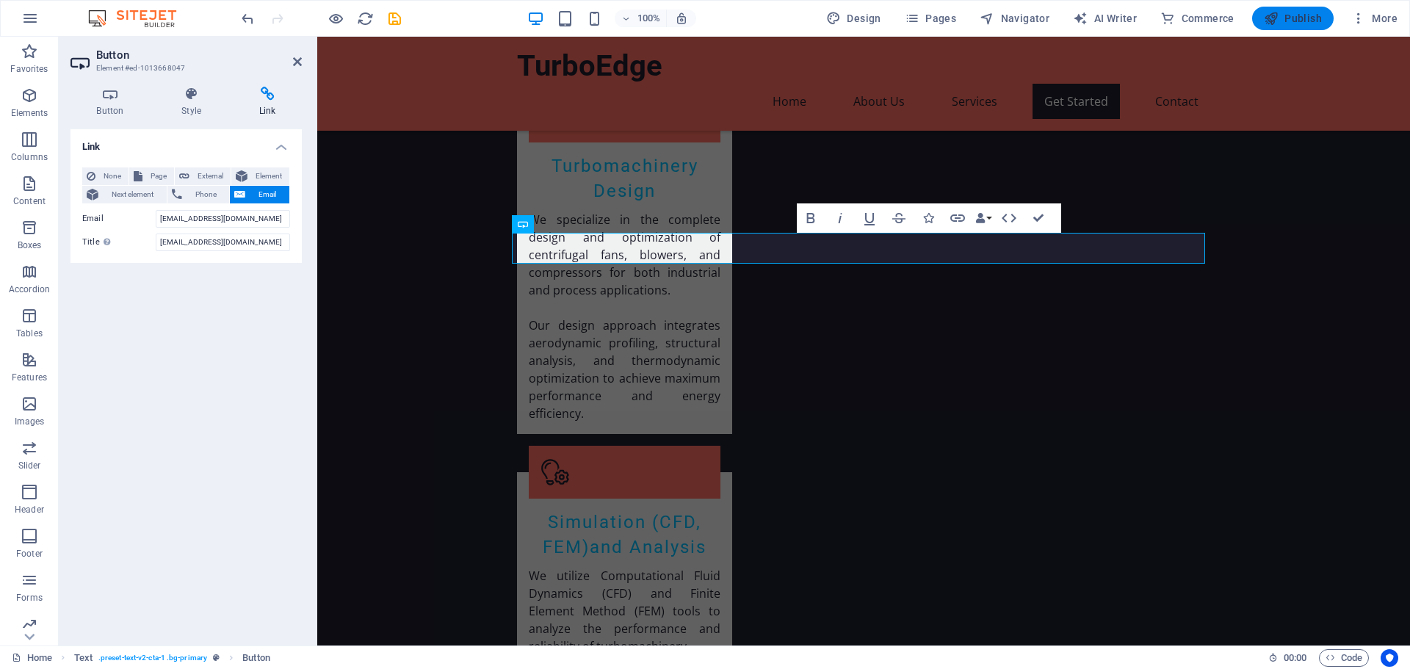
click at [1309, 13] on span "Publish" at bounding box center [1293, 18] width 58 height 15
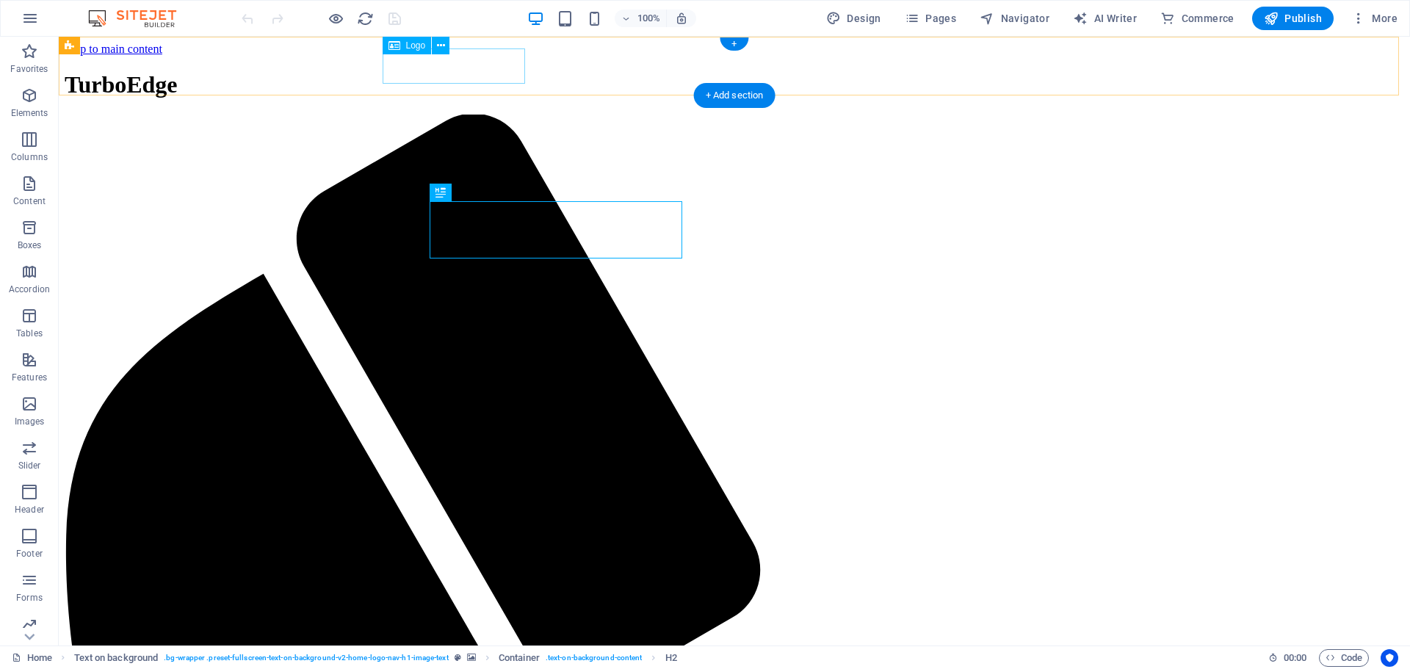
click at [457, 71] on div "TurboEdge" at bounding box center [735, 84] width 1340 height 27
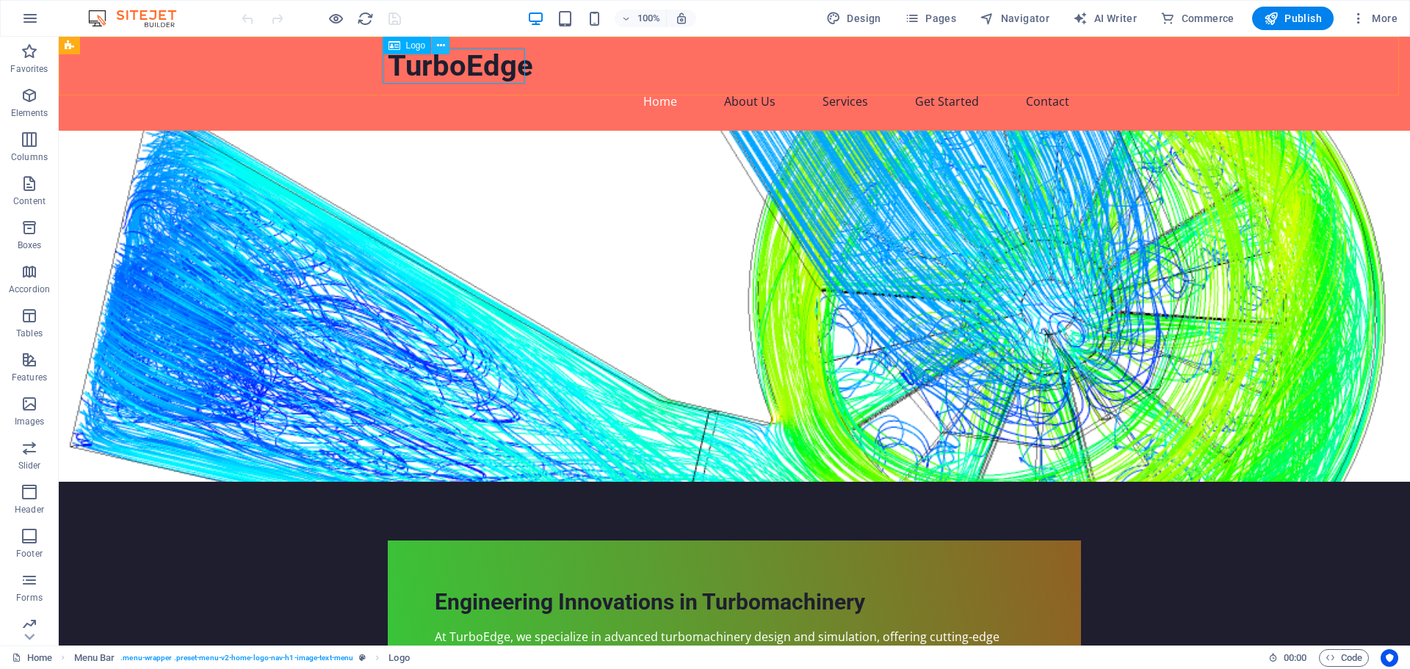
click at [435, 44] on button at bounding box center [441, 46] width 18 height 18
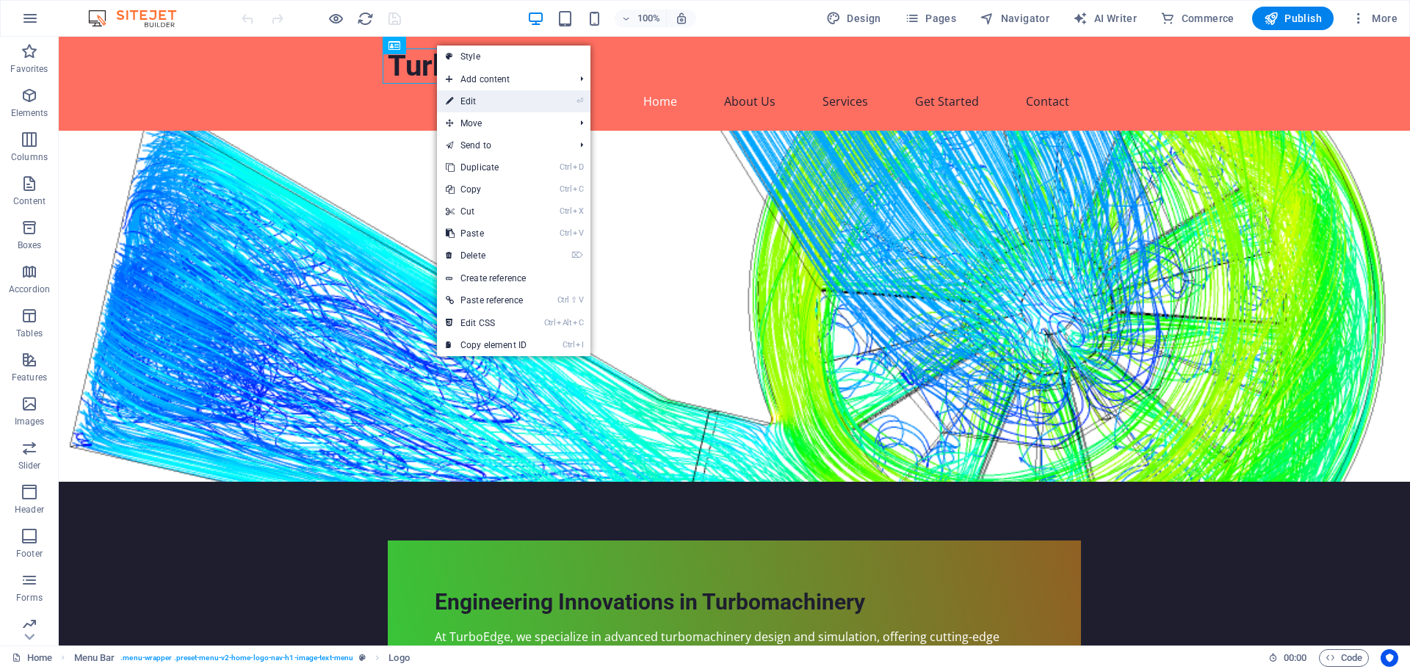
click at [473, 103] on link "⏎ Edit" at bounding box center [486, 101] width 98 height 22
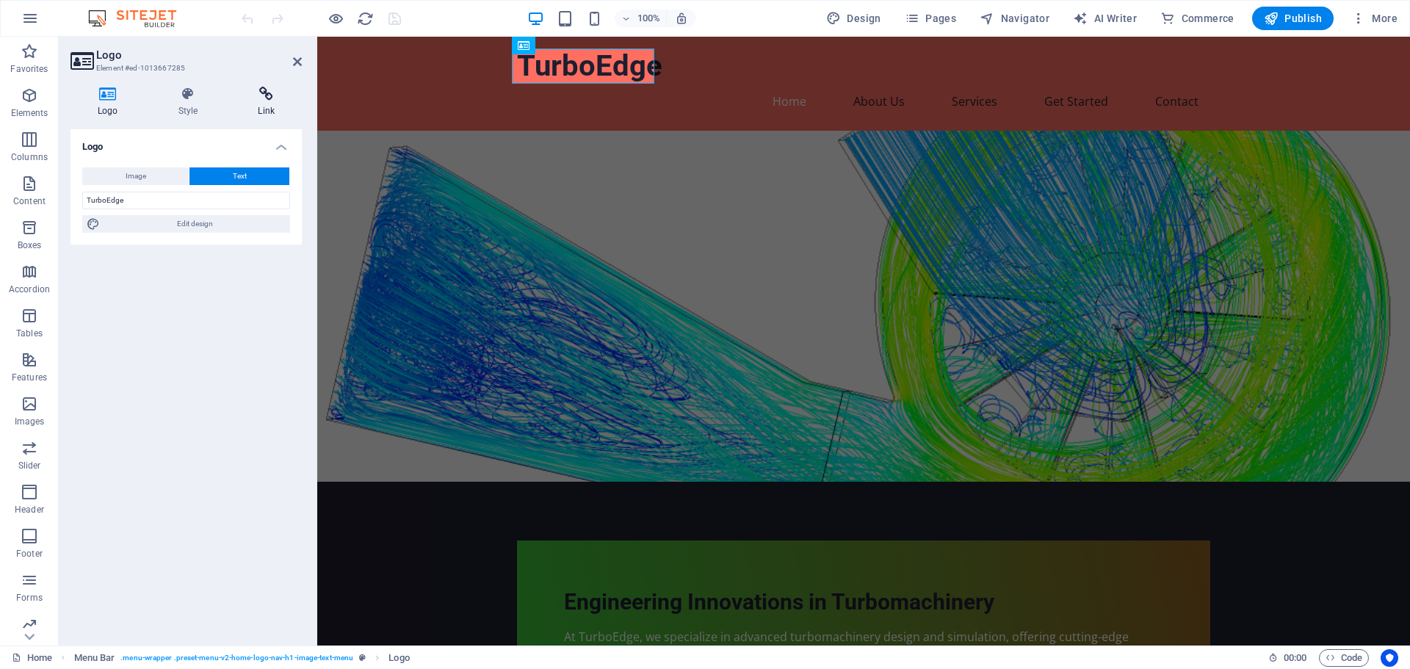
click at [265, 99] on icon at bounding box center [266, 94] width 71 height 15
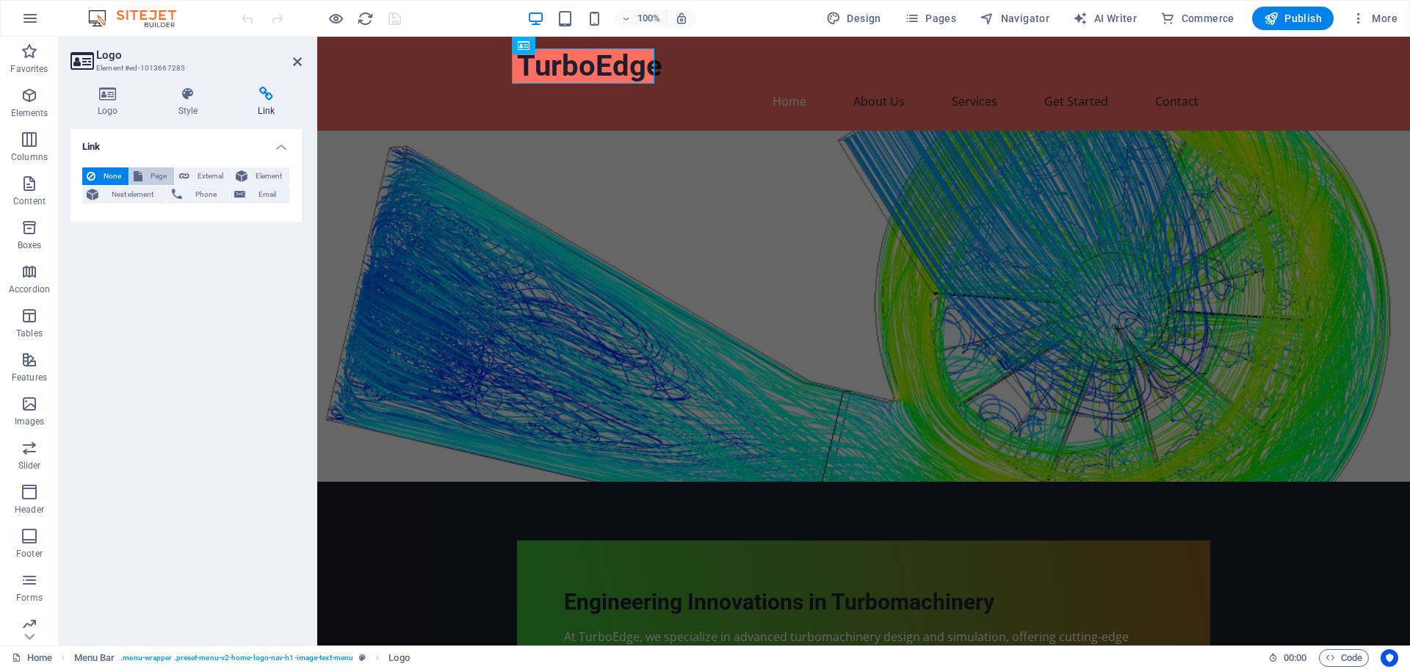
click at [151, 174] on span "Page" at bounding box center [158, 176] width 23 height 18
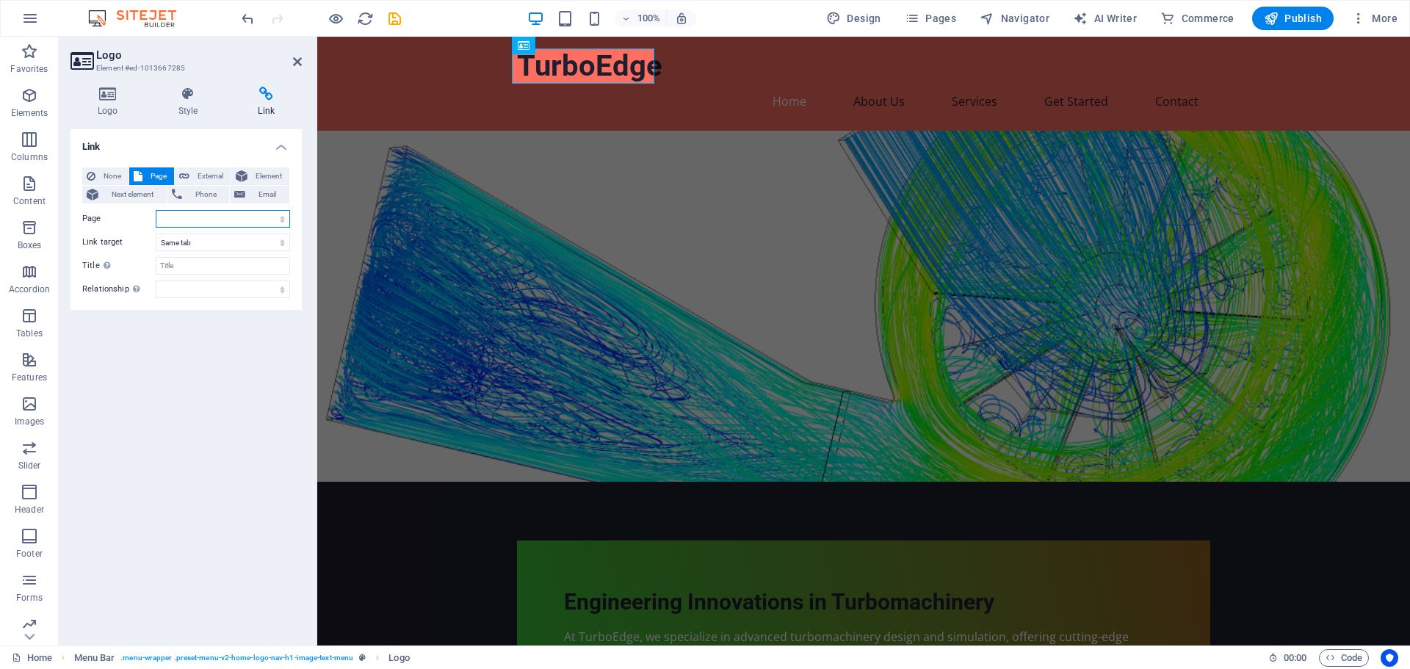
click at [184, 220] on select "Home Subpage Legal Notice Privacy" at bounding box center [223, 219] width 134 height 18
select select "0"
click at [156, 210] on select "Home Subpage Legal Notice Privacy" at bounding box center [223, 219] width 134 height 18
click at [196, 263] on input "Title Additional link description, should not be the same as the link text. The…" at bounding box center [223, 266] width 134 height 18
type input "TurboEdge"
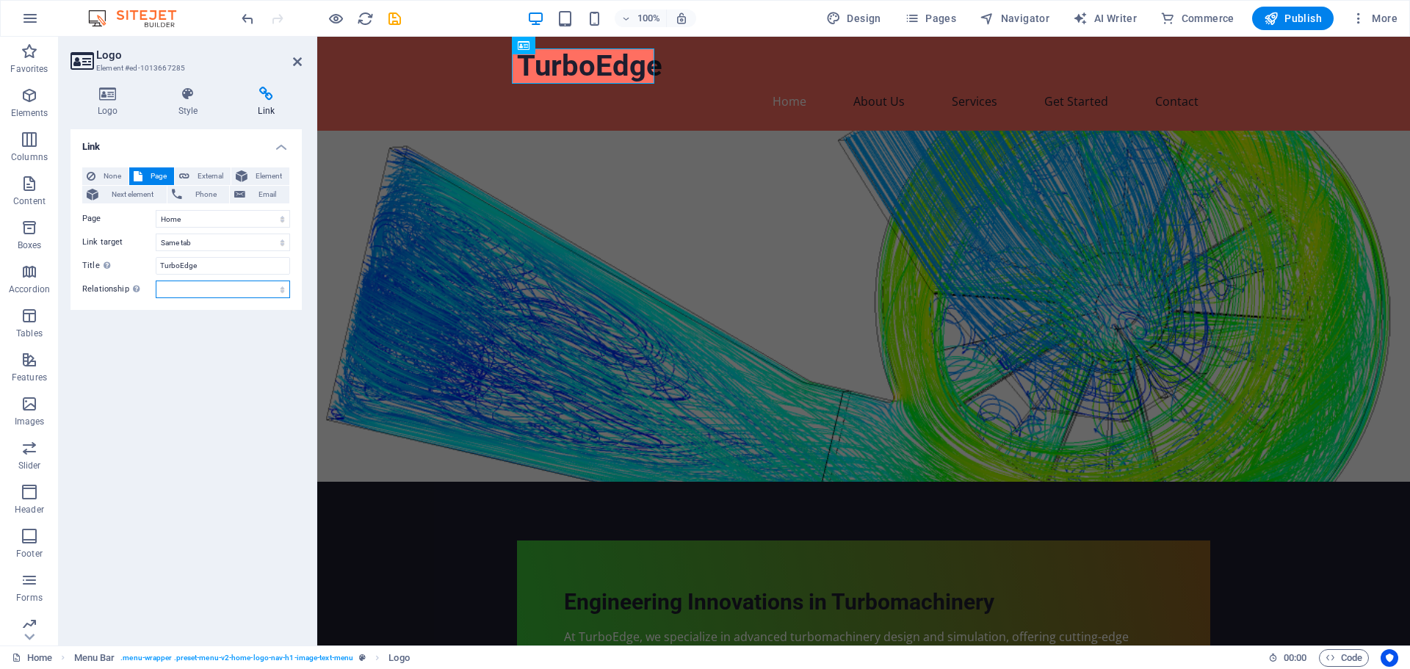
click at [184, 293] on select "alternate author bookmark external help license next nofollow noreferrer noopen…" at bounding box center [223, 290] width 134 height 18
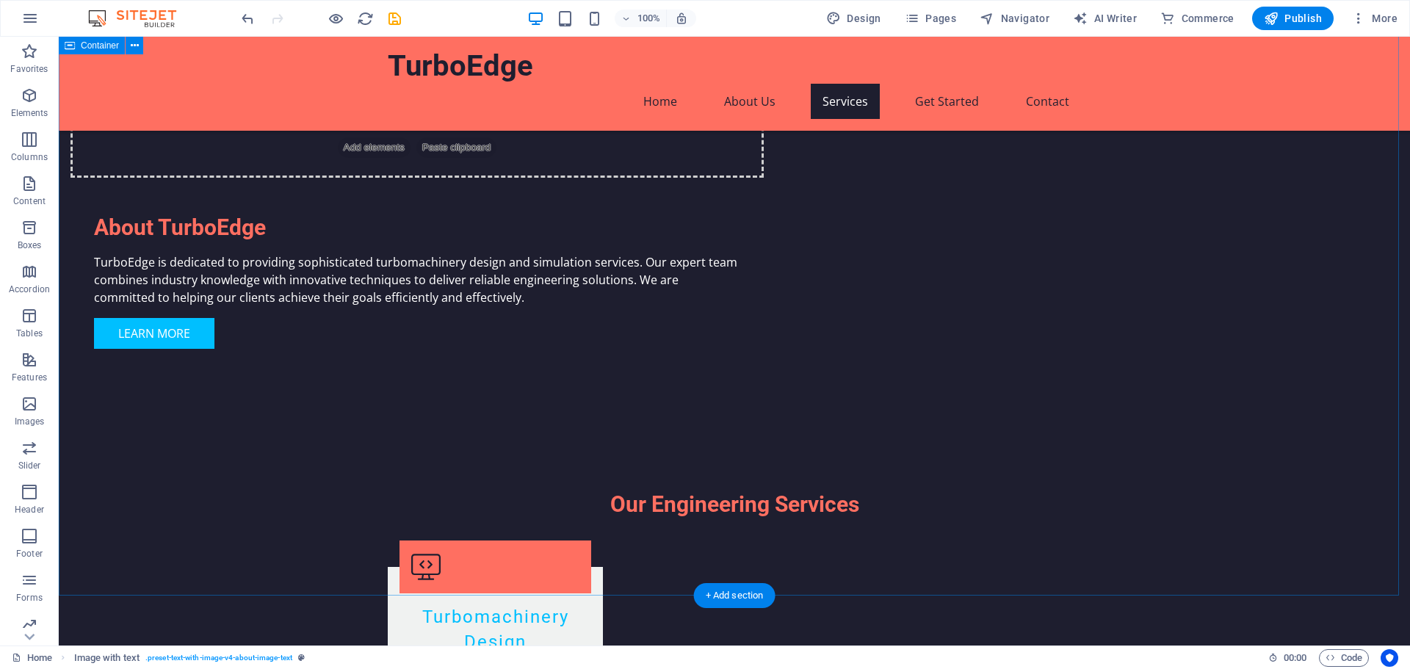
scroll to position [1464, 0]
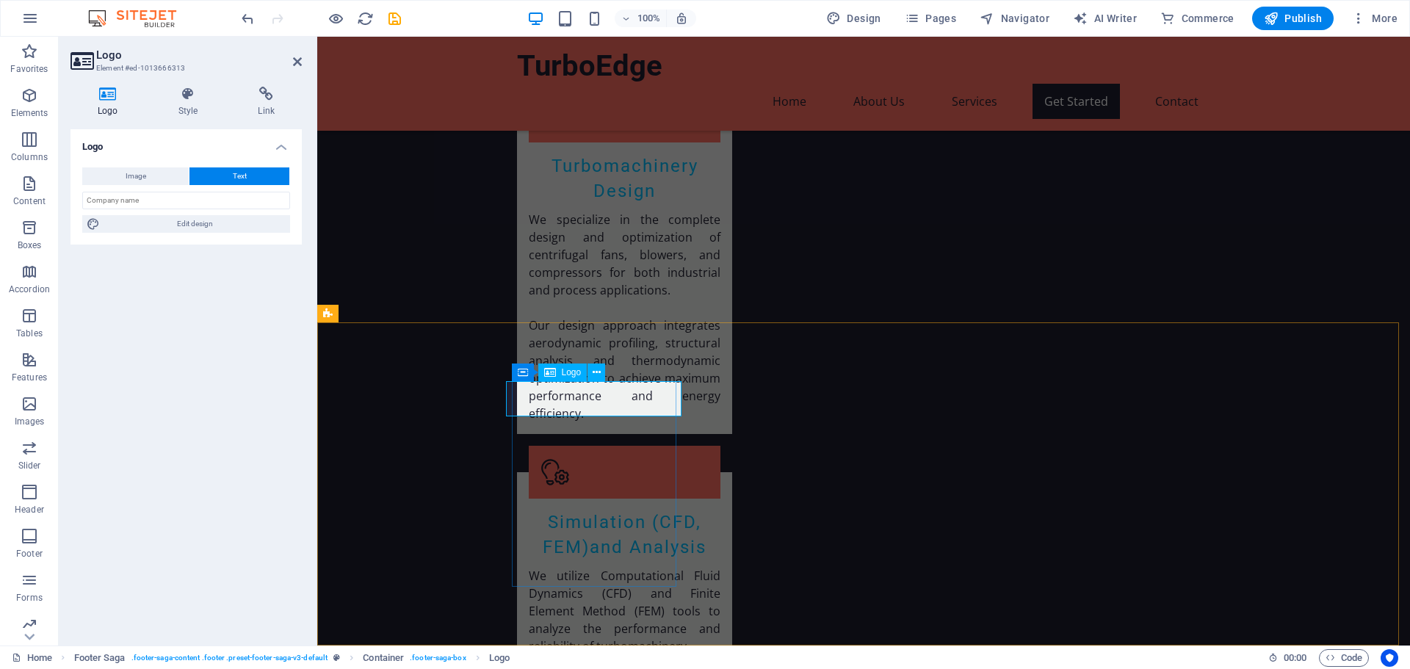
click at [591, 370] on button at bounding box center [597, 373] width 18 height 18
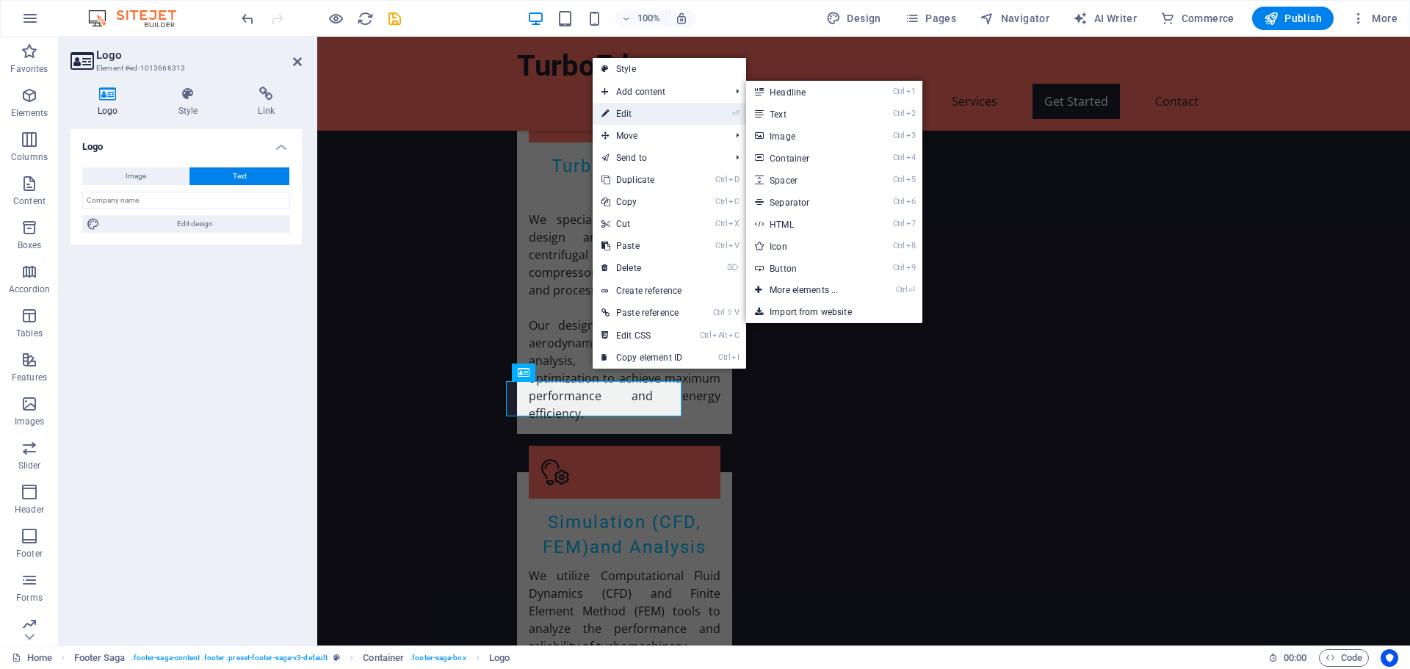
click at [646, 109] on link "⏎ Edit" at bounding box center [642, 114] width 98 height 22
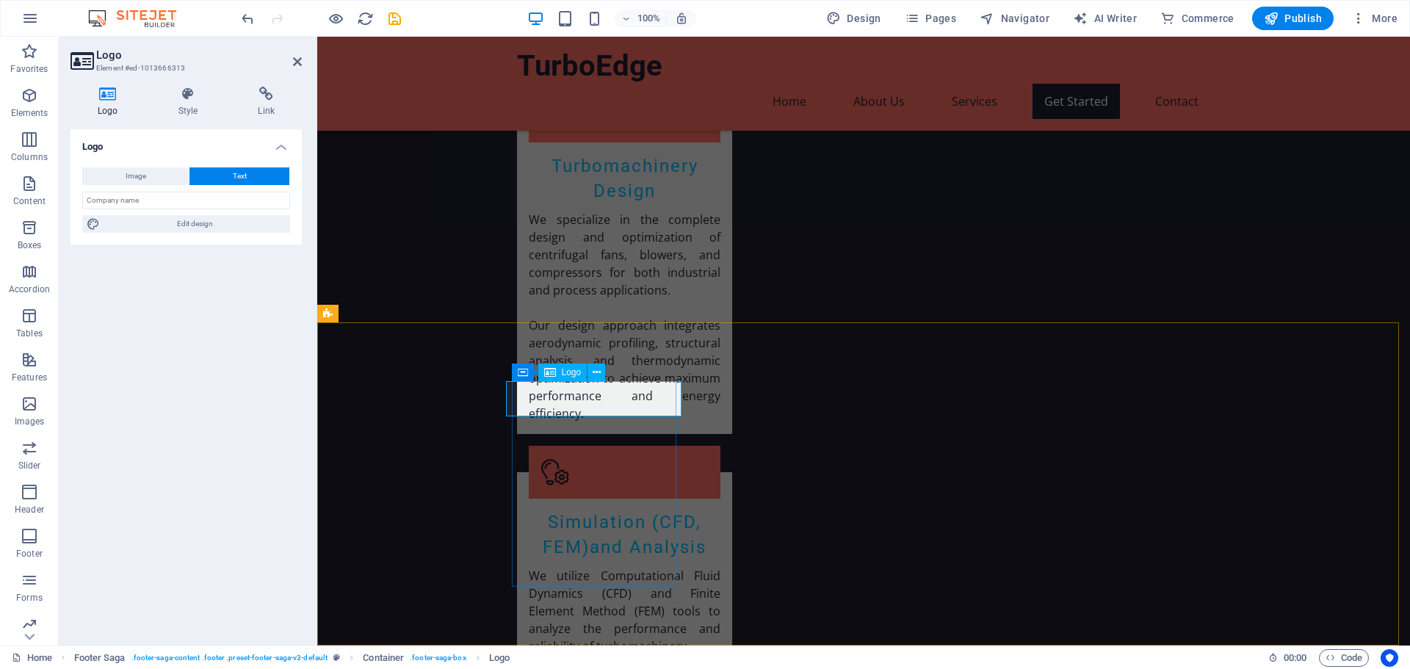
click at [562, 372] on span "Logo" at bounding box center [572, 372] width 20 height 9
click at [519, 372] on icon at bounding box center [523, 373] width 10 height 18
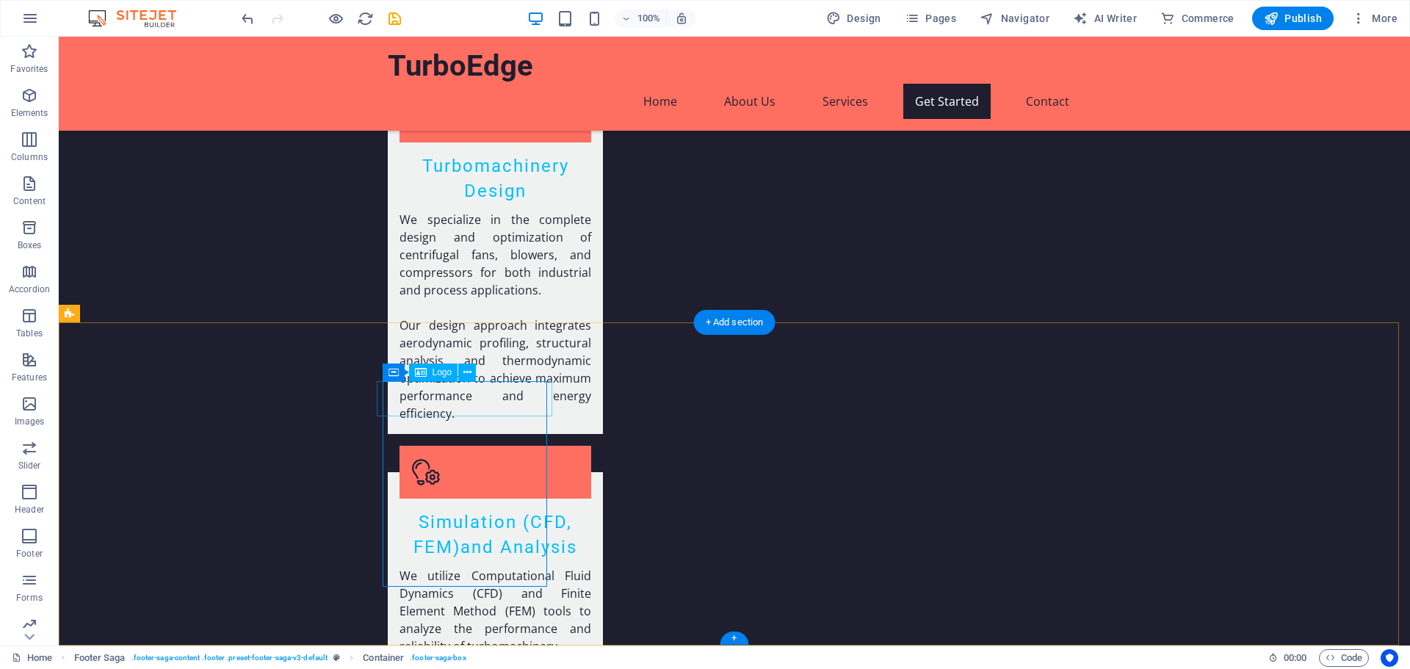
drag, startPoint x: 506, startPoint y: 401, endPoint x: 247, endPoint y: 402, distance: 258.5
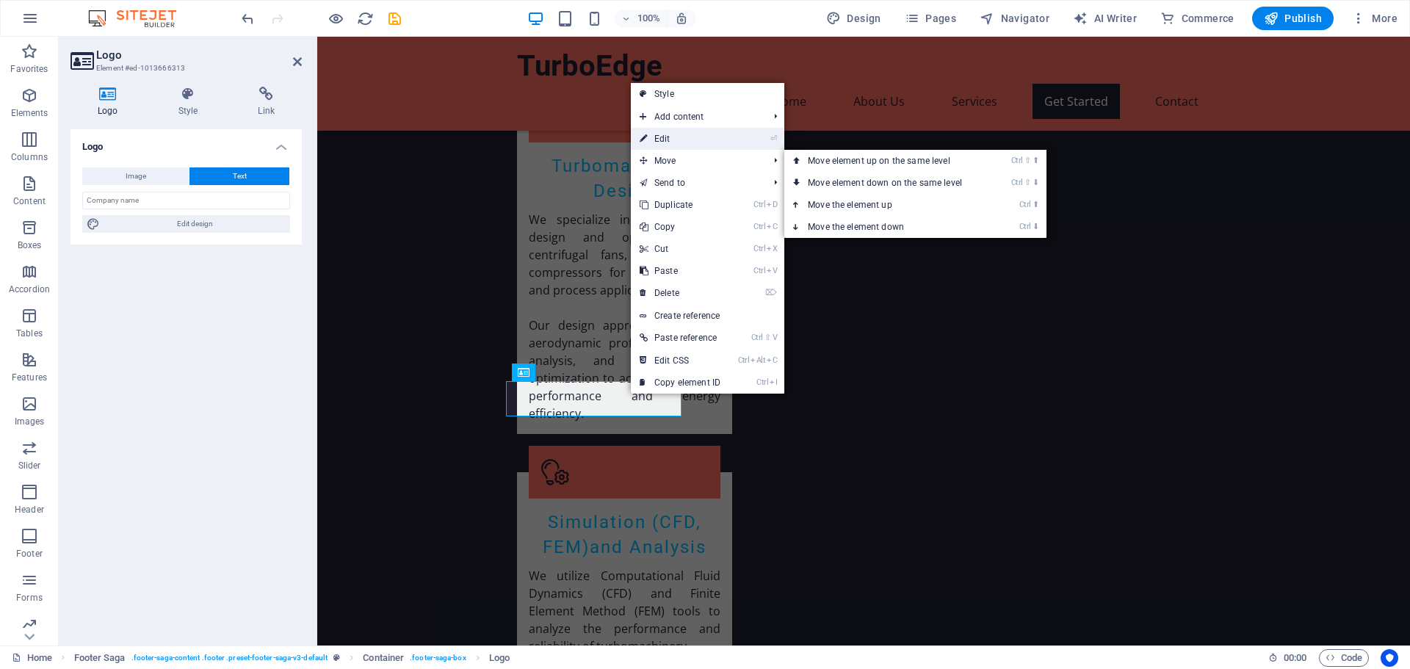
click at [696, 140] on link "⏎ Edit" at bounding box center [680, 139] width 98 height 22
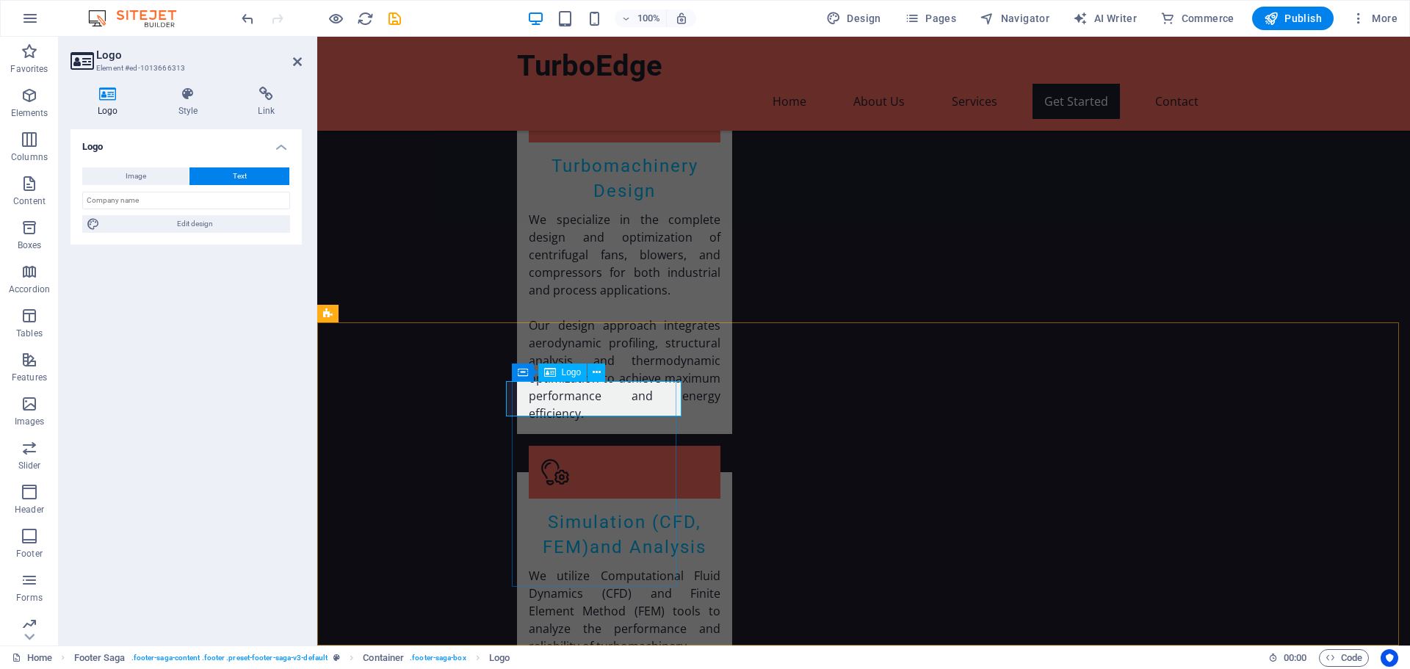
click at [594, 367] on icon at bounding box center [597, 372] width 8 height 15
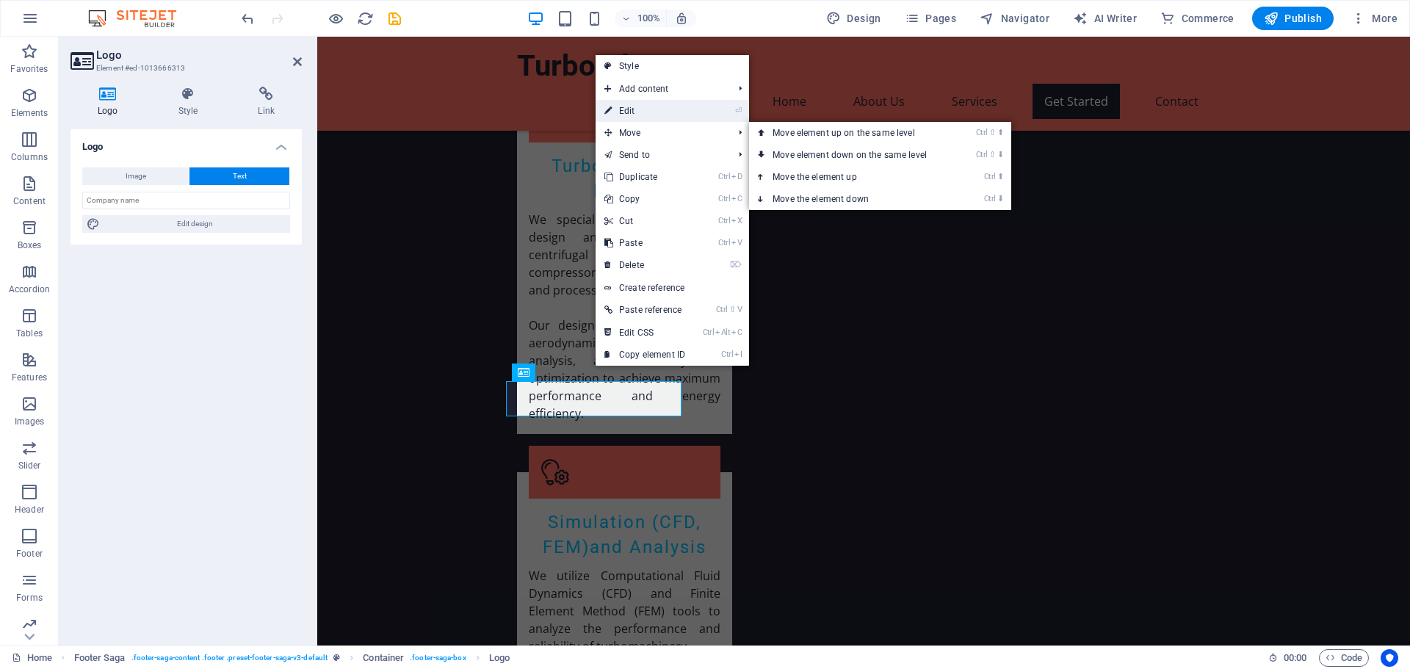
click at [673, 112] on link "⏎ Edit" at bounding box center [645, 111] width 98 height 22
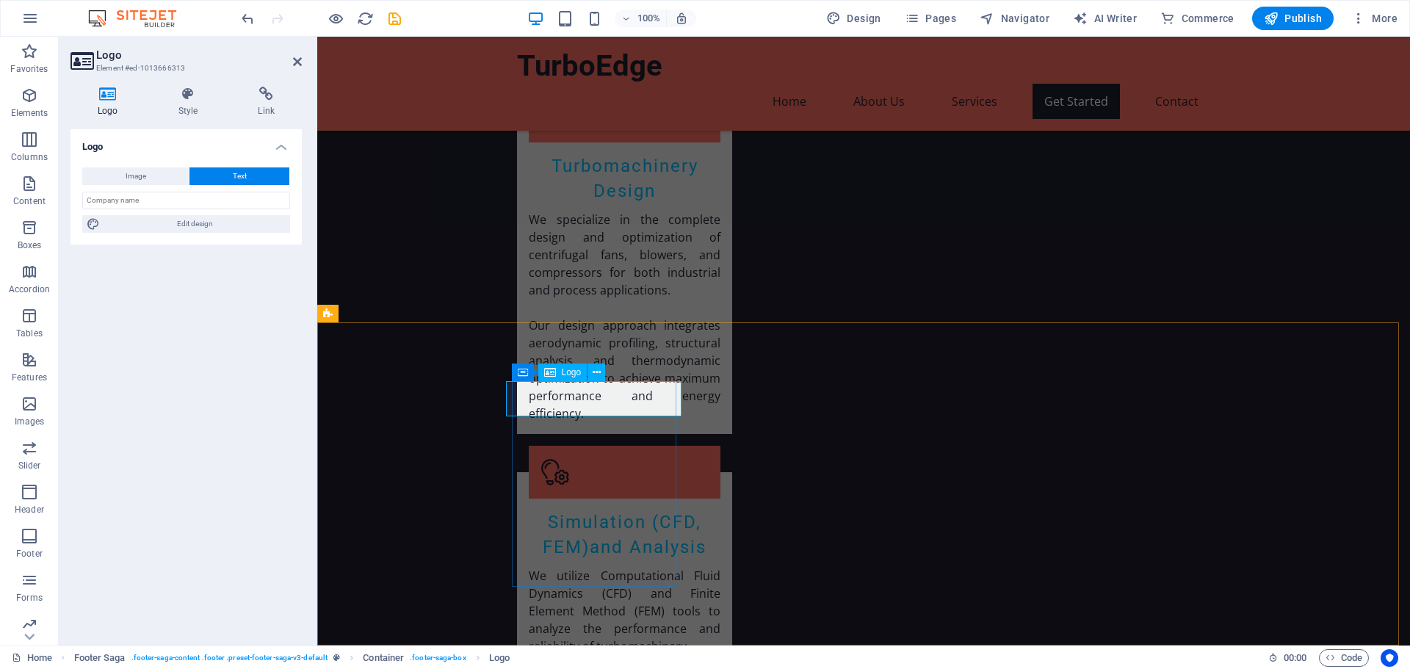
click at [569, 371] on span "Logo" at bounding box center [572, 372] width 20 height 9
click at [575, 375] on span "Logo" at bounding box center [572, 372] width 20 height 9
click at [599, 375] on icon at bounding box center [597, 372] width 8 height 15
click at [257, 101] on h4 "Link" at bounding box center [266, 102] width 71 height 31
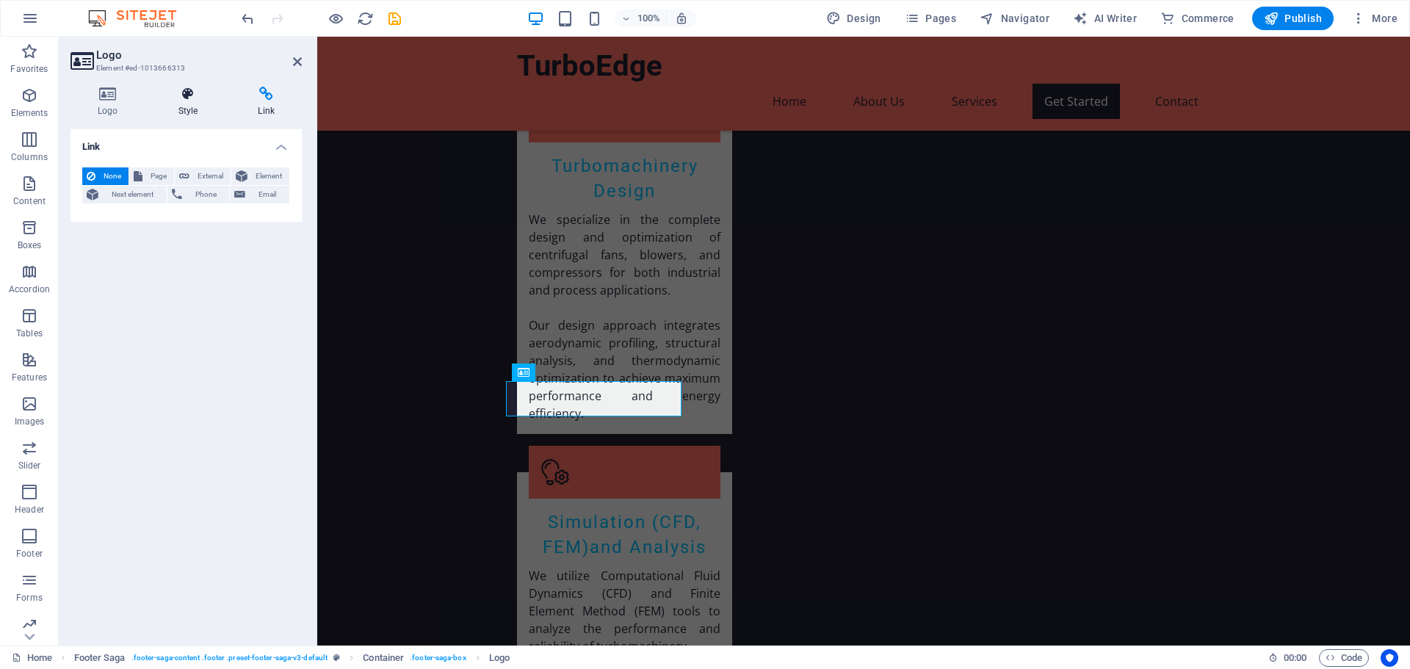
click at [194, 104] on h4 "Style" at bounding box center [191, 102] width 80 height 31
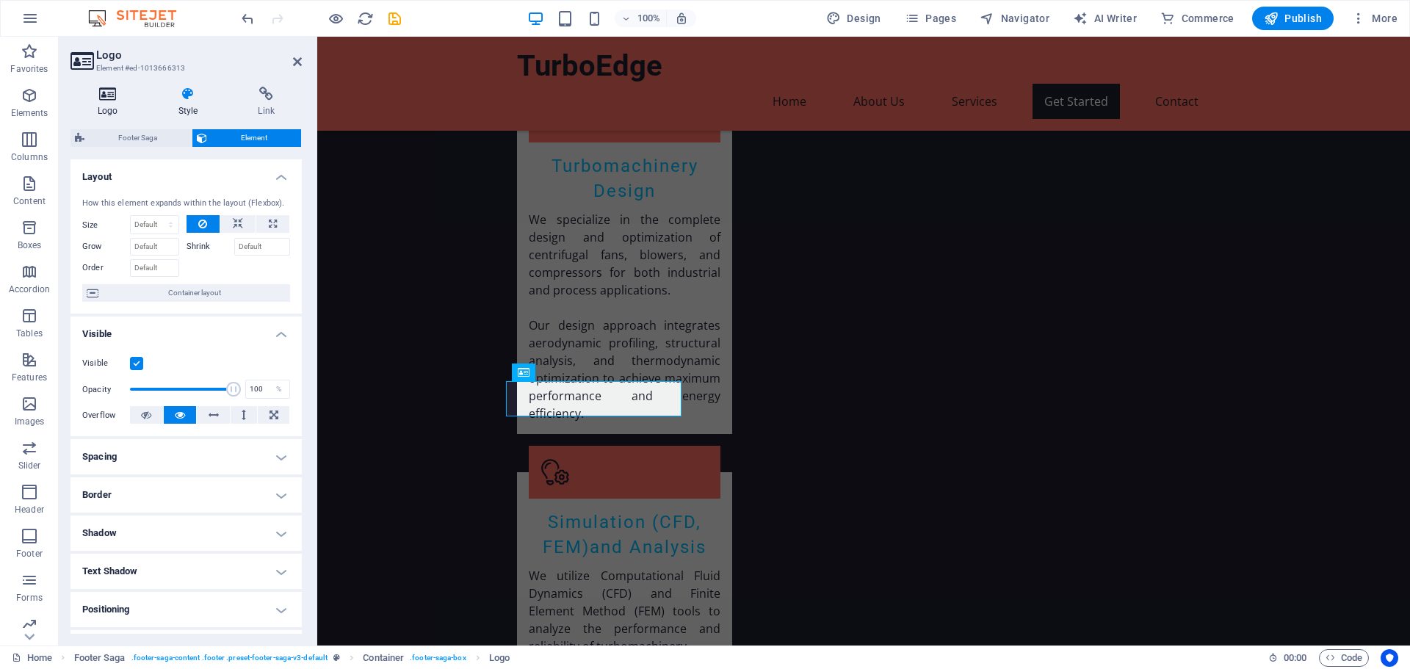
click at [94, 99] on icon at bounding box center [108, 94] width 75 height 15
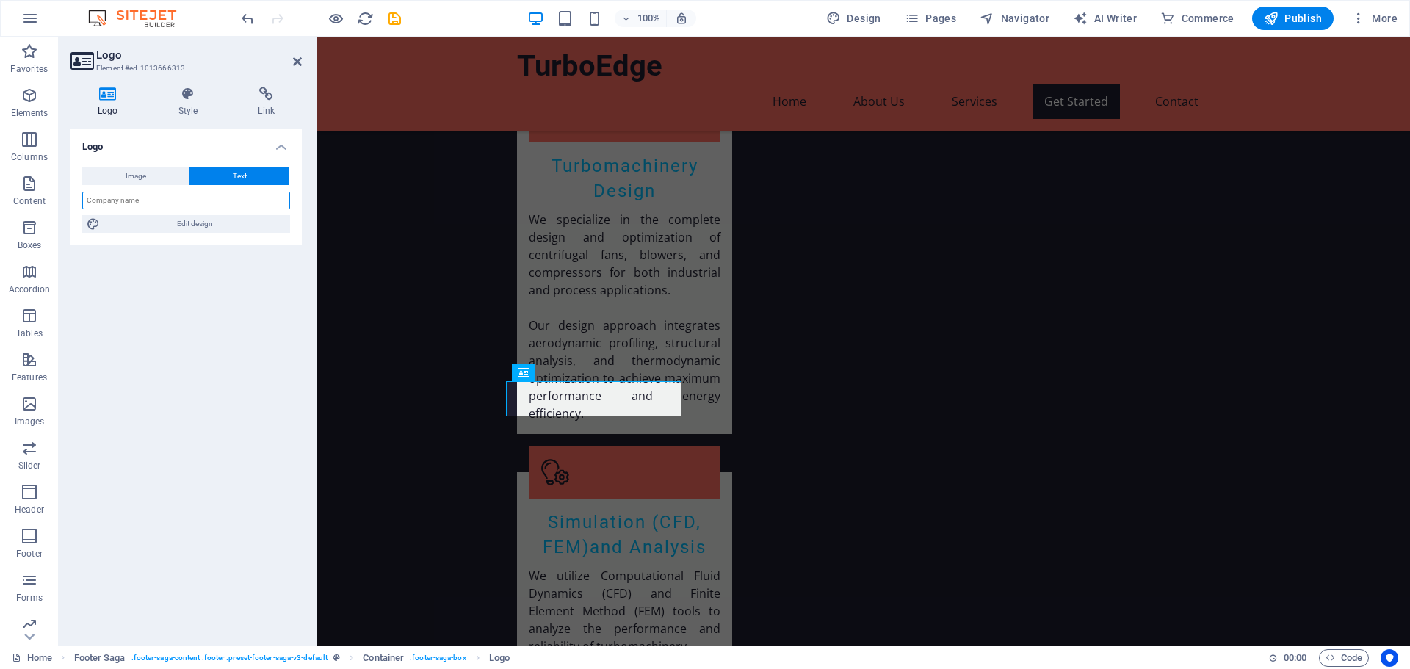
click at [133, 198] on input "text" at bounding box center [186, 201] width 208 height 18
click at [129, 173] on span "Image" at bounding box center [136, 176] width 21 height 18
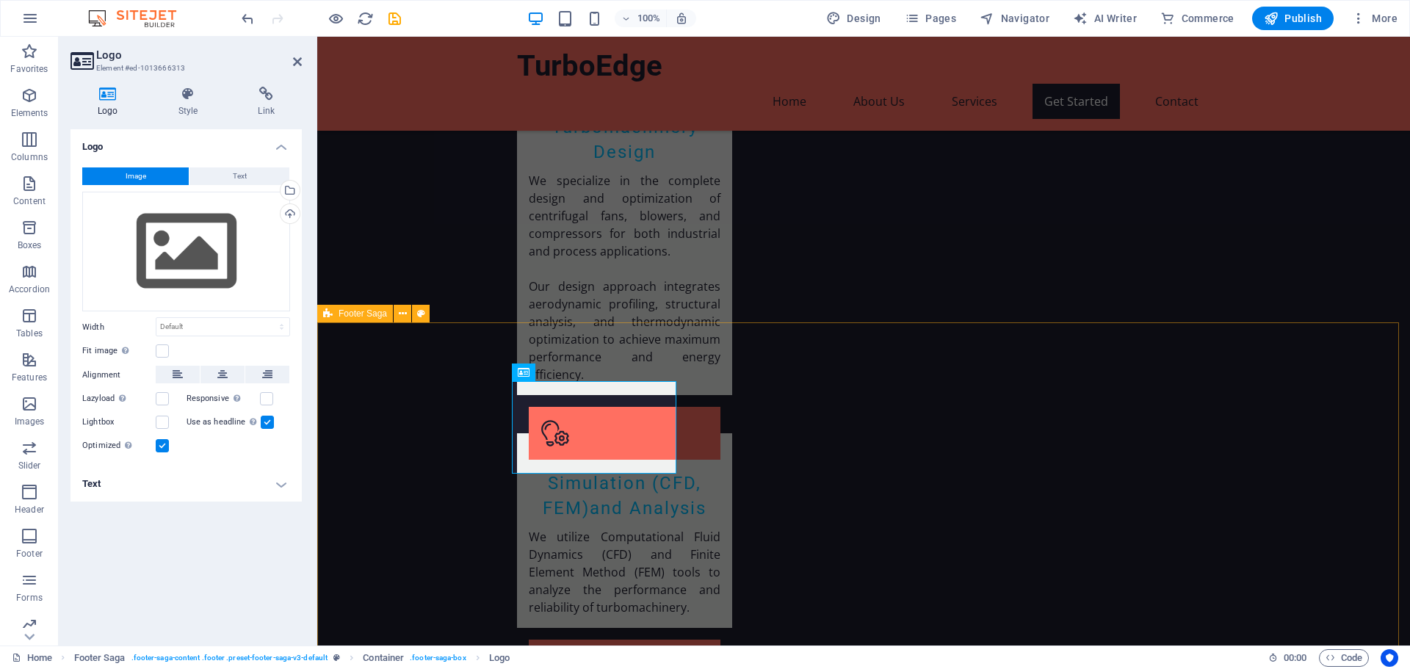
scroll to position [1522, 0]
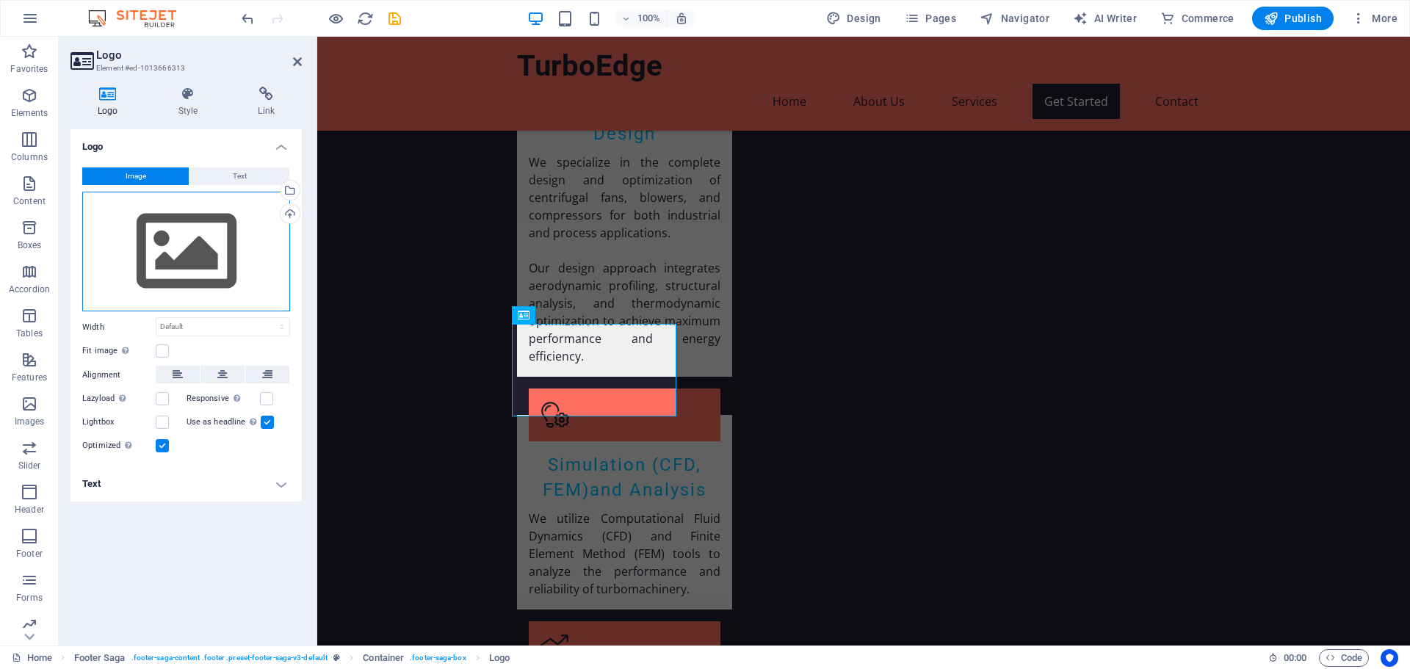
click at [198, 266] on div "Drag files here, click to choose files or select files from Files or our free s…" at bounding box center [186, 252] width 208 height 120
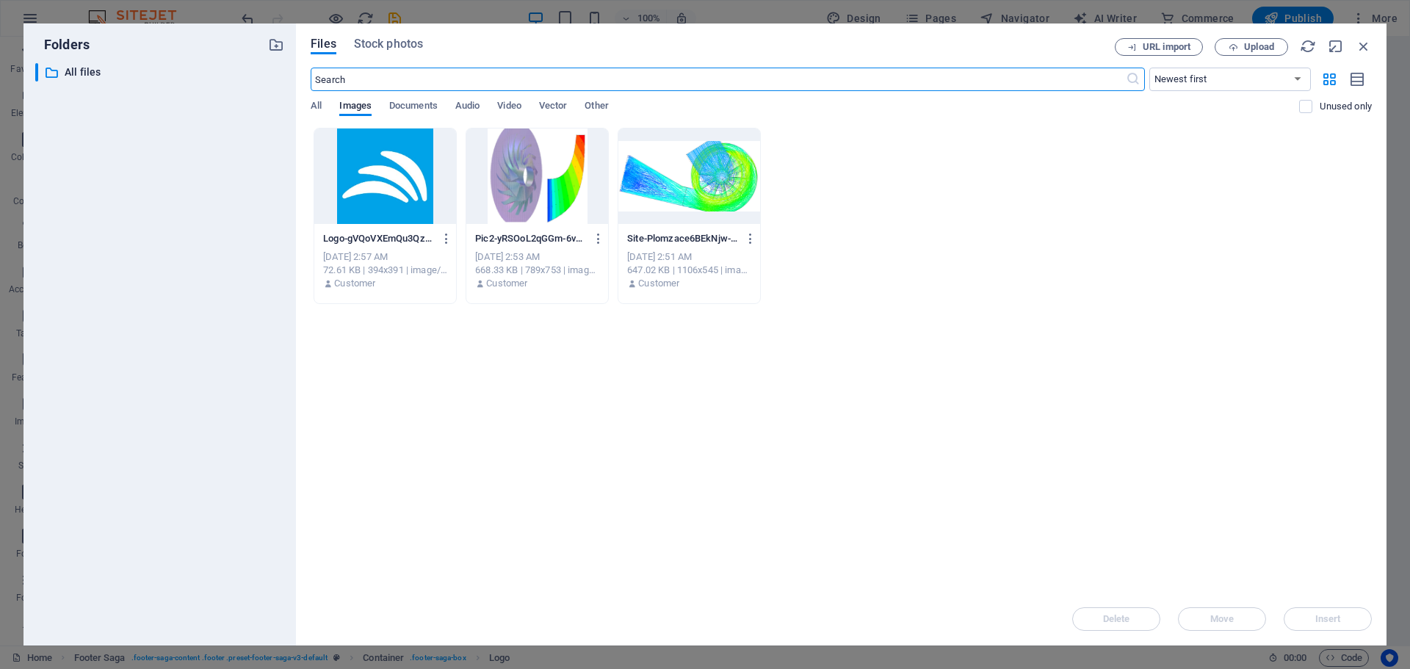
click at [406, 187] on div at bounding box center [385, 176] width 142 height 95
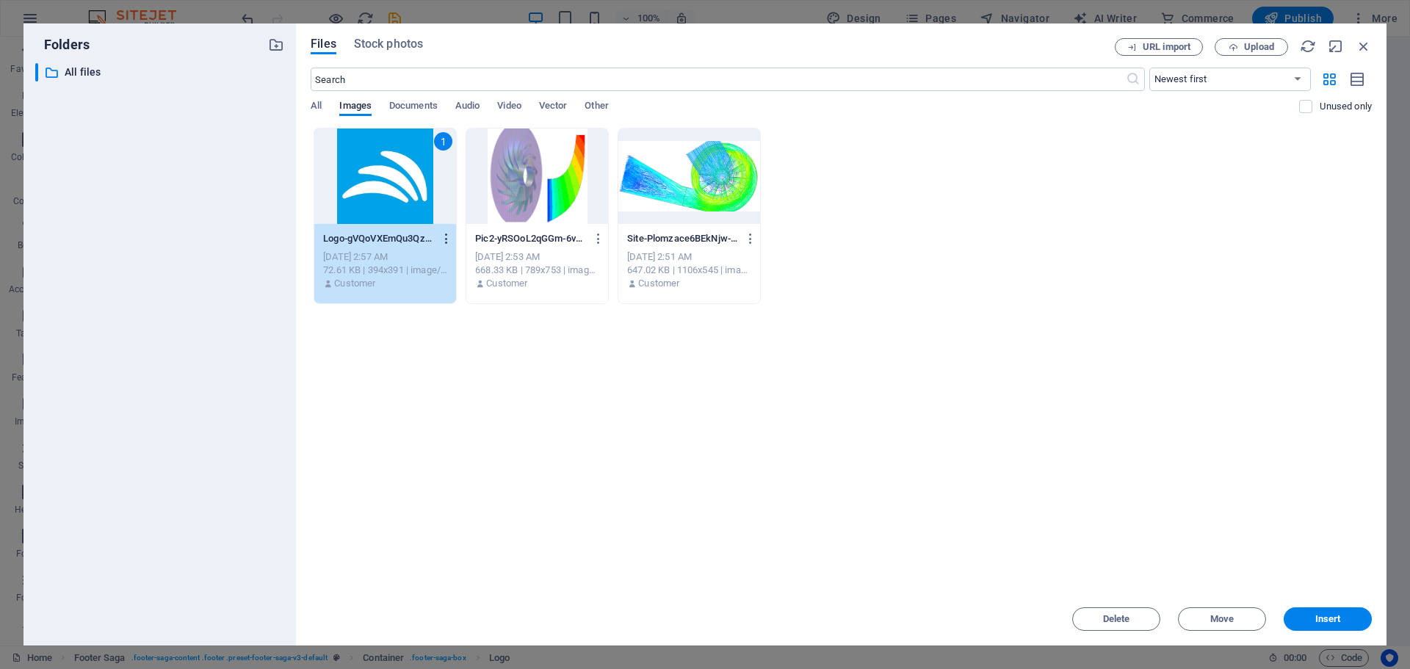
click at [444, 239] on icon "button" at bounding box center [447, 238] width 14 height 13
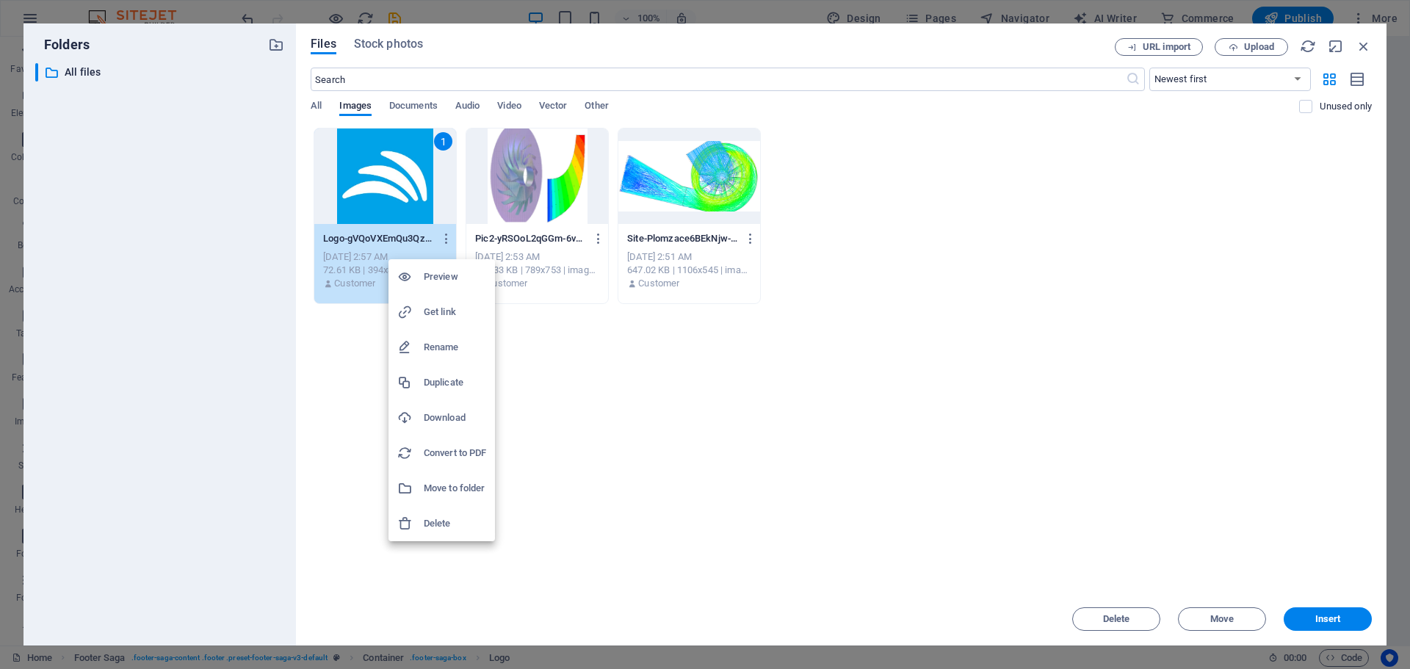
click at [430, 343] on h6 "Rename" at bounding box center [455, 348] width 62 height 18
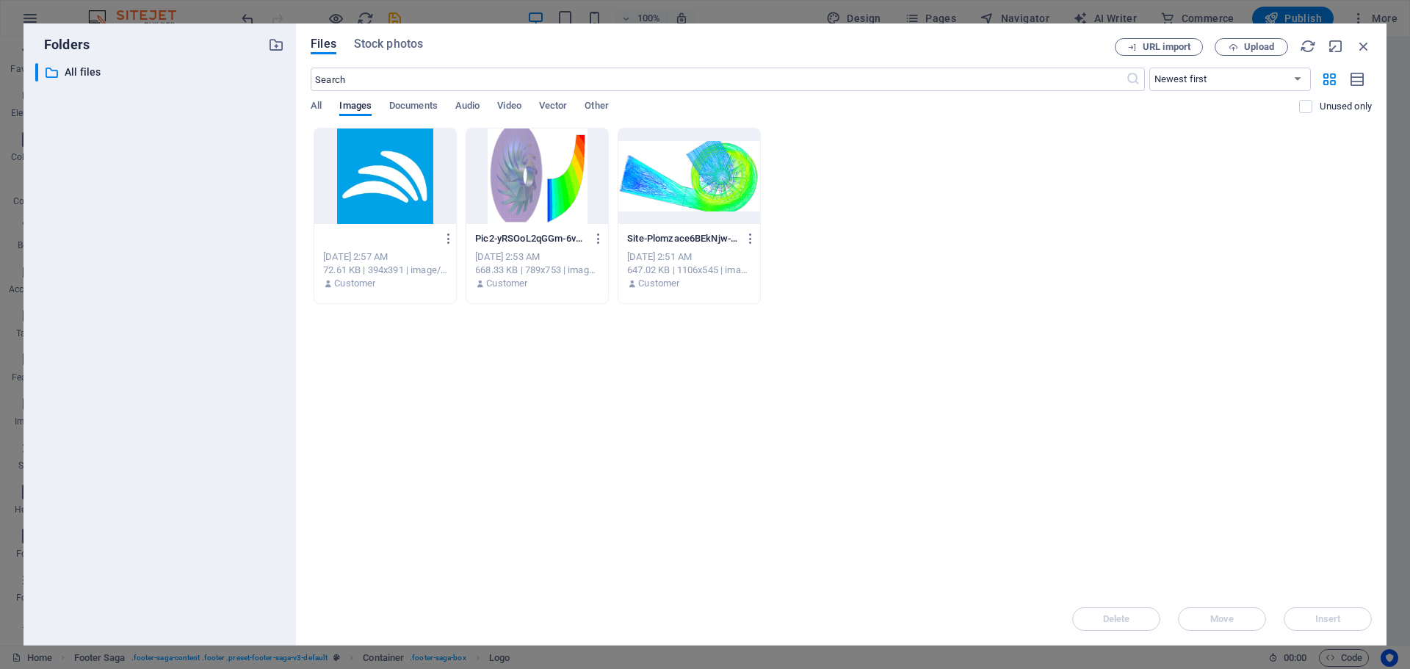
scroll to position [0, 0]
type input "Turbo.png"
click at [446, 239] on icon "button" at bounding box center [449, 238] width 14 height 13
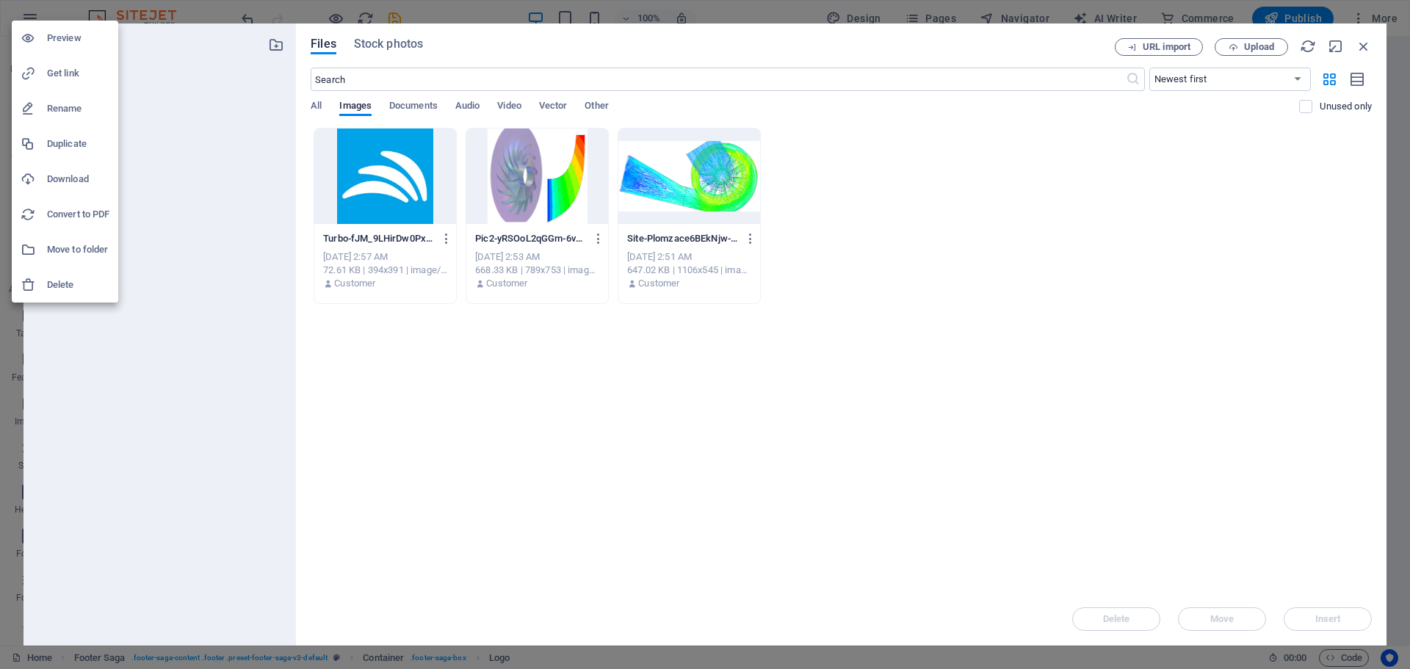
click at [449, 239] on div at bounding box center [705, 334] width 1410 height 669
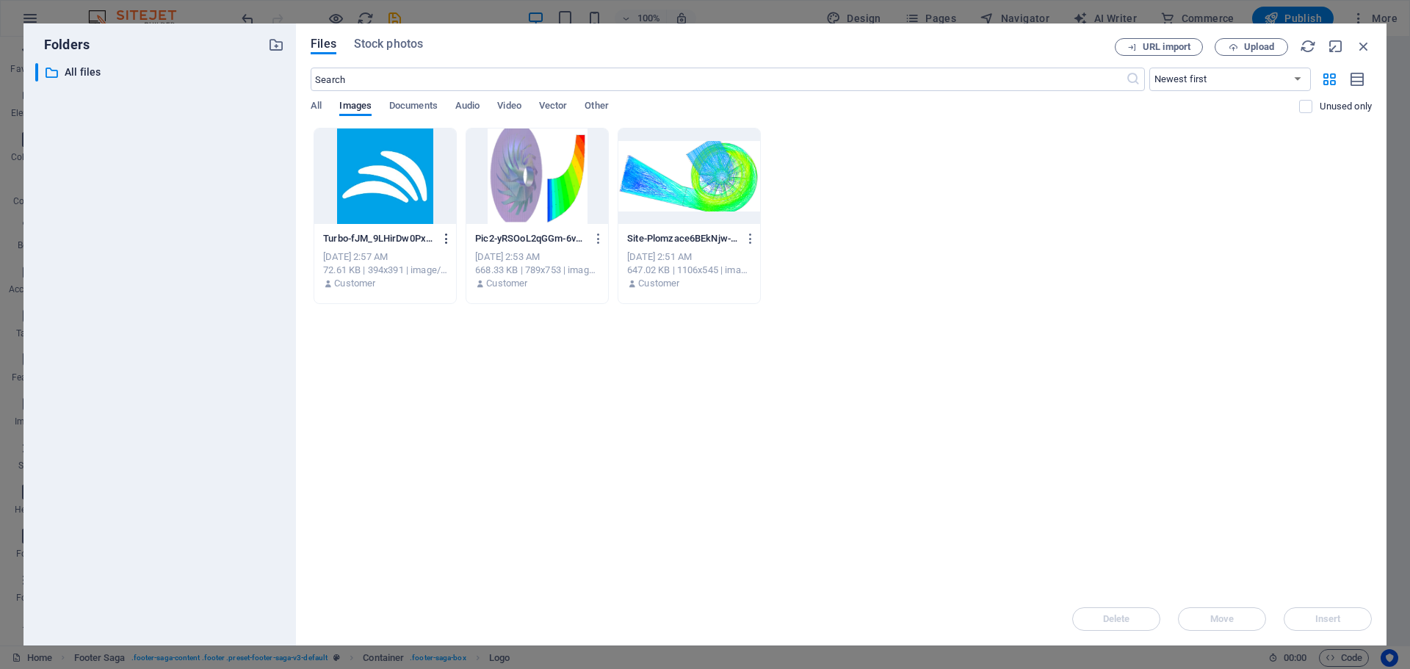
click at [441, 242] on icon "button" at bounding box center [447, 238] width 14 height 13
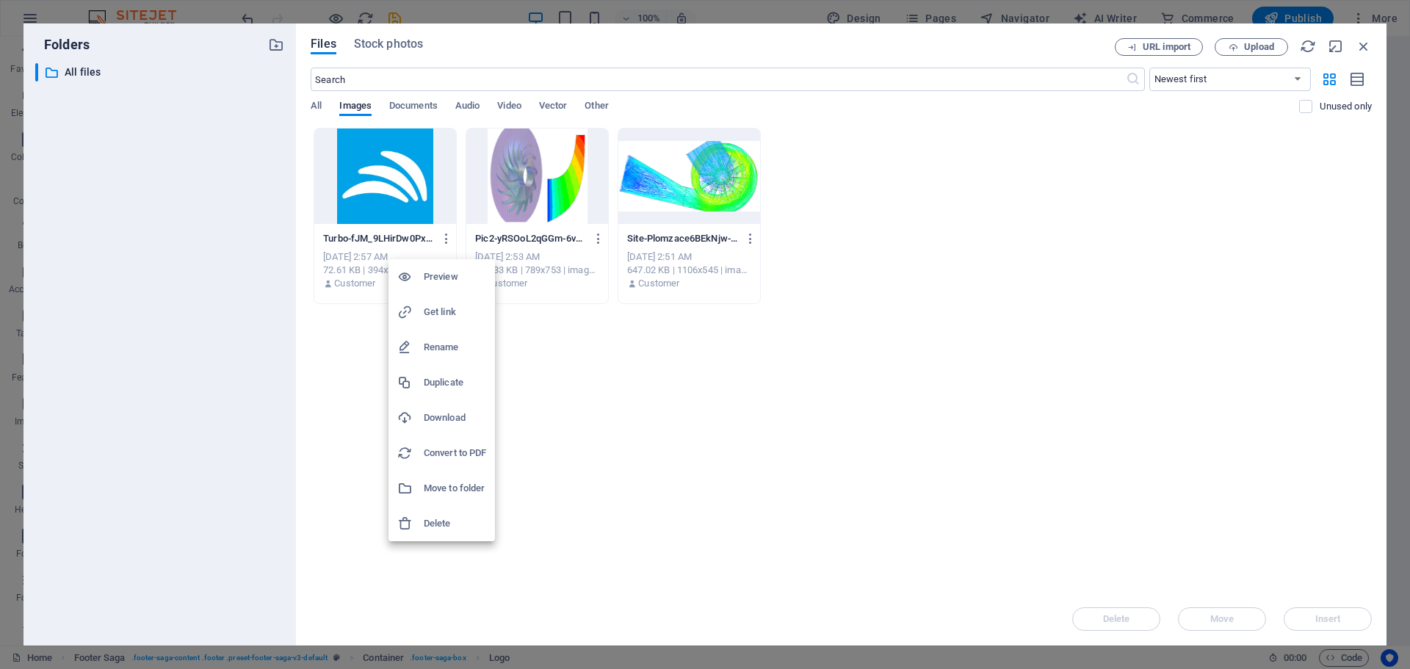
click at [430, 345] on h6 "Rename" at bounding box center [455, 348] width 62 height 18
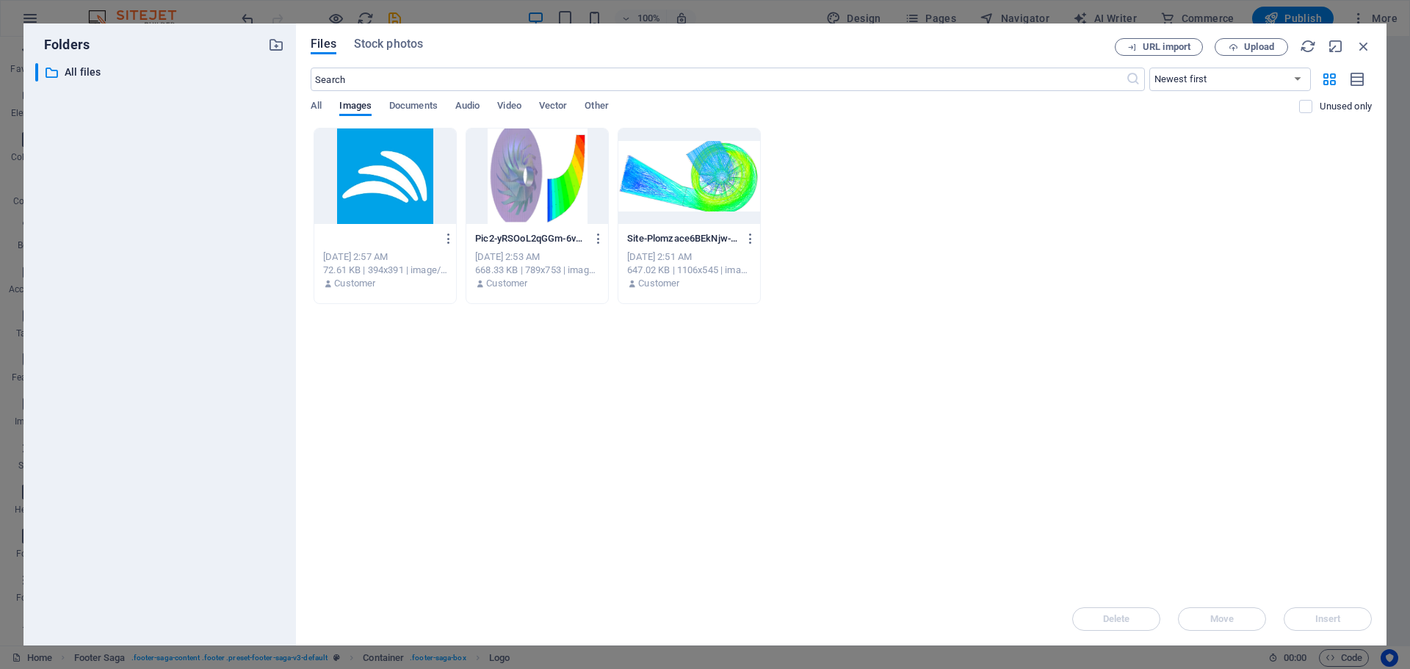
type input "TurboEdge.png"
click at [382, 168] on div at bounding box center [385, 176] width 142 height 95
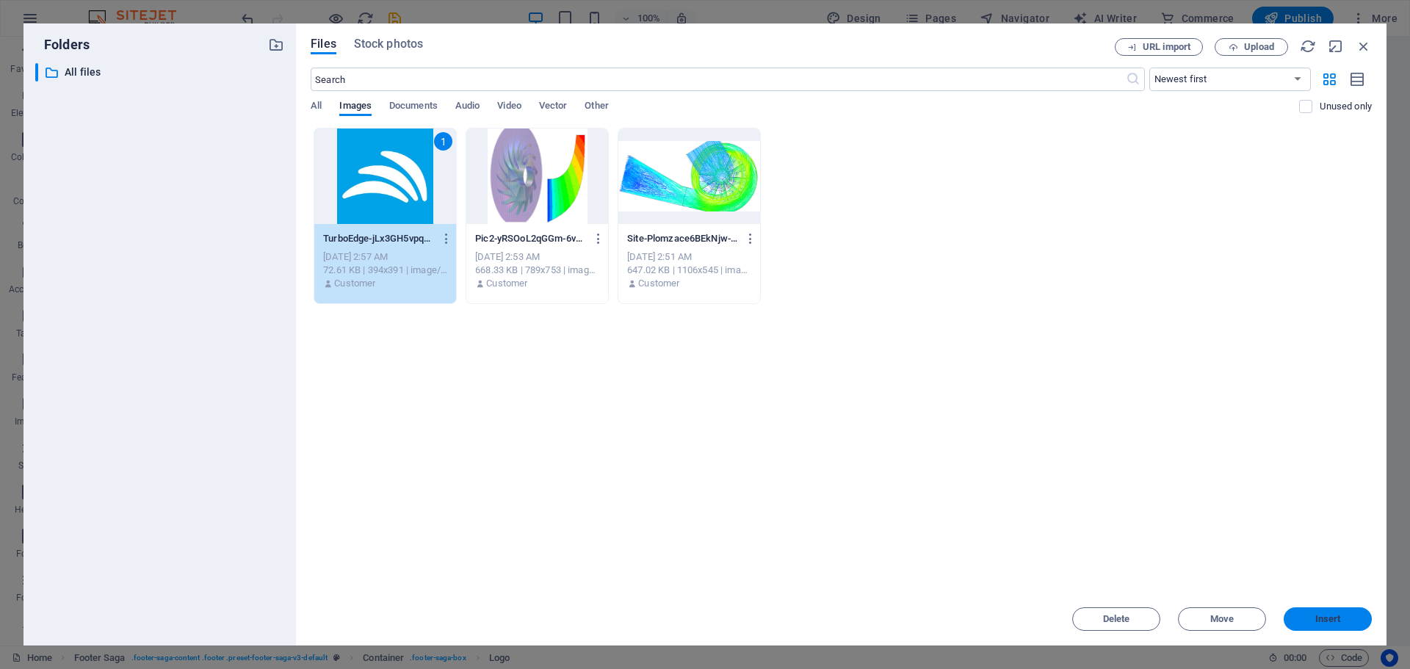
click at [1325, 618] on span "Insert" at bounding box center [1328, 619] width 26 height 9
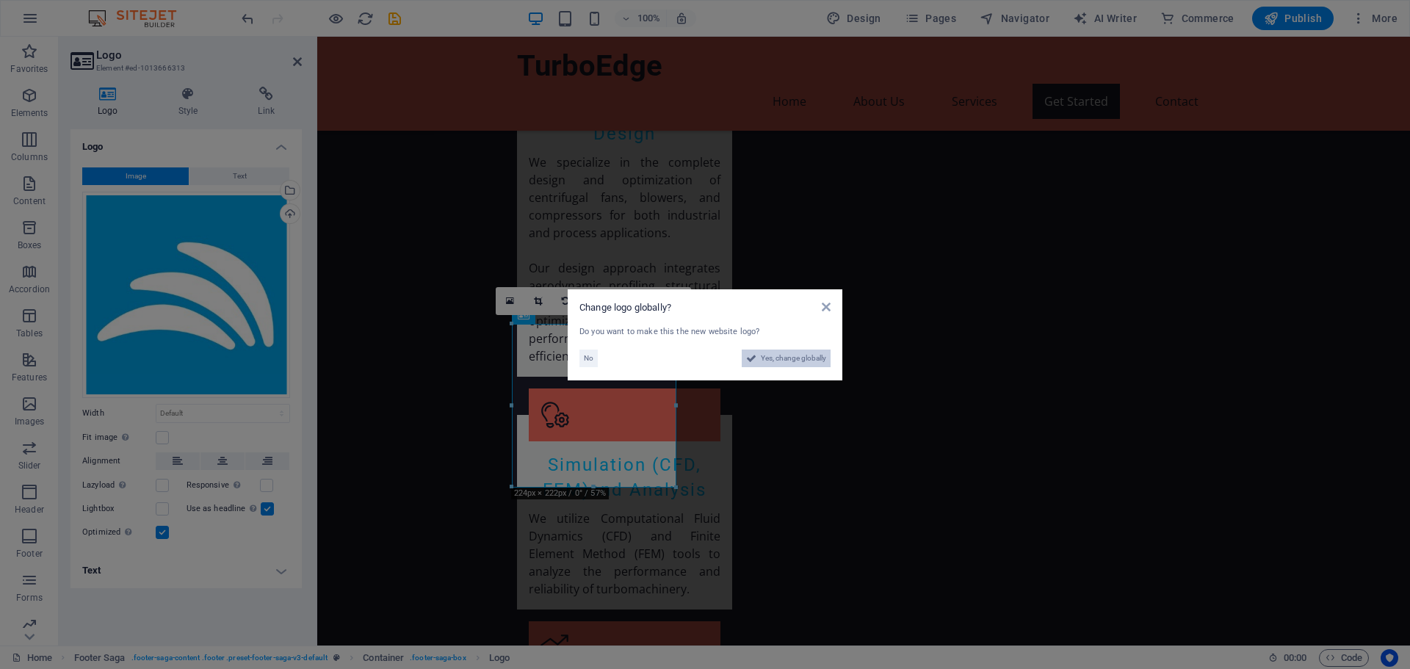
click at [779, 358] on span "Yes, change globally" at bounding box center [793, 359] width 65 height 18
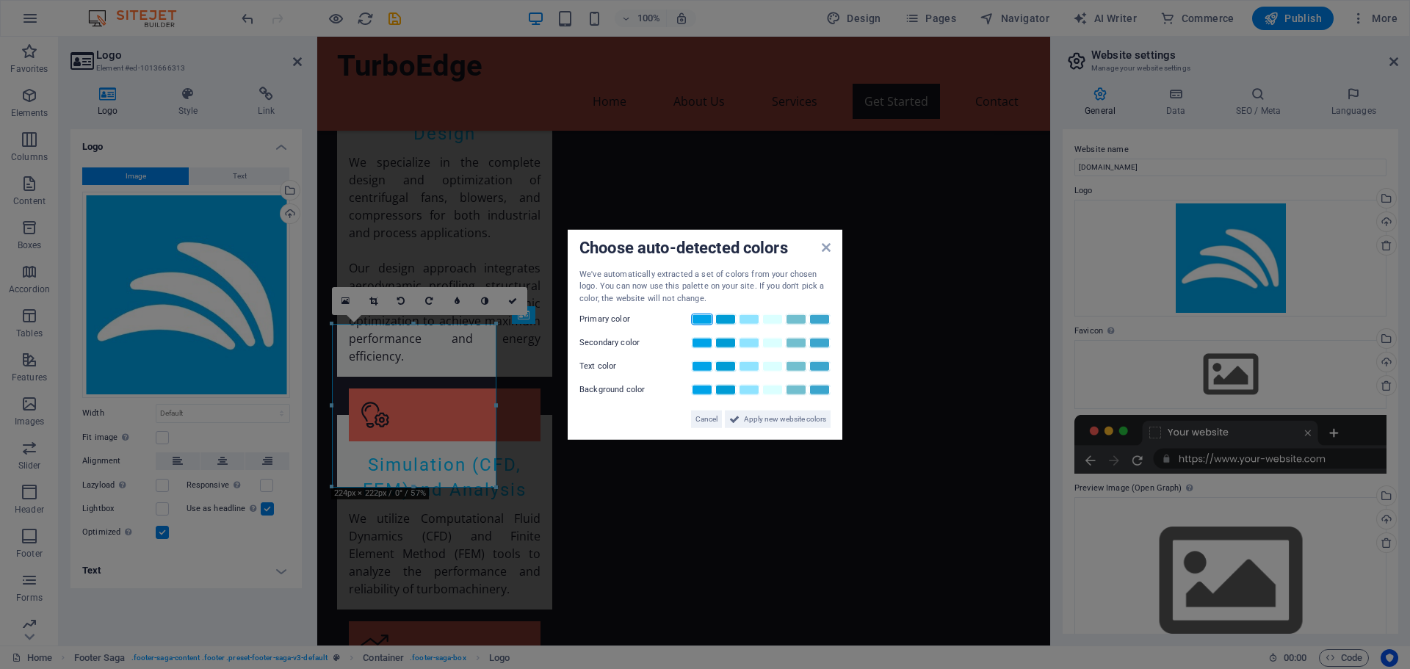
click at [695, 322] on link at bounding box center [702, 320] width 22 height 12
click at [749, 418] on span "Apply new website colors" at bounding box center [785, 420] width 82 height 18
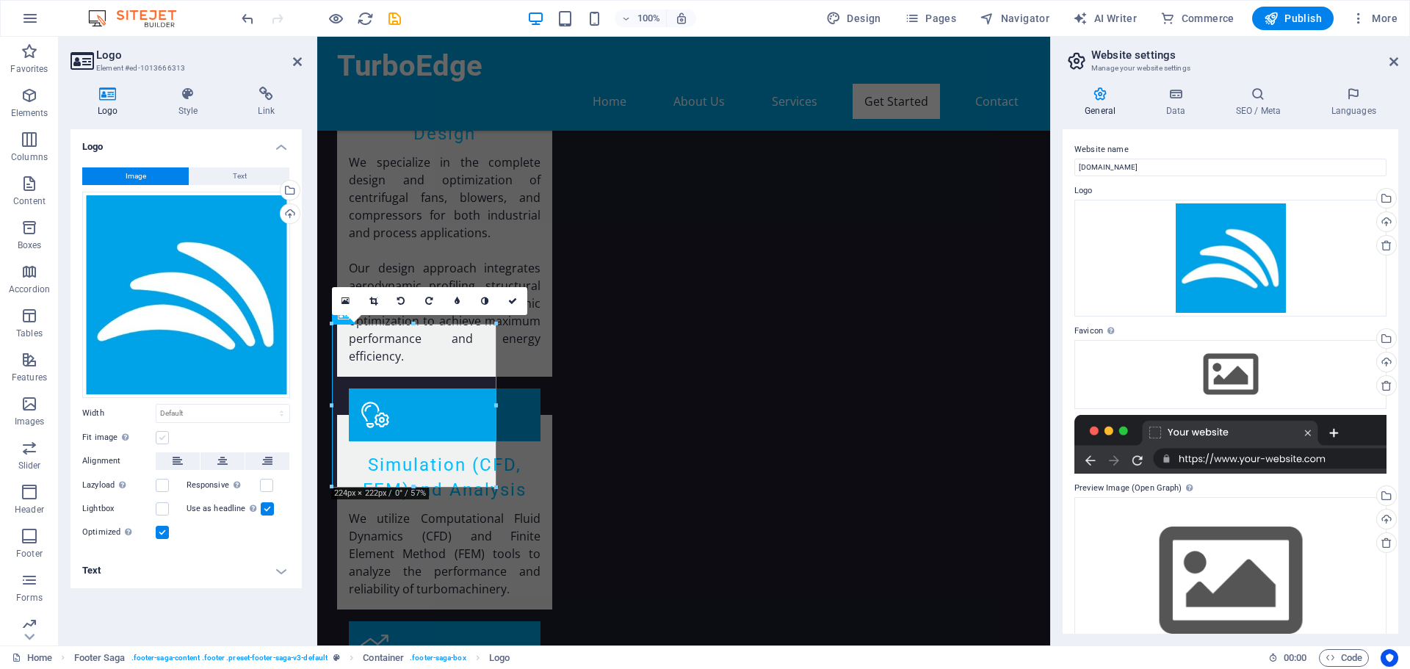
click at [165, 434] on label at bounding box center [162, 437] width 13 height 13
click at [0, 0] on input "Fit image Automatically fit image to a fixed width and height" at bounding box center [0, 0] width 0 height 0
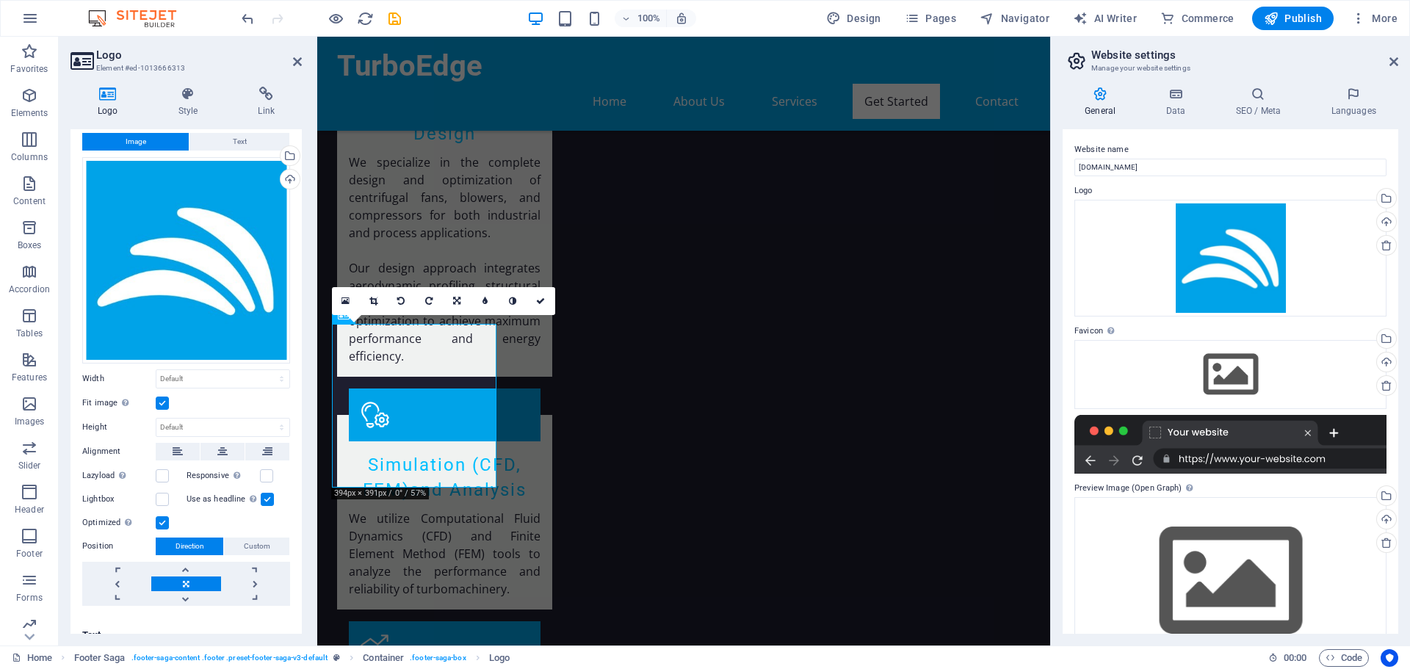
scroll to position [51, 0]
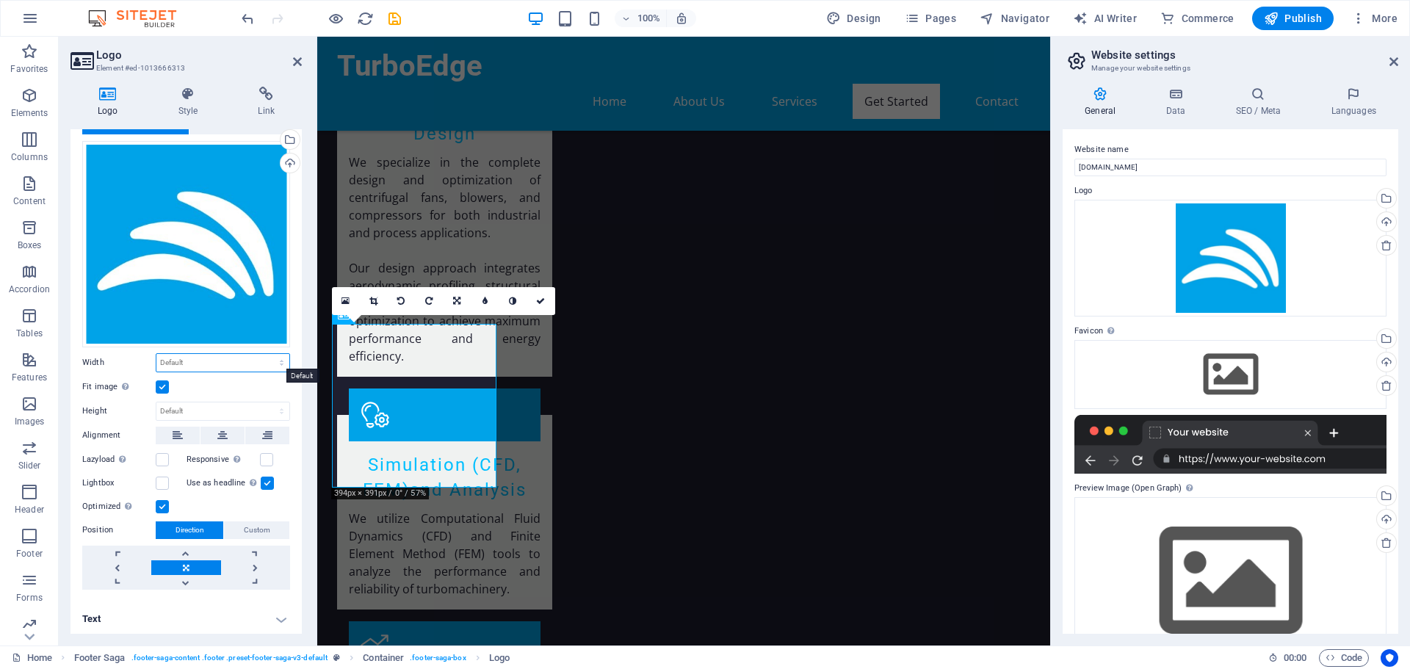
click at [193, 364] on select "Default auto px rem % em vh vw" at bounding box center [222, 363] width 133 height 18
select select "%"
click at [266, 354] on select "Default auto px rem % em vh vw" at bounding box center [222, 363] width 133 height 18
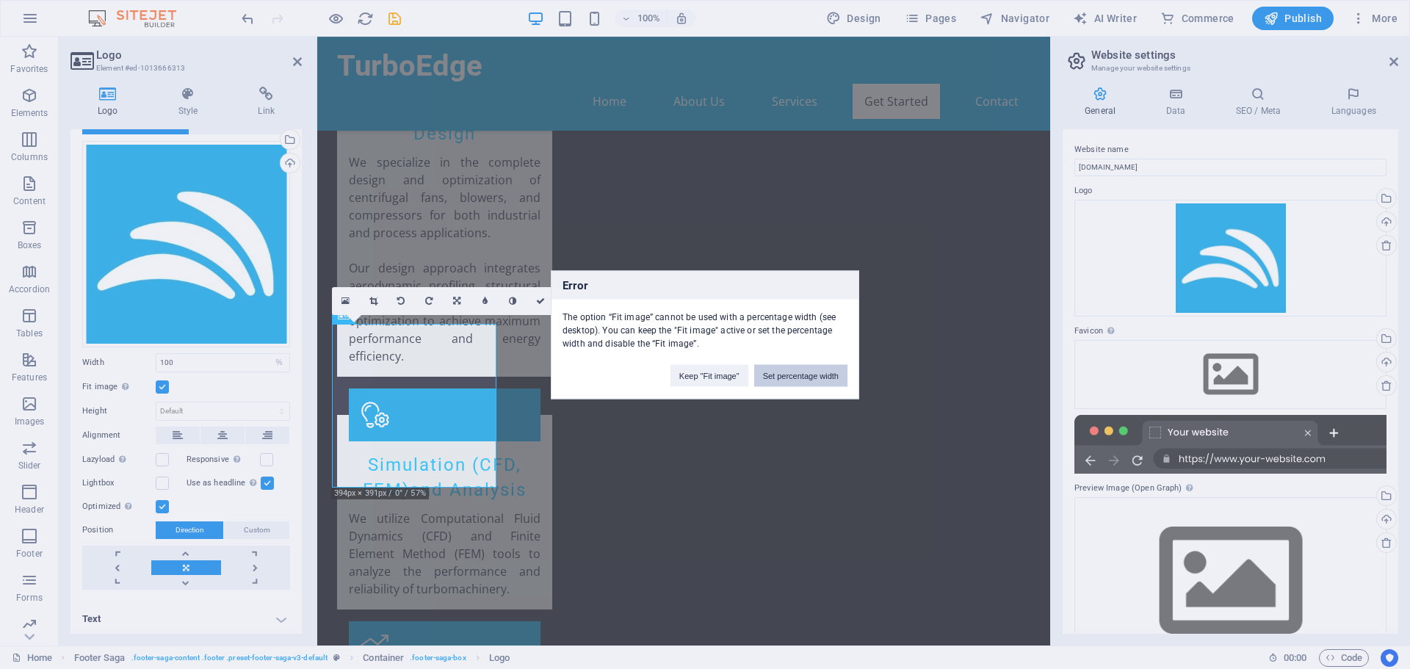
click at [780, 377] on button "Set percentage width" at bounding box center [800, 375] width 93 height 22
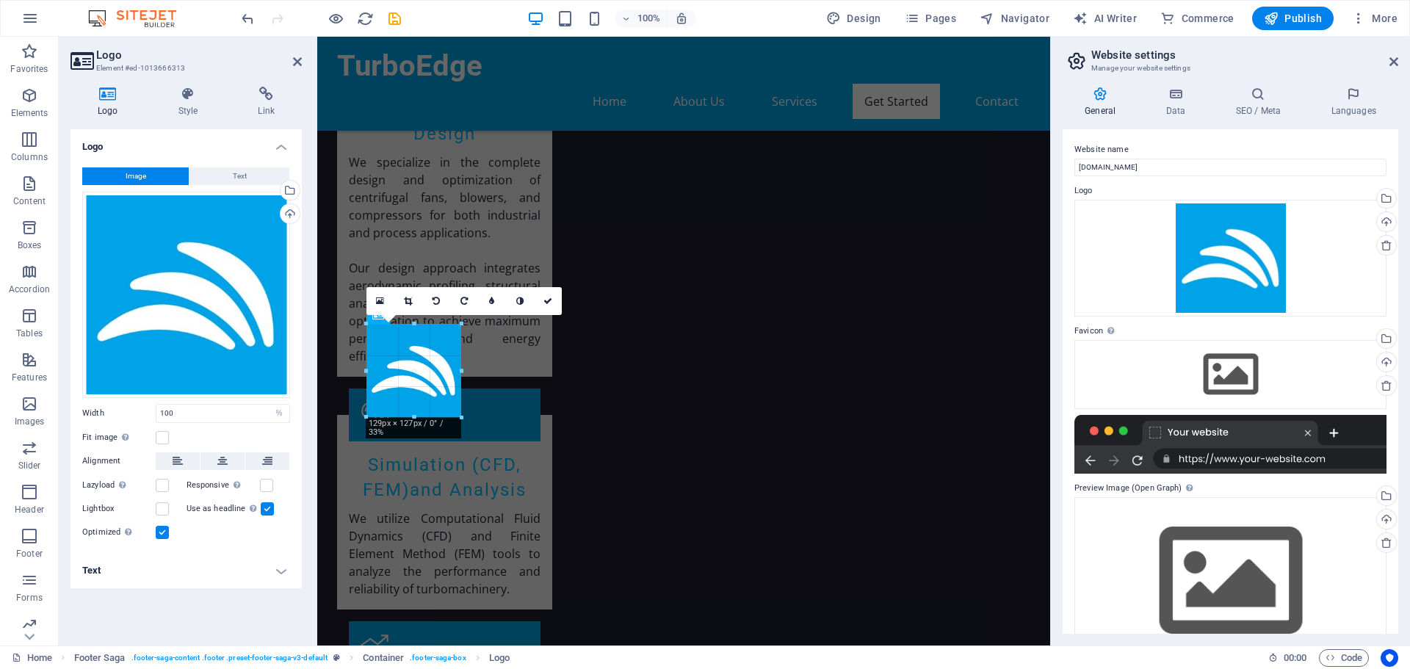
scroll to position [1517, 0]
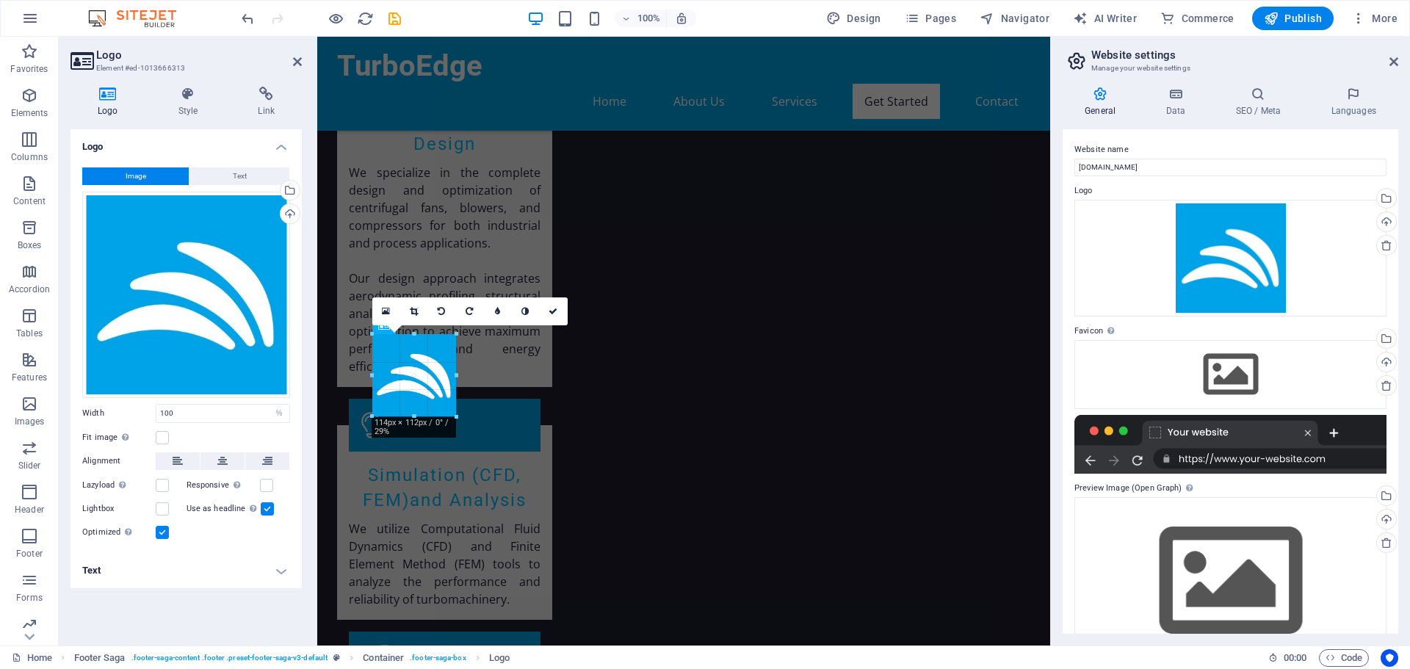
drag, startPoint x: 499, startPoint y: 488, endPoint x: 416, endPoint y: 361, distance: 151.7
type input "114"
select select "px"
click at [261, 100] on icon at bounding box center [266, 94] width 71 height 15
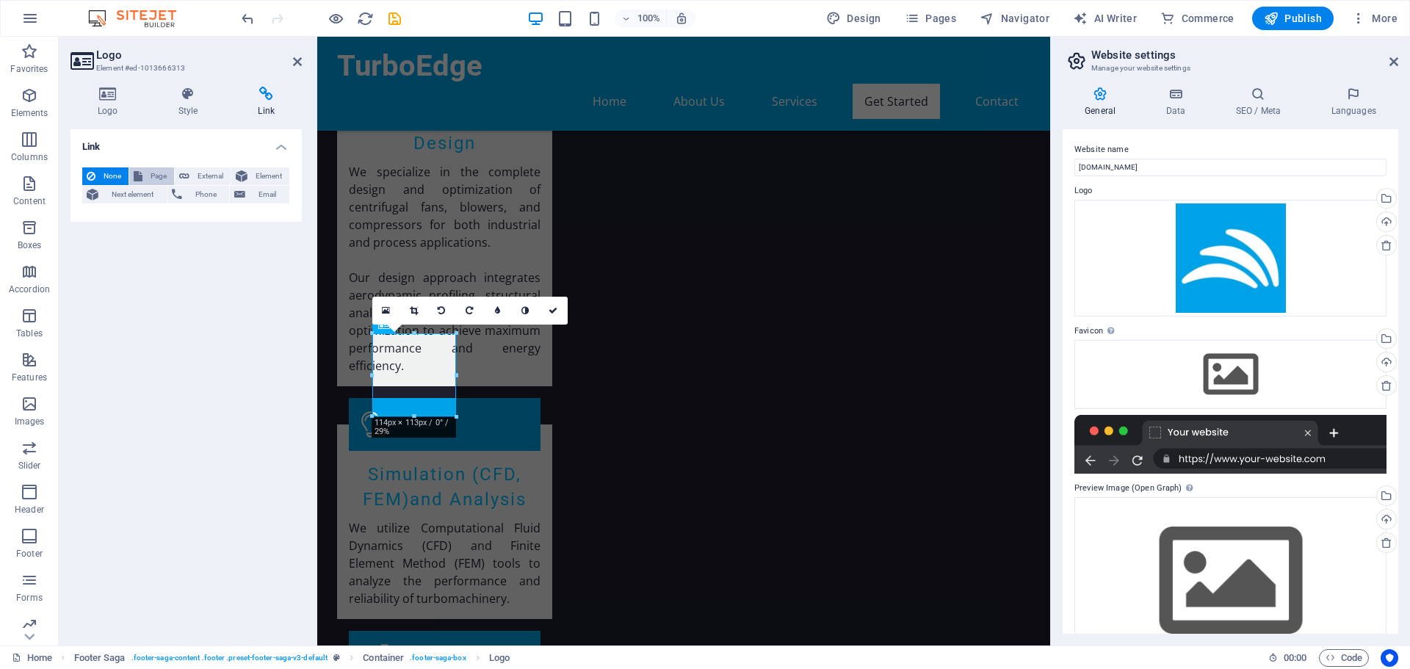
click at [152, 175] on span "Page" at bounding box center [158, 176] width 23 height 18
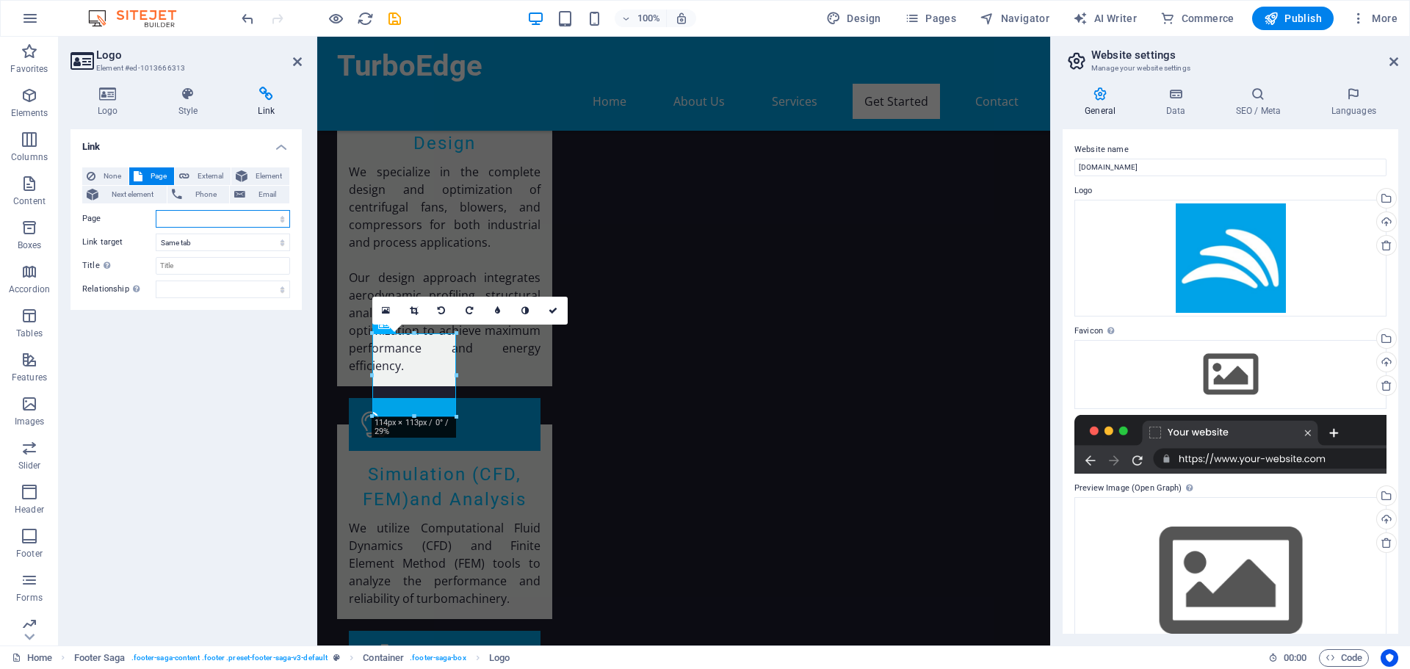
click at [171, 214] on select "Home Subpage Legal Notice Privacy" at bounding box center [223, 219] width 134 height 18
select select "0"
click at [156, 210] on select "Home Subpage Legal Notice Privacy" at bounding box center [223, 219] width 134 height 18
click at [189, 270] on input "Title Additional link description, should not be the same as the link text. The…" at bounding box center [223, 266] width 134 height 18
type input "TurboEdge"
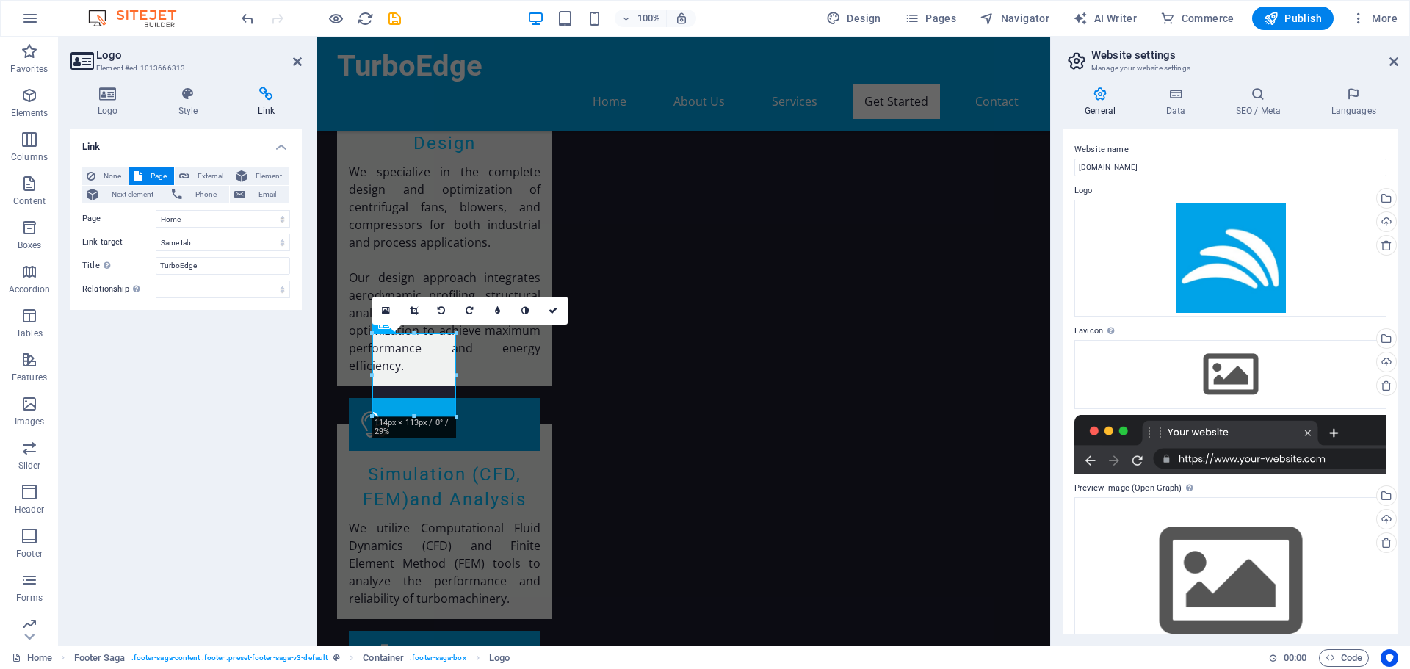
click at [193, 417] on div "Link None Page External Element Next element Phone Email Page Home Subpage Lega…" at bounding box center [186, 381] width 231 height 505
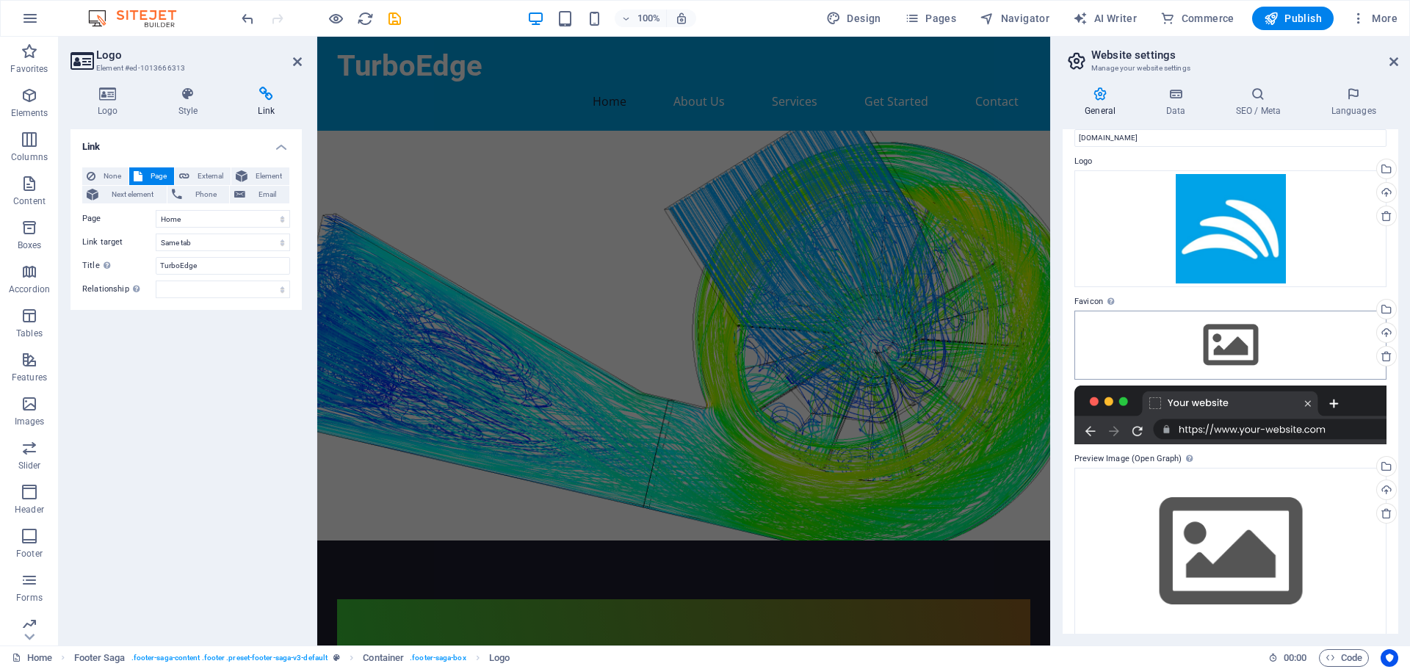
scroll to position [43, 0]
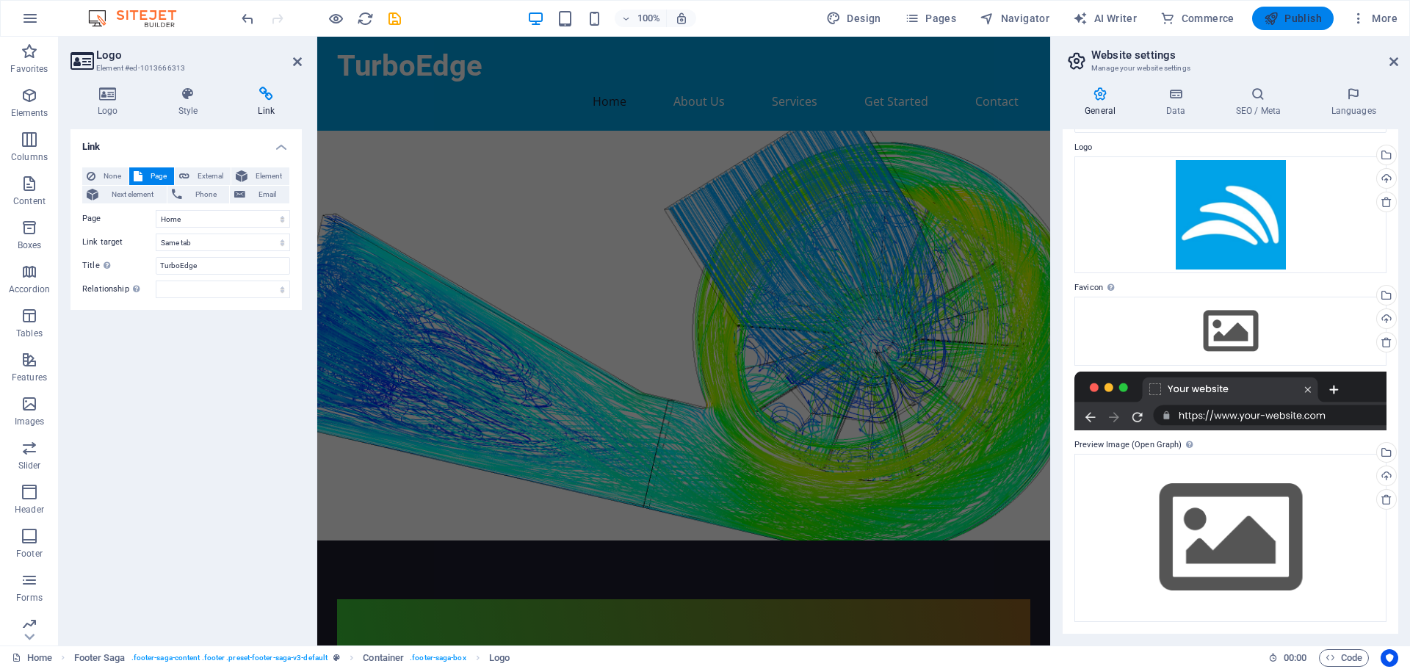
click at [1291, 21] on span "Publish" at bounding box center [1293, 18] width 58 height 15
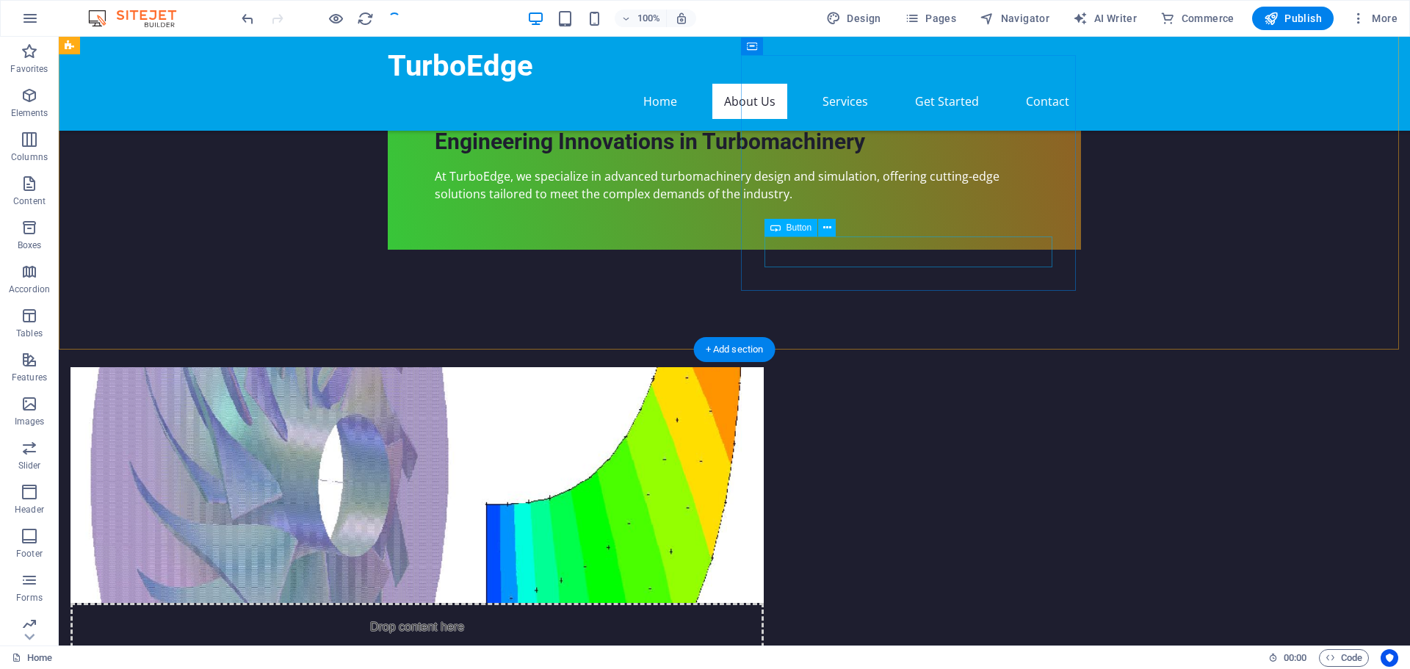
scroll to position [0, 0]
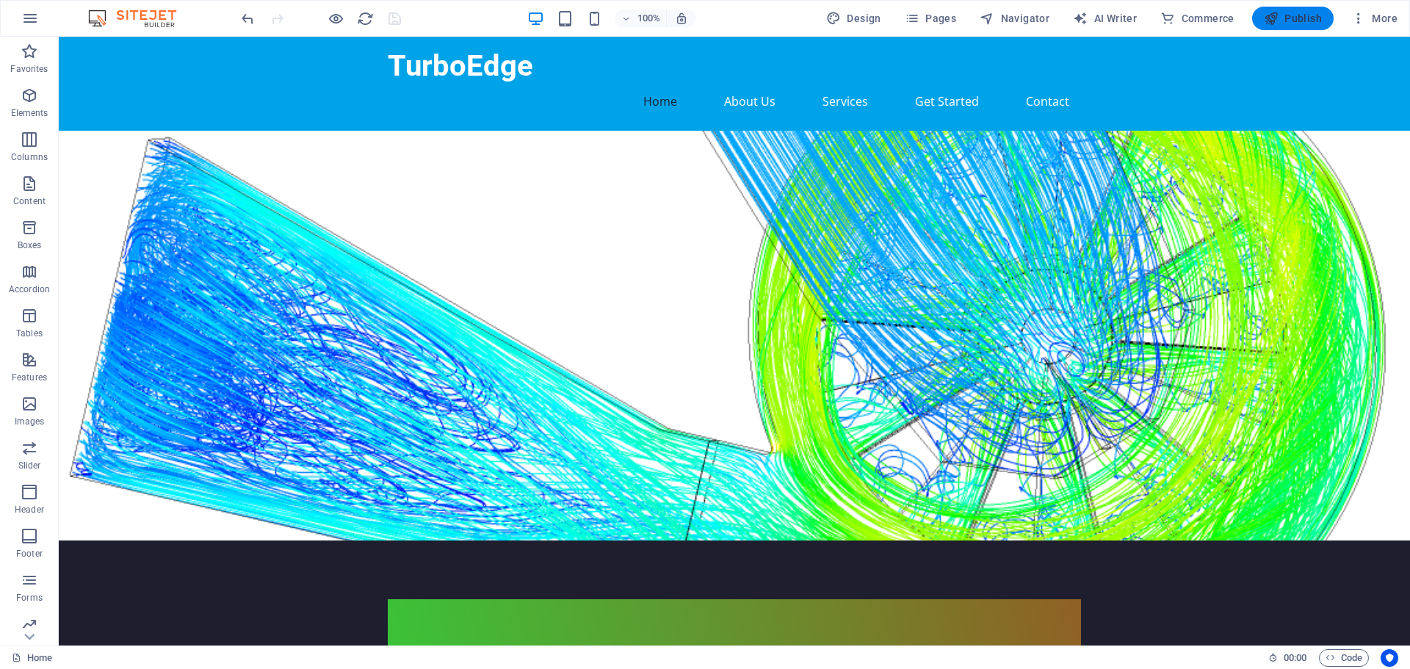
click at [1288, 17] on span "Publish" at bounding box center [1293, 18] width 58 height 15
